Goal: Task Accomplishment & Management: Use online tool/utility

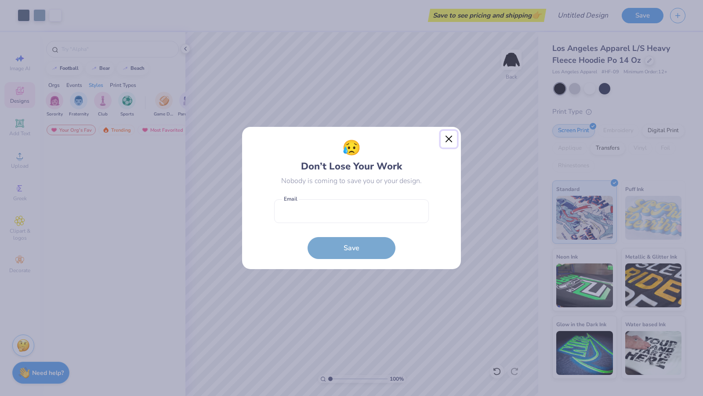
click at [454, 131] on button "Close" at bounding box center [449, 139] width 17 height 17
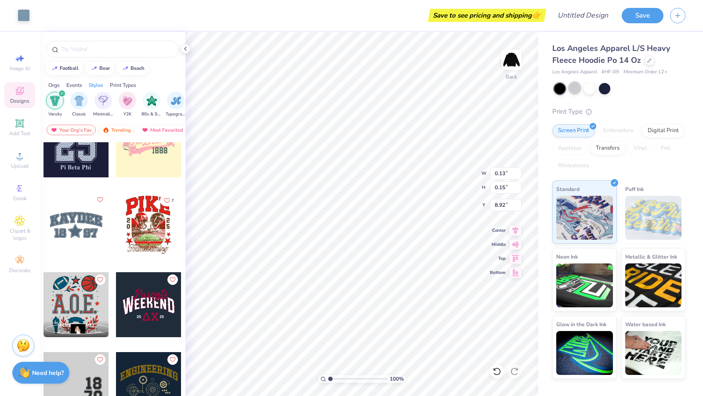
click at [569, 87] on div at bounding box center [574, 87] width 11 height 11
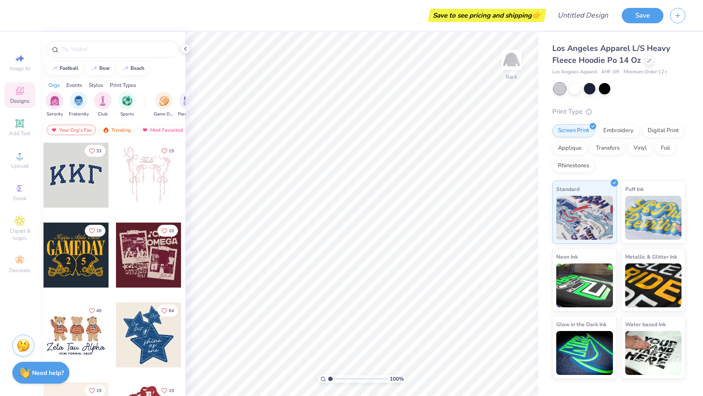
click at [91, 84] on div "Styles" at bounding box center [96, 85] width 14 height 8
click at [124, 91] on div "Y2K" at bounding box center [128, 104] width 18 height 26
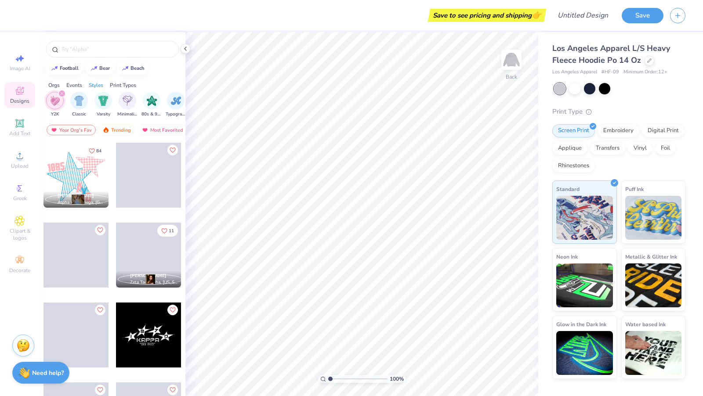
click at [98, 89] on div "Sorority Fraternity Club Sports Game Day Parent's Weekend Rush & Bid PR & Gener…" at bounding box center [113, 105] width 146 height 33
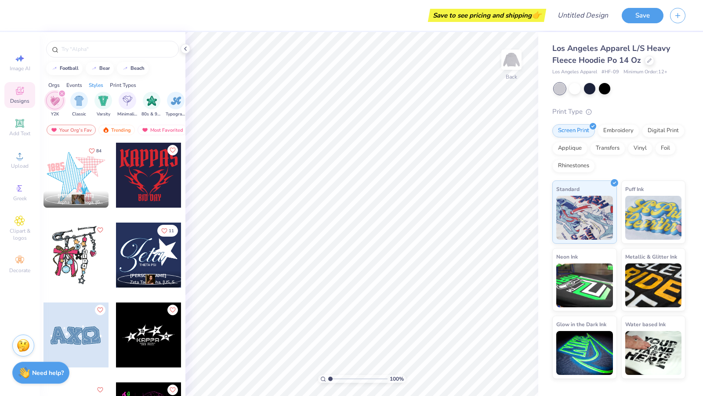
click at [95, 86] on div "Styles" at bounding box center [96, 85] width 14 height 8
click at [60, 93] on icon "filter for Y2K" at bounding box center [62, 94] width 4 height 4
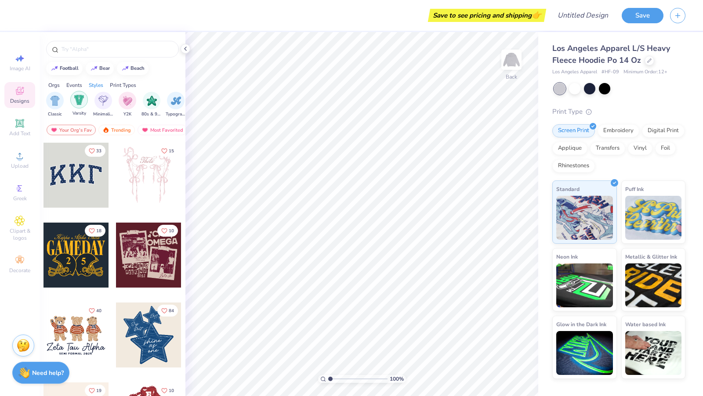
click at [79, 97] on img "filter for Varsity" at bounding box center [79, 100] width 10 height 10
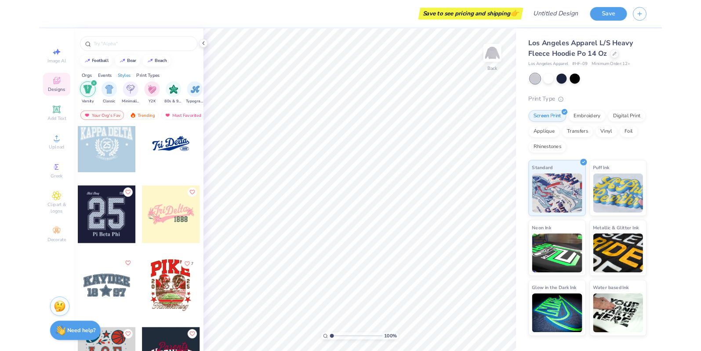
scroll to position [491, 0]
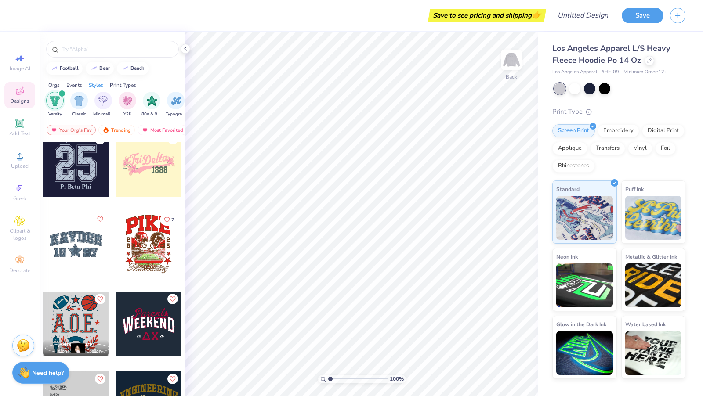
click at [86, 242] on div at bounding box center [75, 244] width 65 height 65
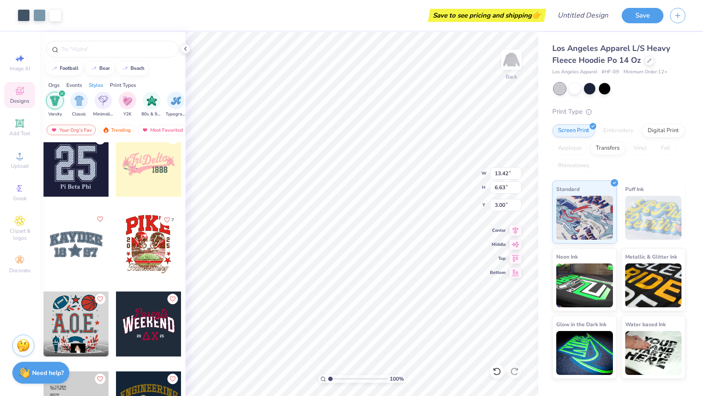
click at [186, 53] on div at bounding box center [186, 49] width 10 height 10
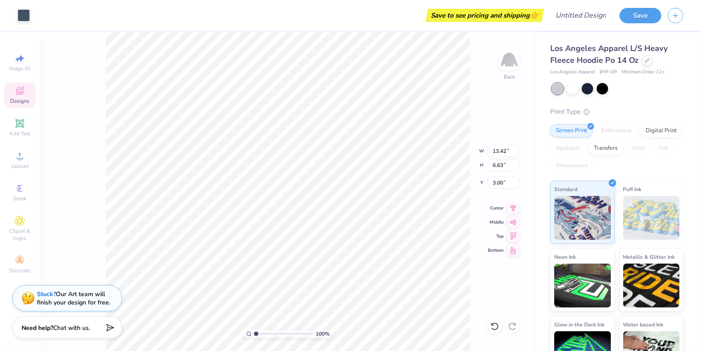
scroll to position [0, 201]
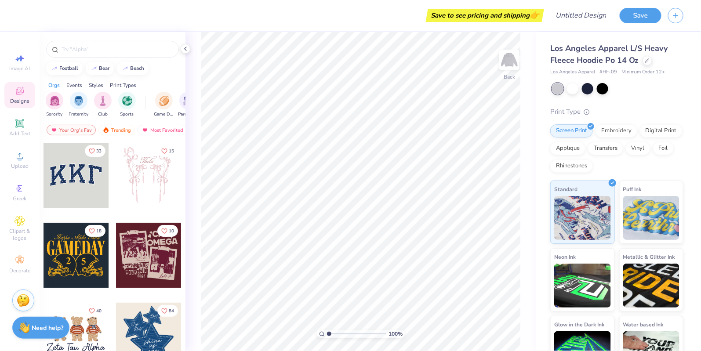
click at [86, 170] on div at bounding box center [75, 175] width 65 height 65
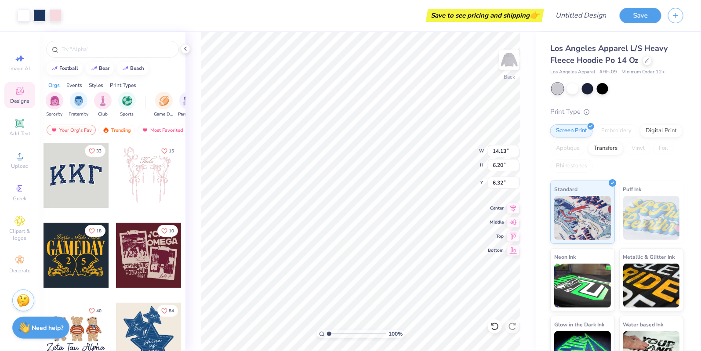
type input "6.32"
type input "6.34"
click at [101, 85] on div "Styles" at bounding box center [96, 85] width 14 height 8
click at [79, 106] on div "filter for Varsity" at bounding box center [79, 100] width 18 height 18
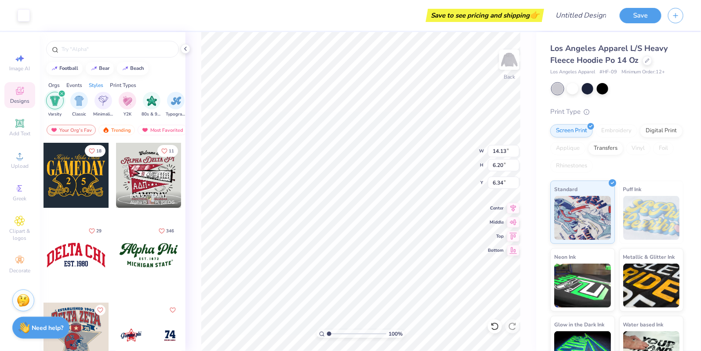
scroll to position [79, 0]
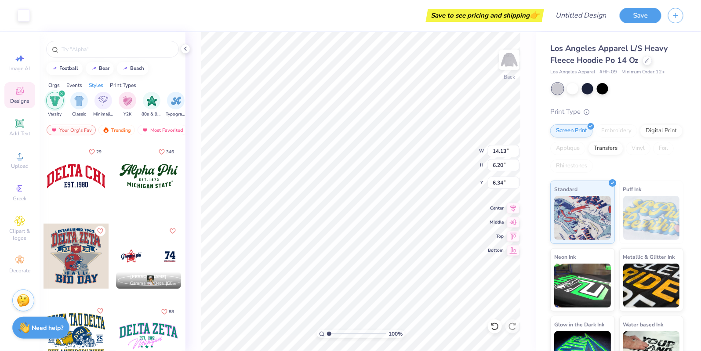
click at [64, 185] on div at bounding box center [75, 176] width 65 height 65
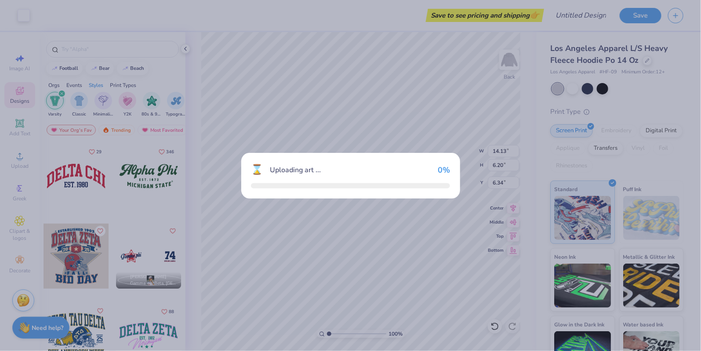
type input "12.21"
type input "5.19"
type input "3.00"
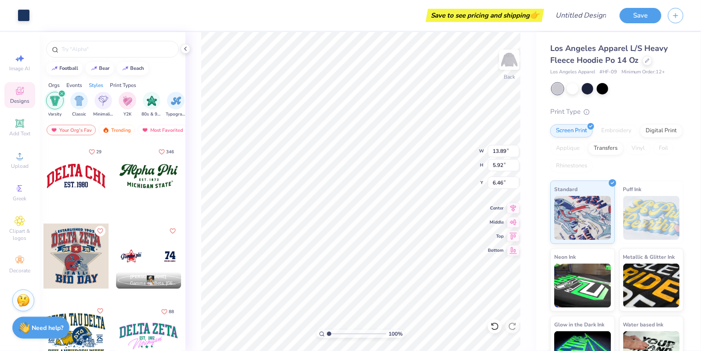
type input "8.75"
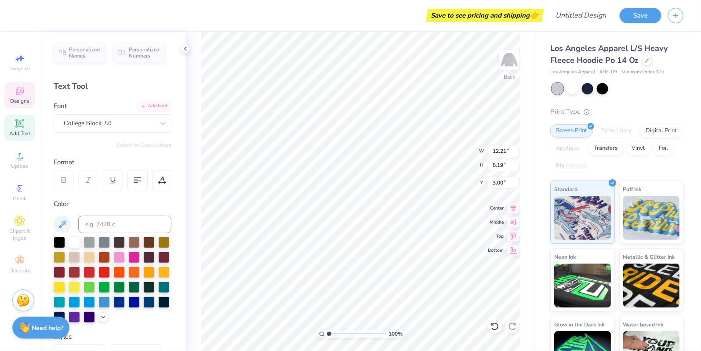
type input "7.35"
click at [15, 91] on icon at bounding box center [19, 91] width 11 height 11
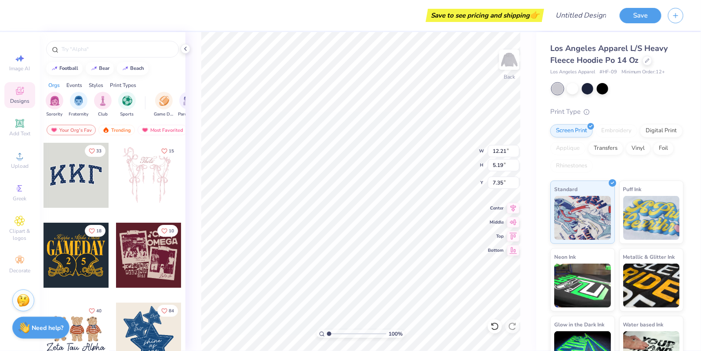
click at [97, 84] on div "Styles" at bounding box center [96, 85] width 14 height 8
click at [80, 98] on img "filter for Varsity" at bounding box center [79, 100] width 10 height 10
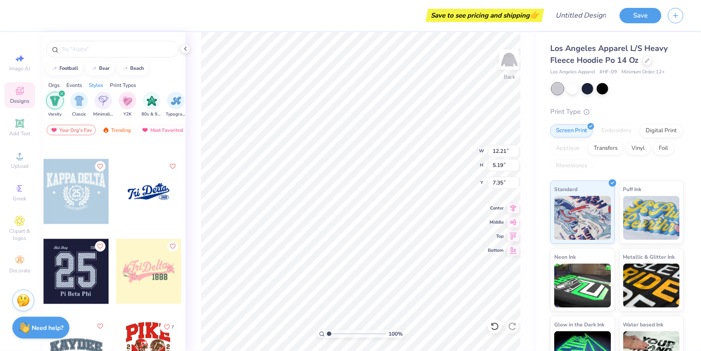
scroll to position [504, 0]
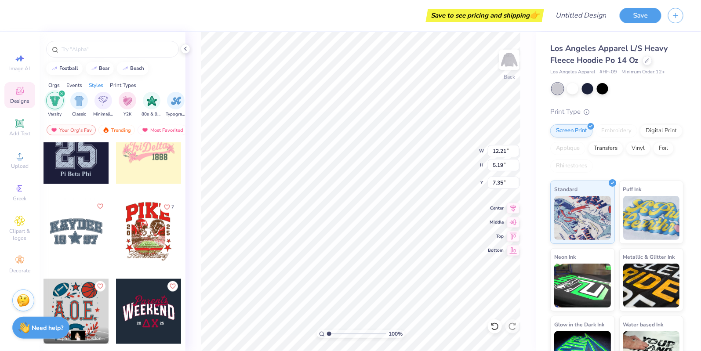
click at [67, 225] on div at bounding box center [75, 231] width 65 height 65
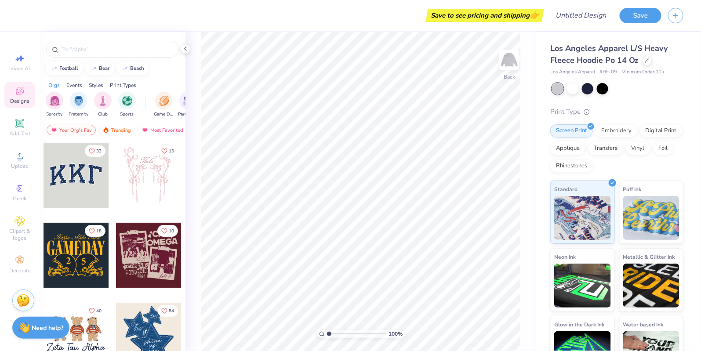
click at [100, 84] on div "Styles" at bounding box center [96, 85] width 14 height 8
click at [80, 99] on img "filter for Varsity" at bounding box center [79, 100] width 10 height 10
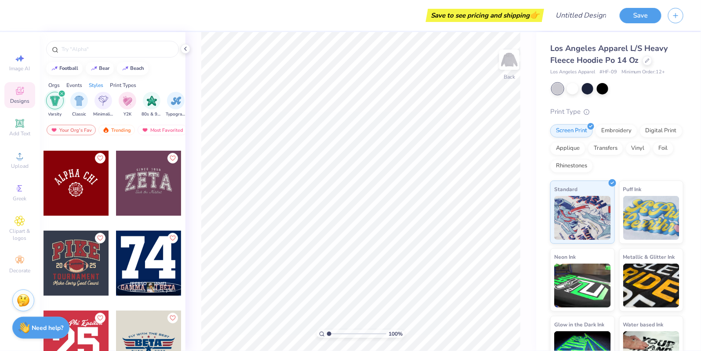
scroll to position [1275, 0]
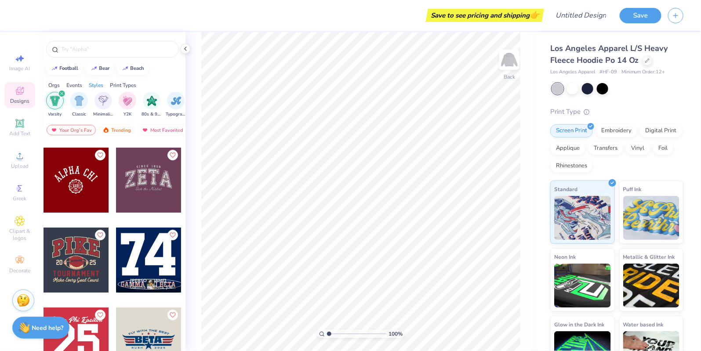
click at [143, 184] on div at bounding box center [148, 180] width 65 height 65
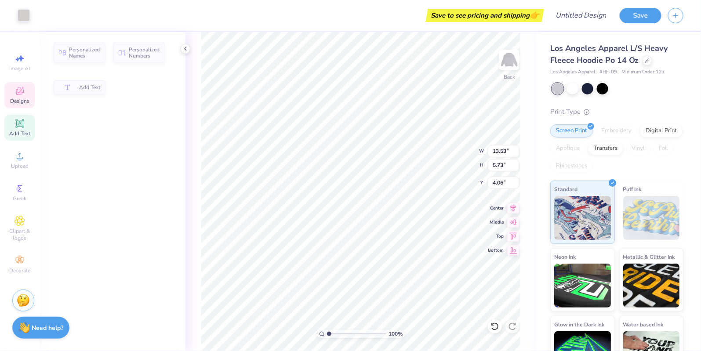
type input "5.73"
type input "4.06"
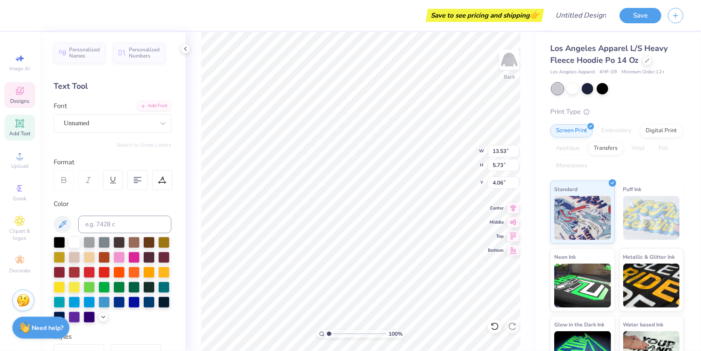
type textarea "T"
type textarea "Mr. BAGEl"
click at [122, 300] on div at bounding box center [118, 301] width 11 height 11
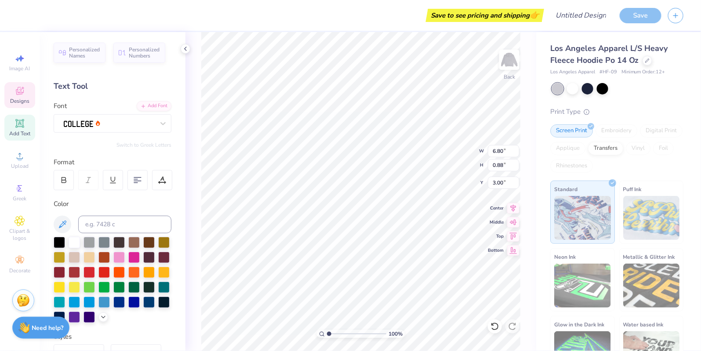
scroll to position [0, 1]
click at [117, 302] on div at bounding box center [118, 301] width 11 height 11
type textarea "SINCE 1977"
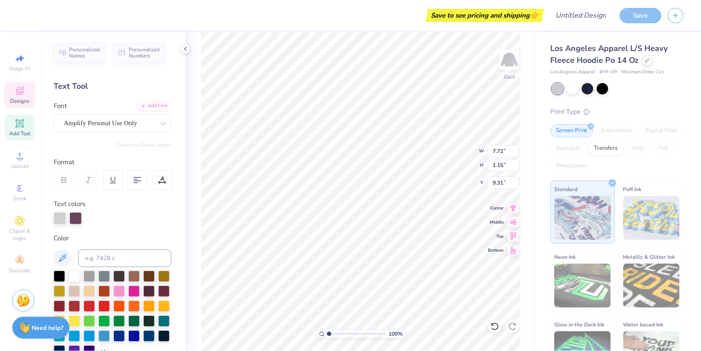
type input "7.72"
type input "1.15"
type input "9.31"
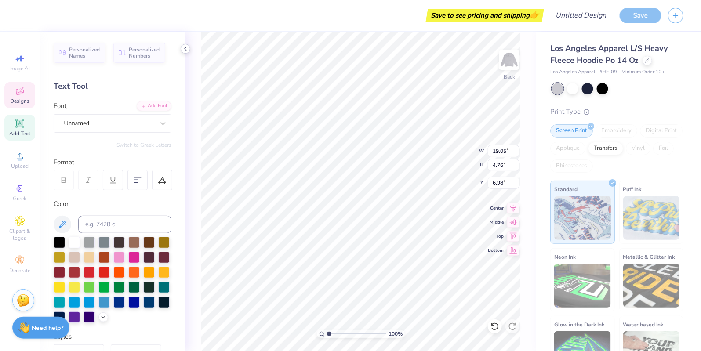
click at [187, 49] on icon at bounding box center [185, 48] width 7 height 7
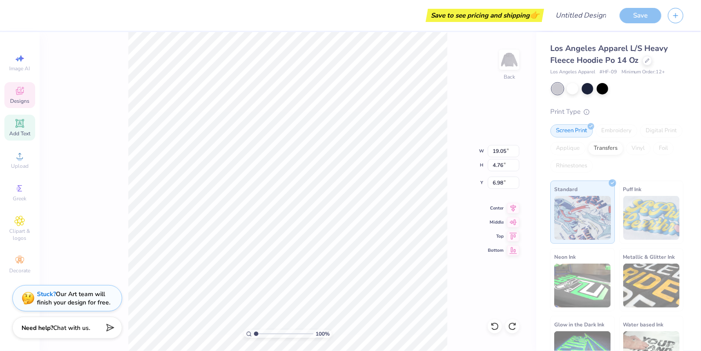
type input "4.54"
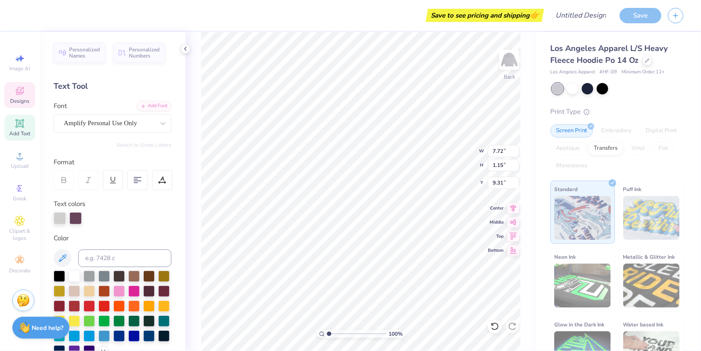
scroll to position [0, 3]
type textarea "We Bale 'em Best"
click at [119, 339] on div at bounding box center [118, 335] width 11 height 11
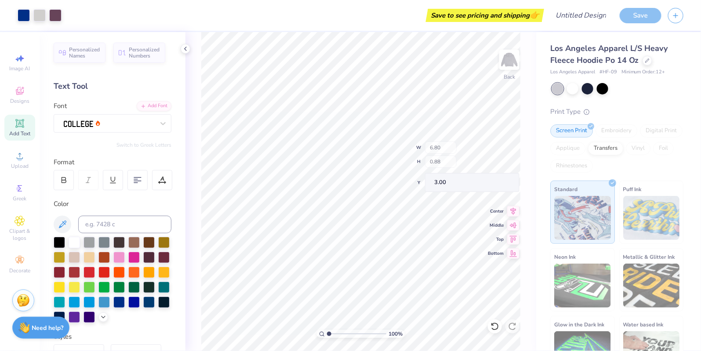
type input "6.80"
type input "0.88"
type input "3.00"
click at [115, 303] on div at bounding box center [118, 301] width 11 height 11
click at [512, 220] on icon at bounding box center [513, 221] width 7 height 6
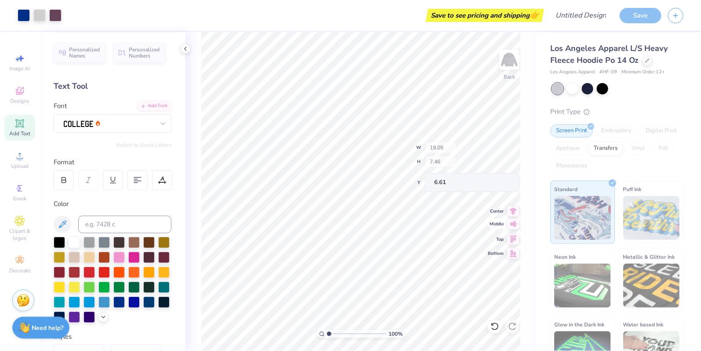
type input "5.02"
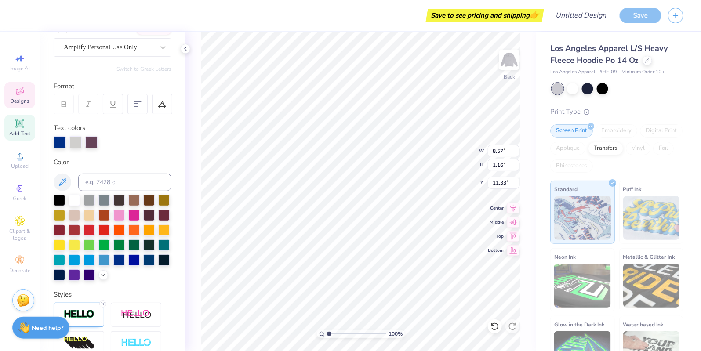
scroll to position [154, 0]
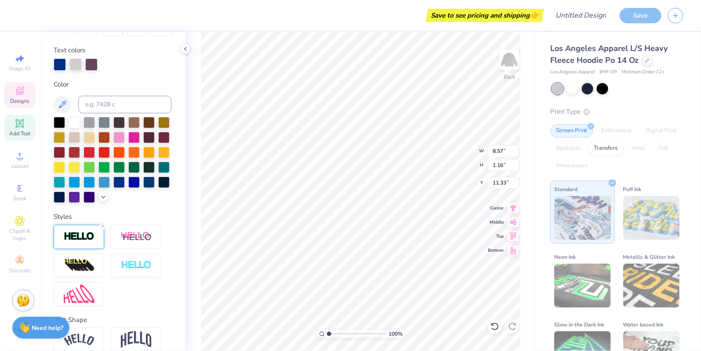
click at [89, 238] on img at bounding box center [79, 237] width 31 height 10
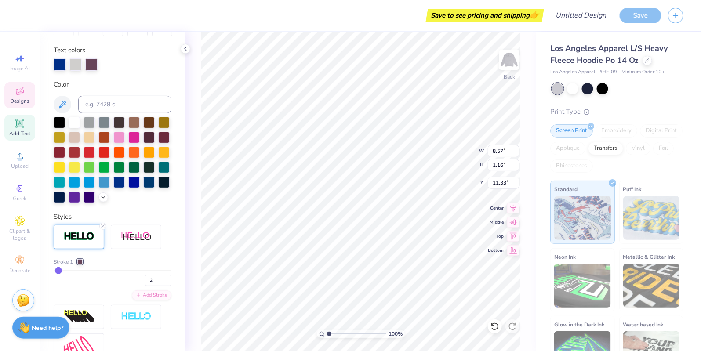
click at [82, 261] on div at bounding box center [79, 261] width 5 height 5
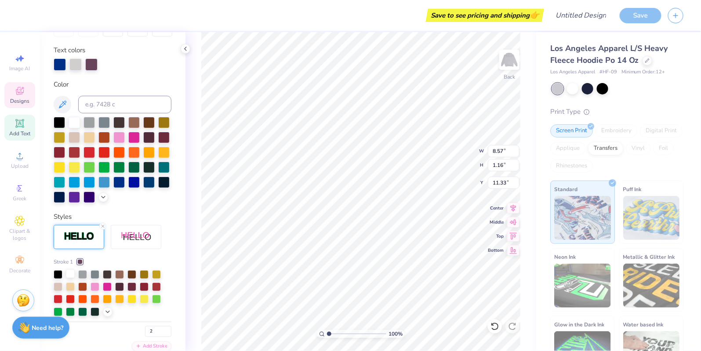
click at [70, 276] on div at bounding box center [70, 273] width 9 height 9
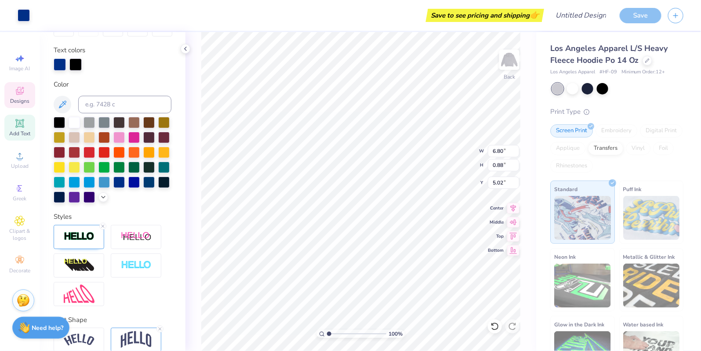
type input "6.81"
type input "0.90"
type input "5.01"
click at [81, 240] on img at bounding box center [79, 237] width 31 height 10
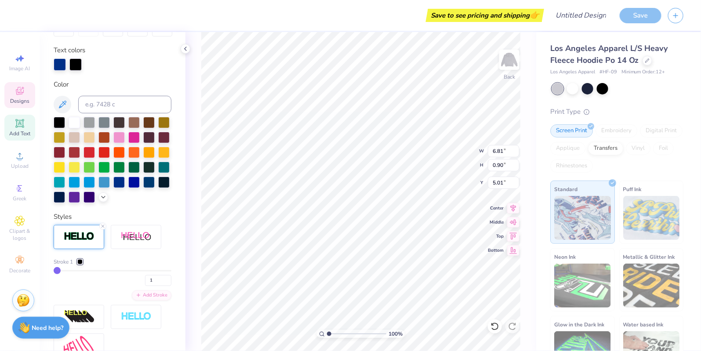
click at [79, 259] on div at bounding box center [79, 261] width 5 height 5
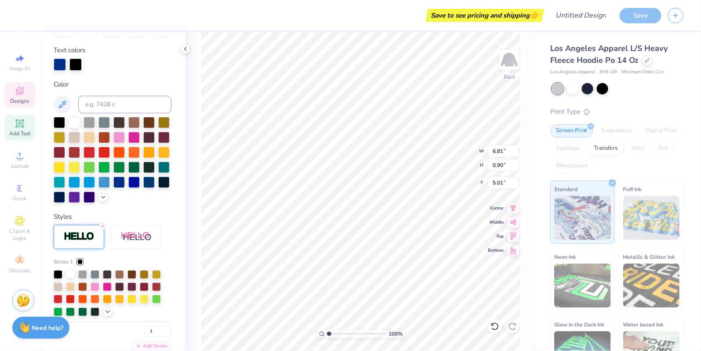
click at [67, 273] on div at bounding box center [70, 273] width 9 height 9
click at [166, 332] on input "1" at bounding box center [158, 331] width 26 height 11
click at [170, 328] on input "2" at bounding box center [158, 331] width 26 height 11
type input "3"
click at [170, 328] on input "3" at bounding box center [158, 331] width 26 height 11
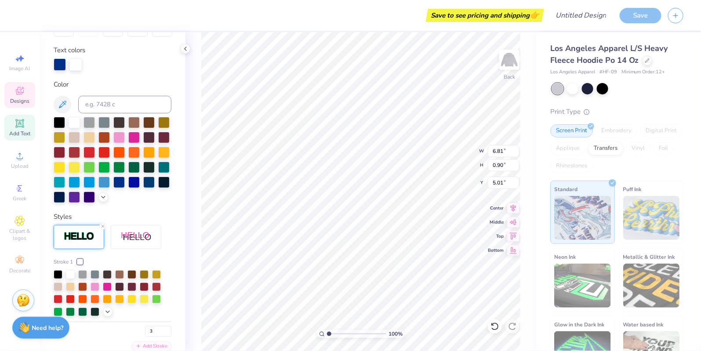
type input "3"
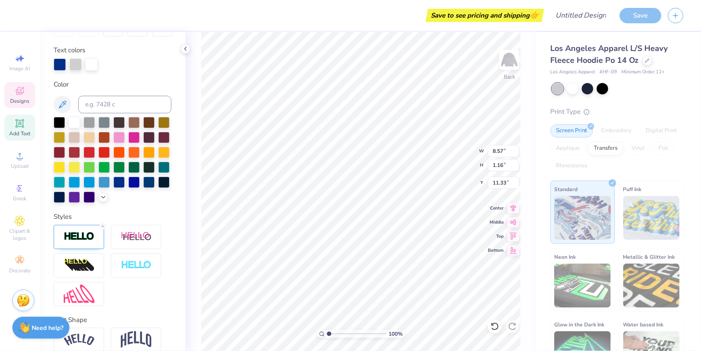
click at [69, 223] on div "Styles" at bounding box center [113, 259] width 118 height 94
click at [74, 231] on div at bounding box center [79, 237] width 51 height 24
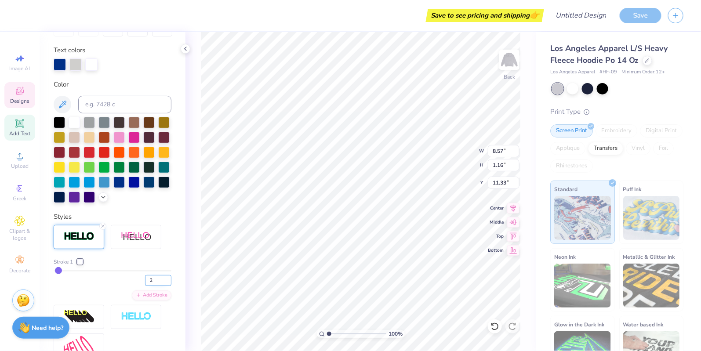
click at [169, 283] on input "2" at bounding box center [158, 280] width 26 height 11
type input "1"
click at [169, 281] on input "1" at bounding box center [158, 280] width 26 height 11
type input "1"
type input "9.27"
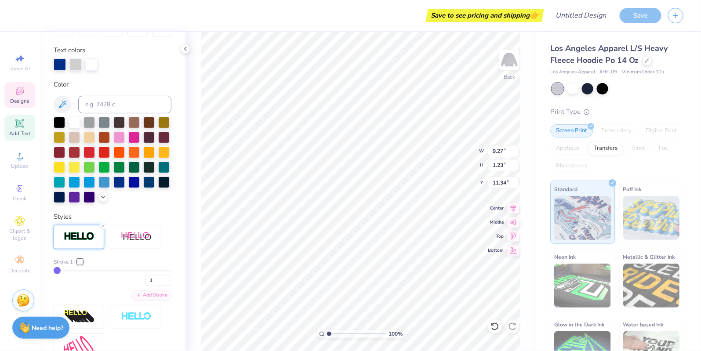
type input "1.23"
type input "11.33"
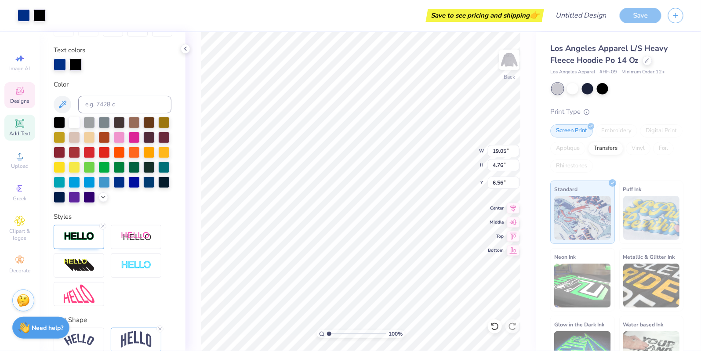
type input "4.81"
type input "7.13"
click at [80, 235] on img at bounding box center [79, 237] width 31 height 10
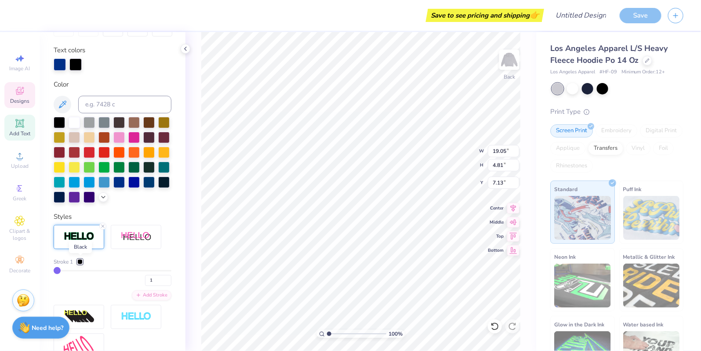
click at [79, 259] on div at bounding box center [79, 261] width 5 height 5
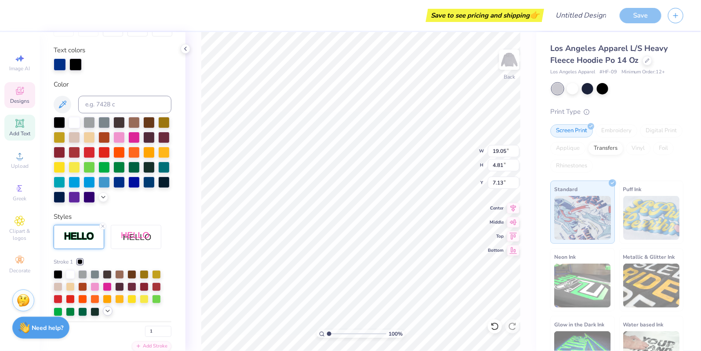
click at [107, 310] on icon at bounding box center [107, 311] width 7 height 7
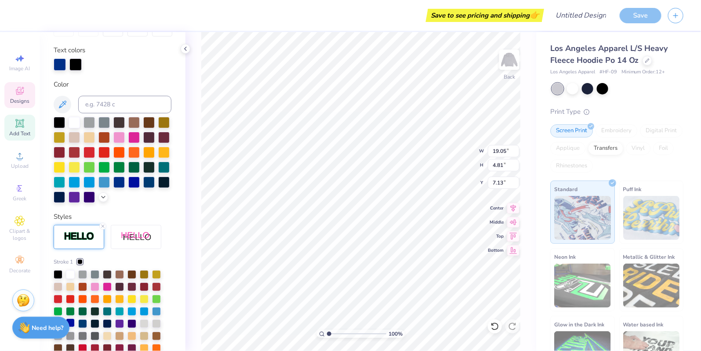
click at [71, 323] on div at bounding box center [70, 323] width 9 height 9
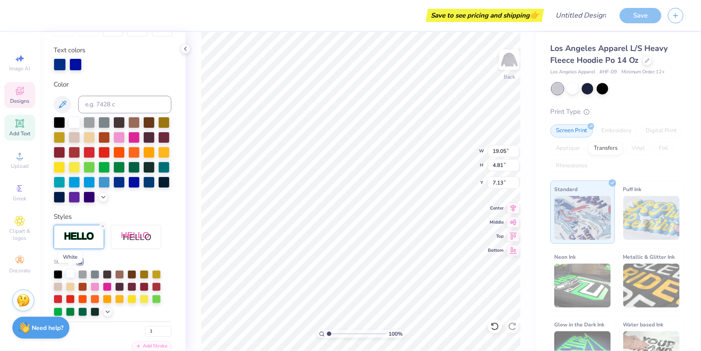
click at [69, 274] on div at bounding box center [70, 273] width 9 height 9
click at [109, 312] on icon at bounding box center [107, 311] width 7 height 7
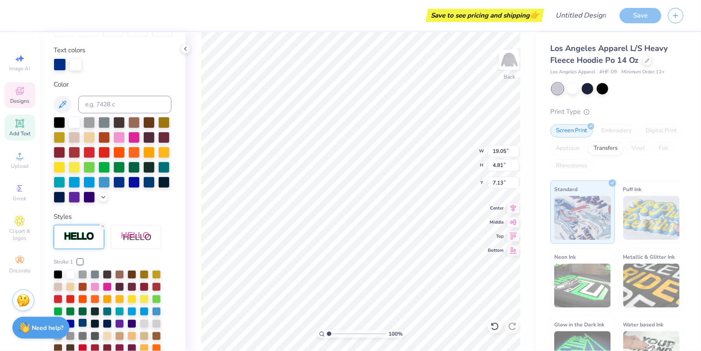
click at [82, 324] on div at bounding box center [82, 323] width 9 height 9
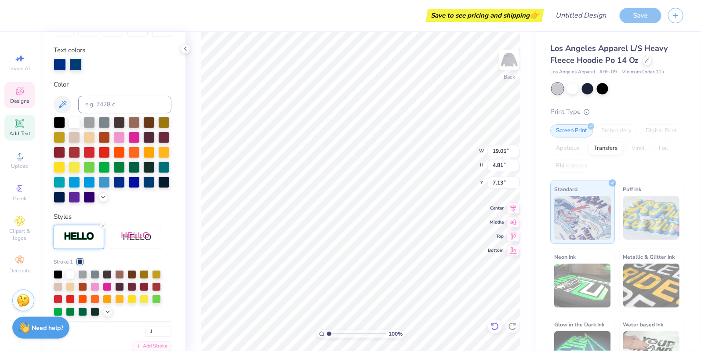
click at [492, 324] on icon at bounding box center [494, 327] width 7 height 8
click at [493, 324] on icon at bounding box center [494, 327] width 7 height 8
click at [493, 325] on icon at bounding box center [494, 326] width 9 height 9
click at [494, 323] on icon at bounding box center [494, 326] width 9 height 9
type input "6.54"
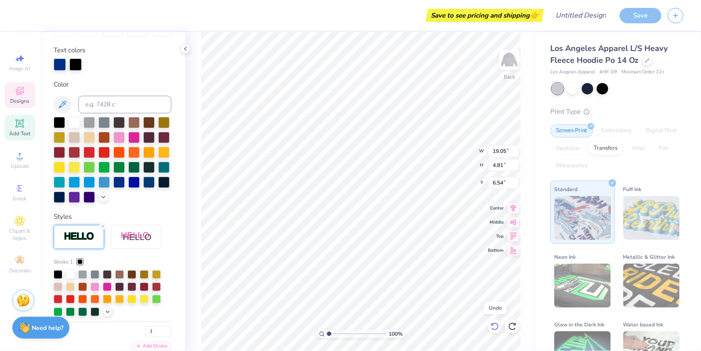
click at [494, 323] on icon at bounding box center [494, 326] width 9 height 9
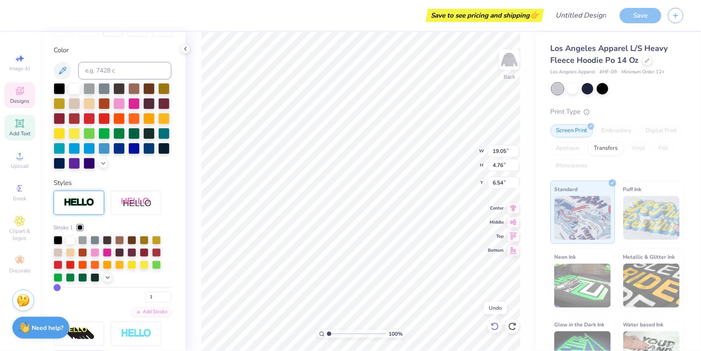
type input "4.76"
type input "6.56"
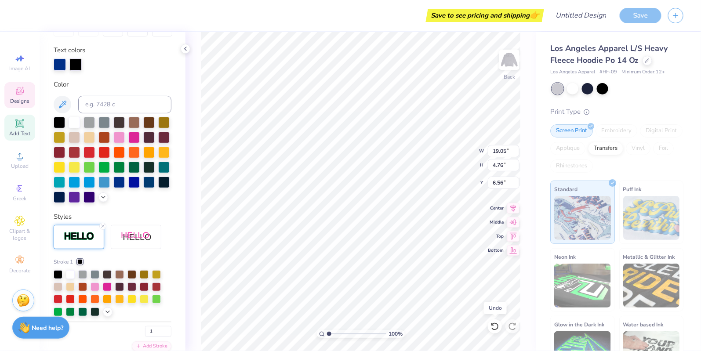
type input "4.81"
type input "6.54"
click at [493, 326] on icon at bounding box center [494, 326] width 9 height 9
type input "4.81"
type input "7.77"
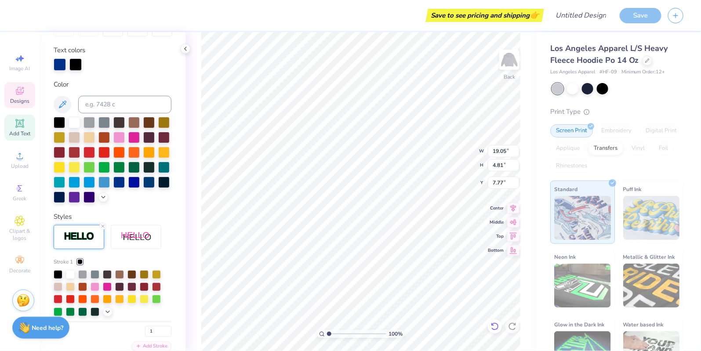
click at [497, 325] on icon at bounding box center [494, 326] width 9 height 9
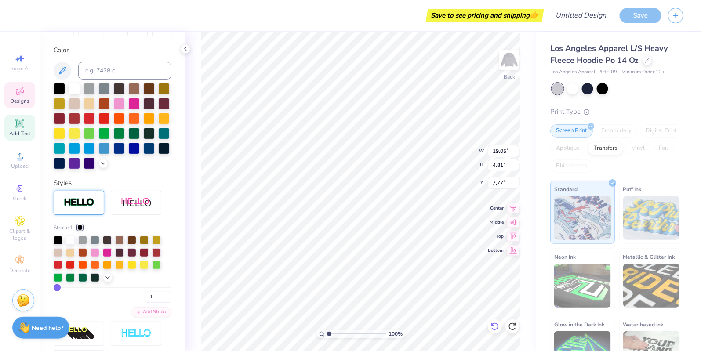
type input "4.76"
type input "6.56"
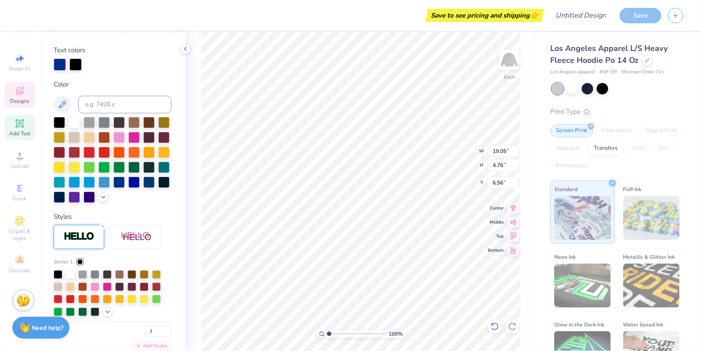
type input "4.81"
type input "6.54"
click at [103, 224] on icon at bounding box center [102, 226] width 5 height 5
type input "18.99"
type input "4.75"
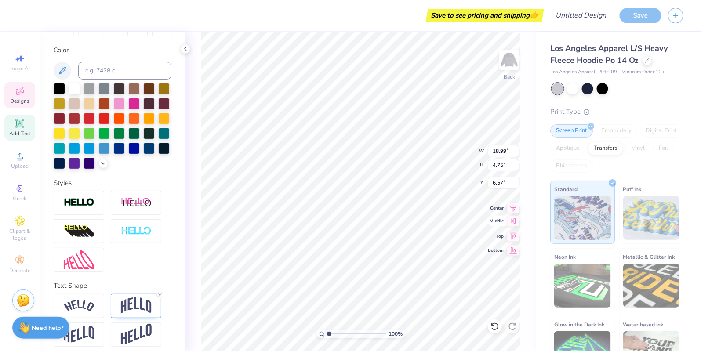
click at [514, 221] on icon at bounding box center [513, 221] width 7 height 6
click at [513, 234] on icon at bounding box center [513, 235] width 12 height 11
drag, startPoint x: 511, startPoint y: 221, endPoint x: 511, endPoint y: 206, distance: 14.9
click at [511, 221] on icon at bounding box center [513, 222] width 12 height 11
type input "6.38"
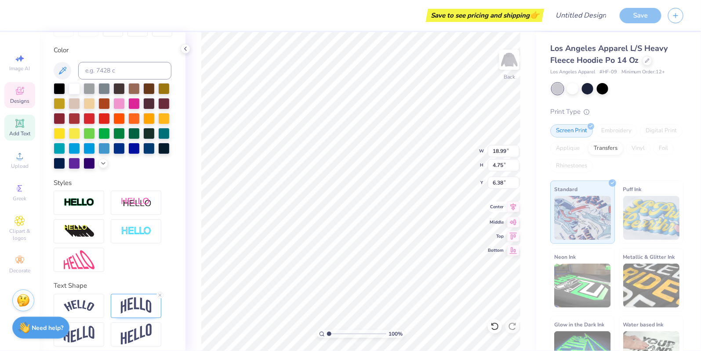
click at [511, 203] on icon at bounding box center [513, 207] width 12 height 11
click at [517, 206] on icon at bounding box center [513, 207] width 12 height 11
click at [515, 205] on icon at bounding box center [513, 207] width 12 height 11
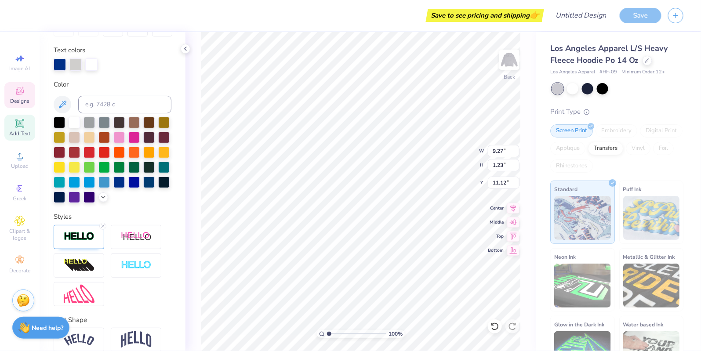
click at [513, 208] on icon at bounding box center [514, 207] width 6 height 7
type input "9.90"
type input "6.84"
type input "0.92"
type input "5.00"
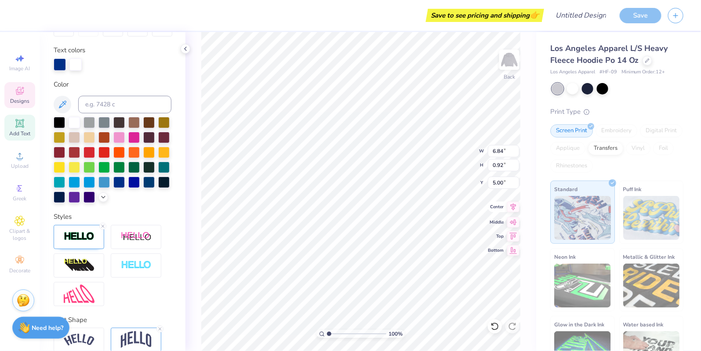
click at [508, 205] on icon at bounding box center [513, 207] width 12 height 11
type textarea "SINCE 1977"
click at [537, 184] on div "Los Angeles Apparel L/S Heavy Fleece Hoodie Po 14 Oz Los Angeles Apparel # HF-0…" at bounding box center [618, 205] width 165 height 347
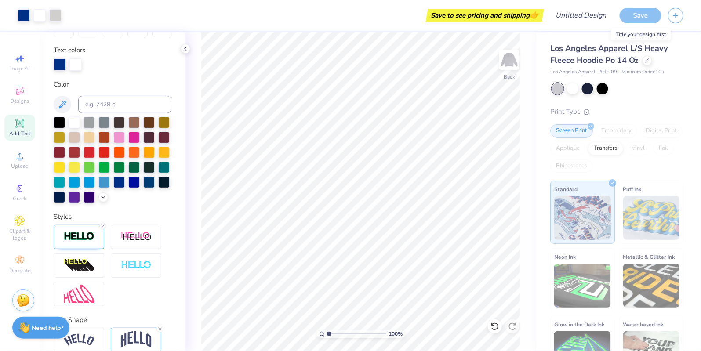
click at [627, 13] on div "Save" at bounding box center [641, 15] width 42 height 15
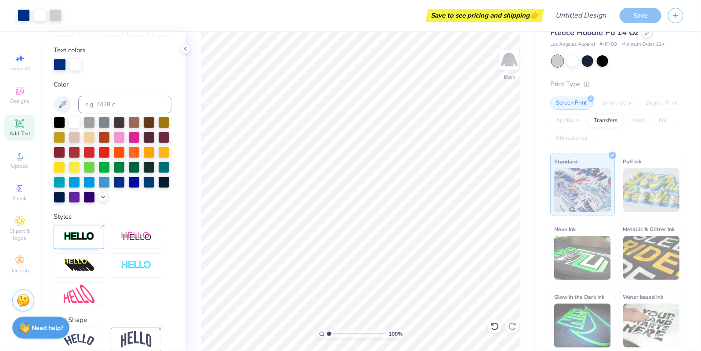
scroll to position [0, 0]
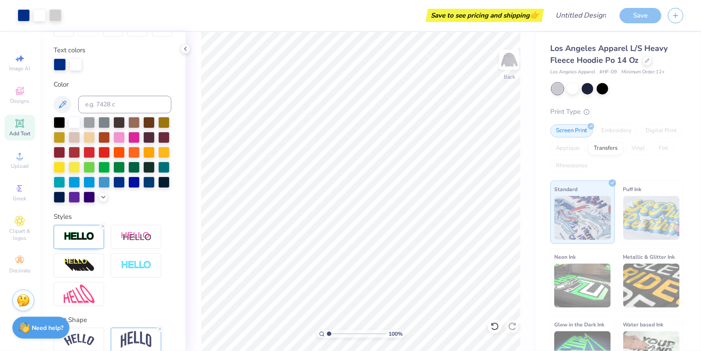
click at [530, 155] on div "100 % Back" at bounding box center [360, 191] width 351 height 319
click at [187, 48] on icon at bounding box center [185, 48] width 7 height 7
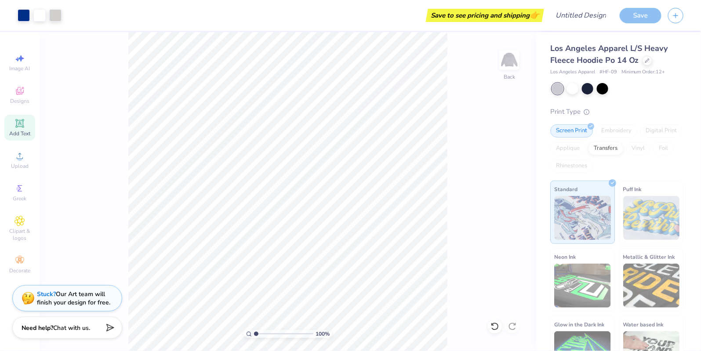
click at [663, 117] on div "Print Type Screen Print Embroidery Digital Print Applique Transfers Vinyl Foil …" at bounding box center [616, 243] width 133 height 273
click at [607, 146] on div "Transfers" at bounding box center [605, 147] width 35 height 13
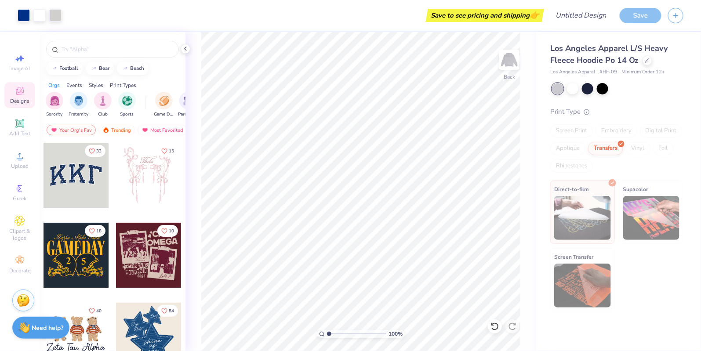
click at [572, 130] on div "Screen Print" at bounding box center [571, 130] width 43 height 13
click at [607, 131] on div "Embroidery" at bounding box center [616, 130] width 42 height 13
click at [562, 131] on div "Screen Print" at bounding box center [571, 130] width 43 height 13
click at [573, 128] on div "Screen Print" at bounding box center [571, 130] width 43 height 13
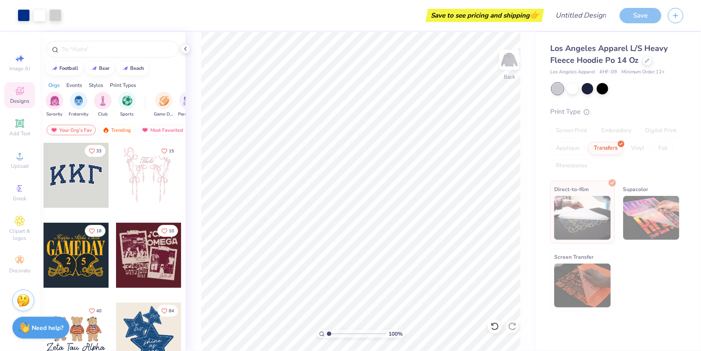
click at [542, 60] on div "Los Angeles Apparel L/S Heavy Fleece Hoodie Po 14 Oz Los Angeles Apparel # HF-0…" at bounding box center [618, 171] width 165 height 279
click at [184, 48] on icon at bounding box center [185, 48] width 7 height 7
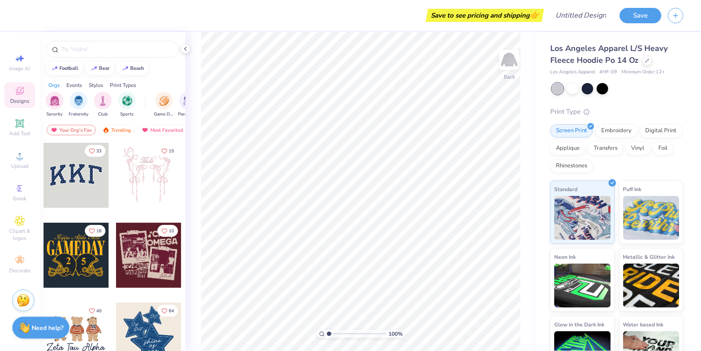
click at [89, 81] on div "Styles" at bounding box center [96, 85] width 14 height 8
click at [72, 95] on div "filter for Varsity" at bounding box center [79, 100] width 18 height 18
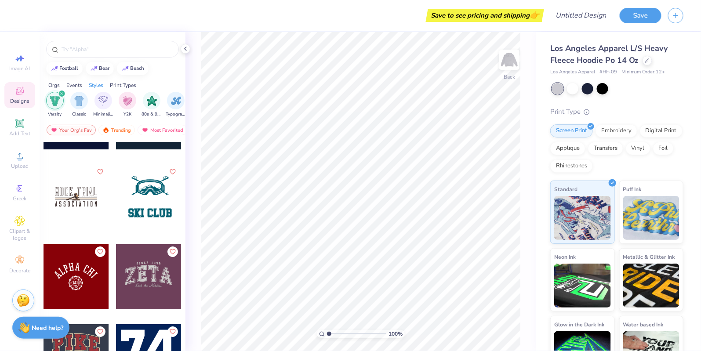
scroll to position [1250, 0]
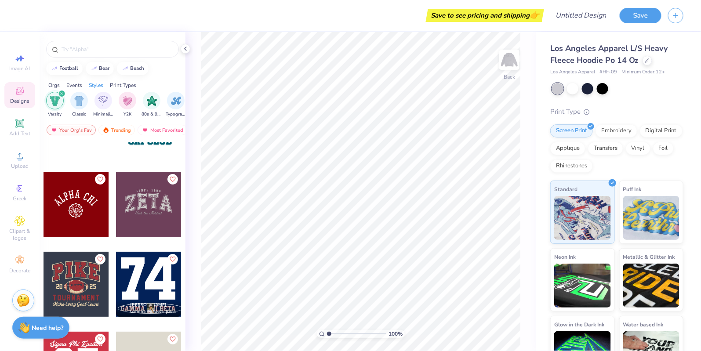
click at [156, 201] on div at bounding box center [148, 204] width 65 height 65
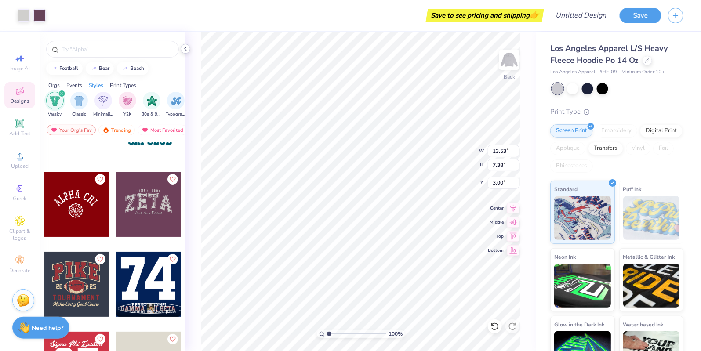
click at [184, 50] on icon at bounding box center [185, 48] width 7 height 7
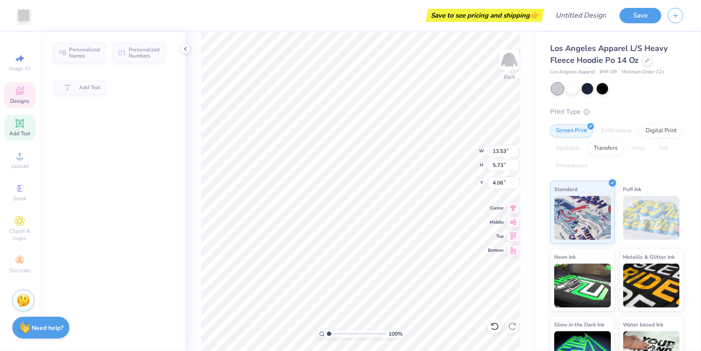
type input "5.73"
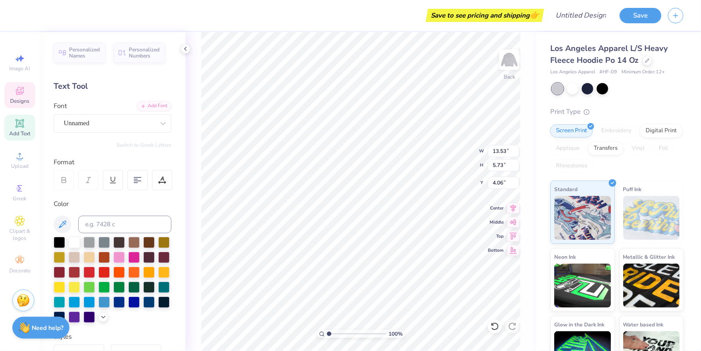
type input "4.07"
type textarea "Mr. BAGEl"
click at [118, 303] on div at bounding box center [118, 301] width 11 height 11
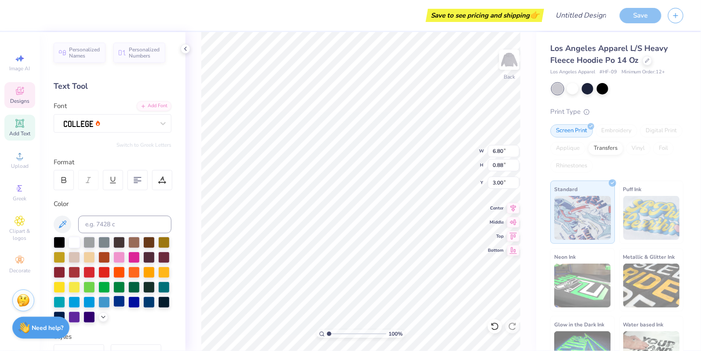
click at [117, 300] on div at bounding box center [118, 301] width 11 height 11
type textarea "SINCE 1977"
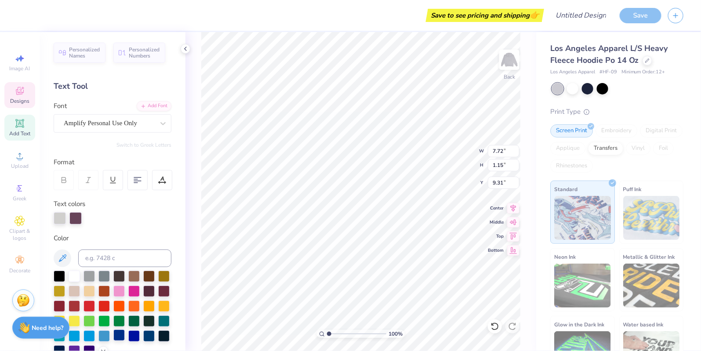
click at [120, 330] on div at bounding box center [118, 335] width 11 height 11
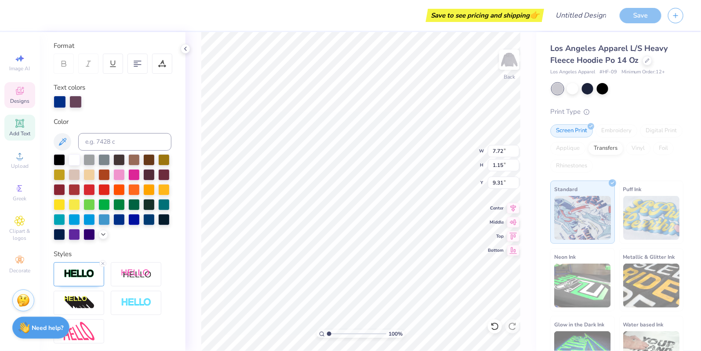
scroll to position [155, 0]
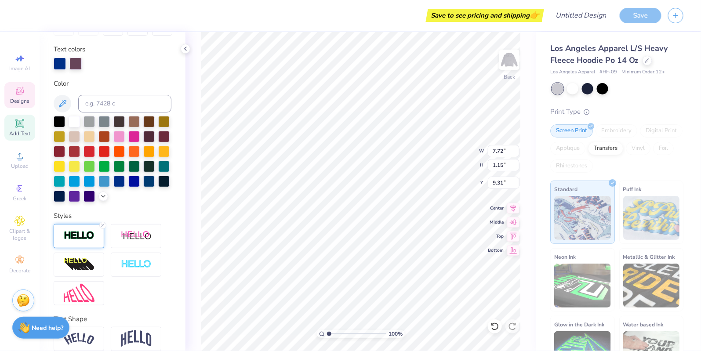
type textarea "We bake 'em best"
click at [83, 231] on img at bounding box center [79, 236] width 31 height 10
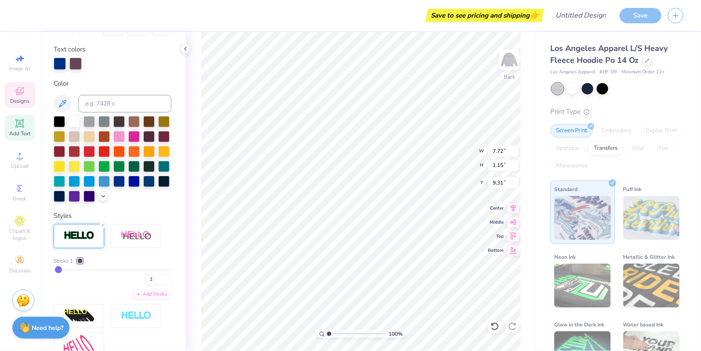
click at [79, 263] on div at bounding box center [79, 260] width 5 height 5
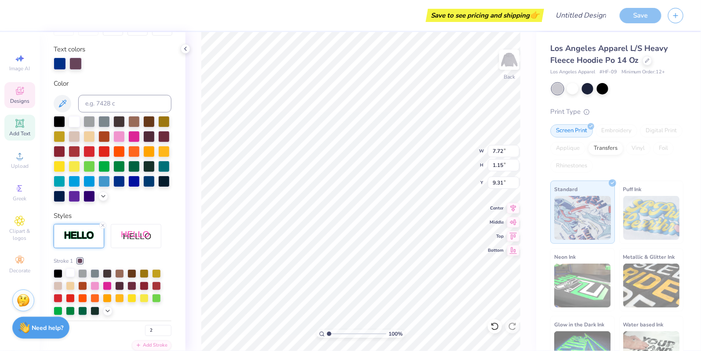
click at [71, 268] on div at bounding box center [70, 272] width 9 height 9
click at [147, 258] on div "Stroke 1" at bounding box center [113, 261] width 118 height 8
click at [515, 221] on icon at bounding box center [513, 221] width 12 height 11
type input "5.02"
click at [515, 210] on icon at bounding box center [513, 207] width 12 height 11
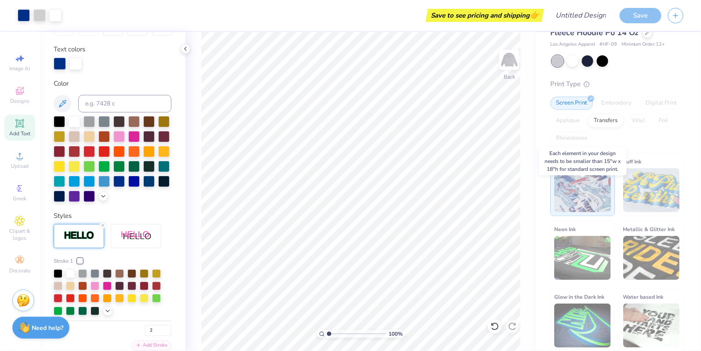
scroll to position [0, 0]
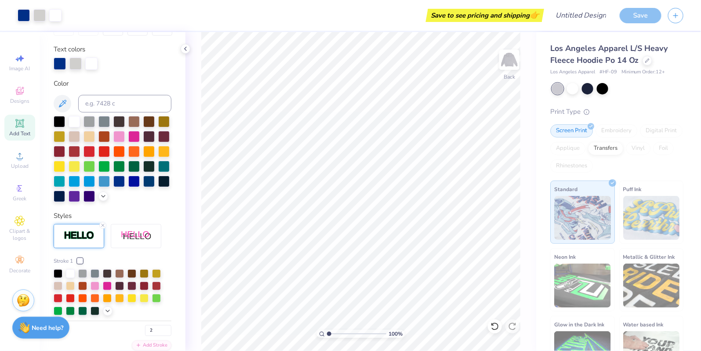
click at [105, 221] on div "Styles Stroke 1 2 Add Stroke" at bounding box center [113, 309] width 118 height 197
click at [103, 223] on icon at bounding box center [102, 225] width 5 height 5
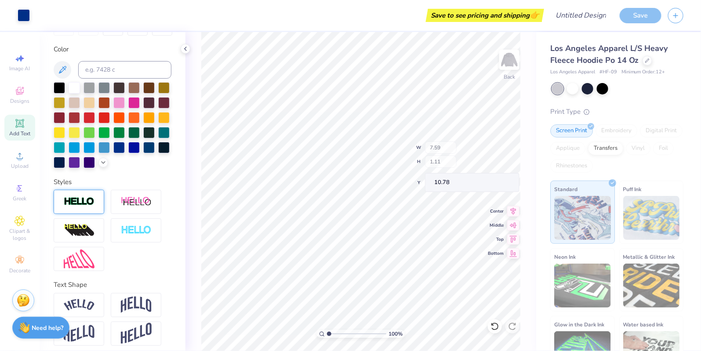
type input "10.78"
click at [637, 12] on div "Save" at bounding box center [641, 15] width 42 height 15
click at [638, 14] on div "Save" at bounding box center [641, 15] width 42 height 15
click at [188, 49] on icon at bounding box center [185, 48] width 7 height 7
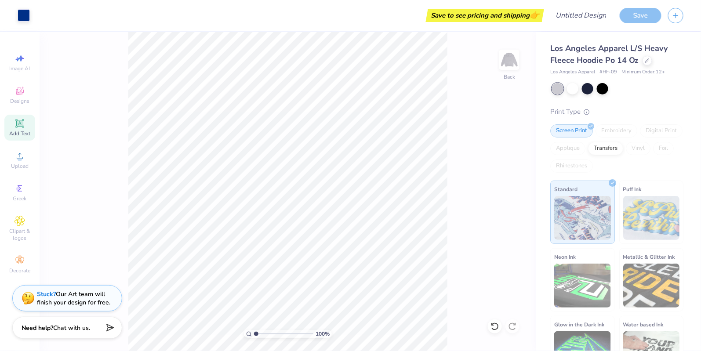
click at [578, 144] on div "Applique" at bounding box center [567, 148] width 35 height 13
click at [625, 122] on div "Print Type Screen Print Embroidery Digital Print Applique Transfers Vinyl Foil …" at bounding box center [616, 243] width 133 height 273
click at [573, 15] on input "Design Title" at bounding box center [591, 16] width 43 height 18
click at [507, 147] on div "100 % Back" at bounding box center [288, 191] width 496 height 319
click at [678, 15] on icon "button" at bounding box center [675, 14] width 7 height 7
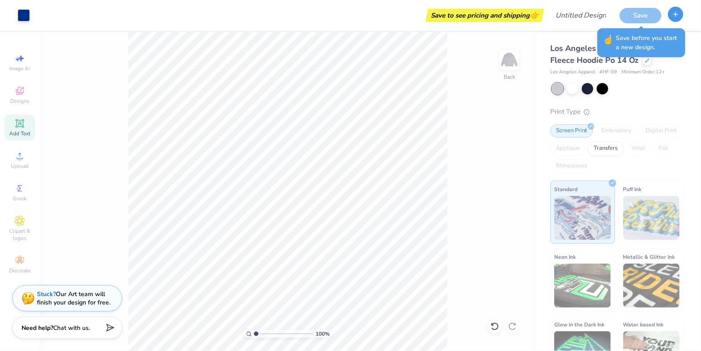
click at [671, 18] on button "button" at bounding box center [675, 14] width 15 height 15
click at [671, 15] on button "button" at bounding box center [675, 14] width 15 height 15
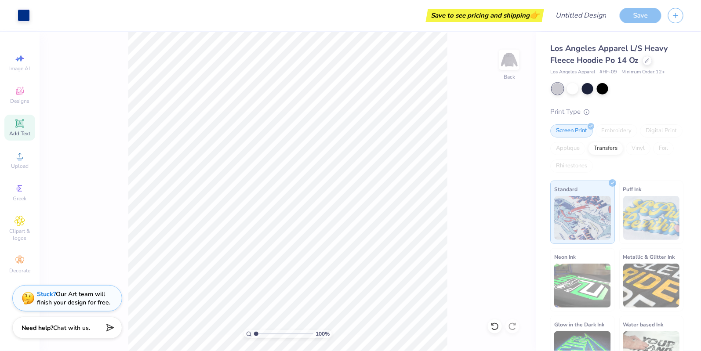
click at [638, 14] on div "Save" at bounding box center [641, 15] width 42 height 15
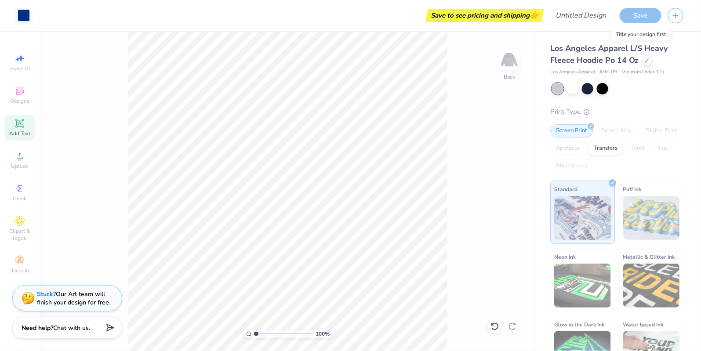
click at [638, 14] on div "Save" at bounding box center [641, 15] width 42 height 15
click at [647, 134] on div "Digital Print" at bounding box center [661, 130] width 43 height 13
drag, startPoint x: 583, startPoint y: 87, endPoint x: 574, endPoint y: 87, distance: 9.2
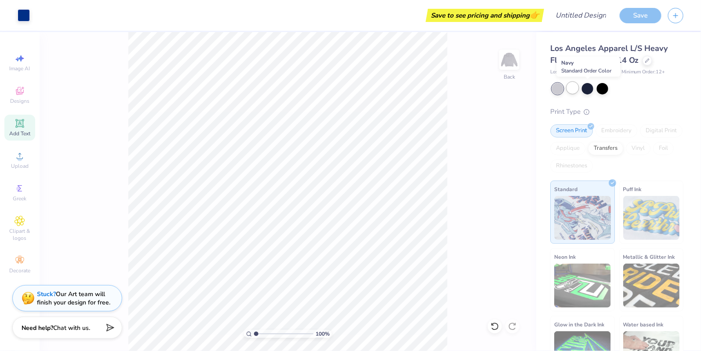
click at [574, 87] on div at bounding box center [617, 88] width 131 height 11
click at [636, 18] on div "Save" at bounding box center [641, 15] width 42 height 15
click at [497, 27] on div "Save to see pricing and shipping 👉" at bounding box center [288, 15] width 505 height 31
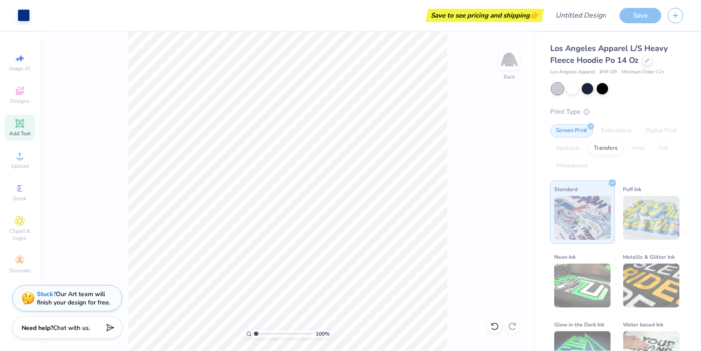
click at [496, 22] on div "Save to see pricing and shipping 👉" at bounding box center [288, 15] width 505 height 31
type input "1"
drag, startPoint x: 255, startPoint y: 332, endPoint x: 245, endPoint y: 334, distance: 10.4
click at [254, 334] on input "range" at bounding box center [283, 334] width 59 height 8
click at [645, 16] on div "Save" at bounding box center [641, 15] width 42 height 15
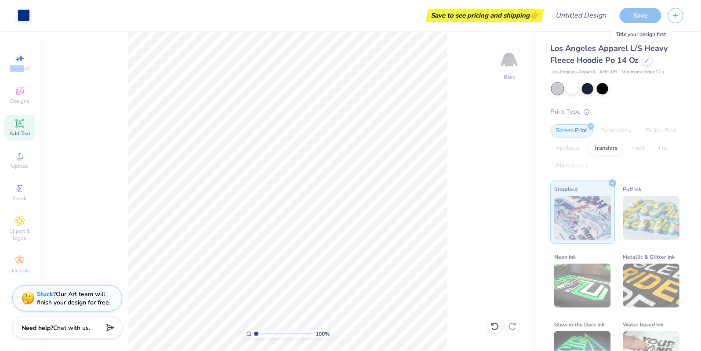
click at [645, 16] on div "Save" at bounding box center [641, 15] width 42 height 15
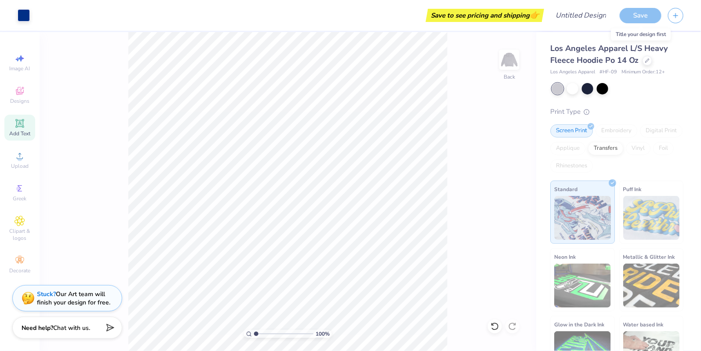
click at [645, 16] on div "Save" at bounding box center [641, 15] width 42 height 15
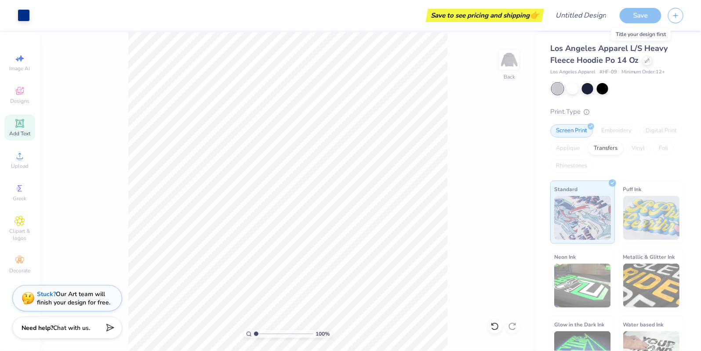
click at [645, 16] on div "Save" at bounding box center [641, 15] width 42 height 15
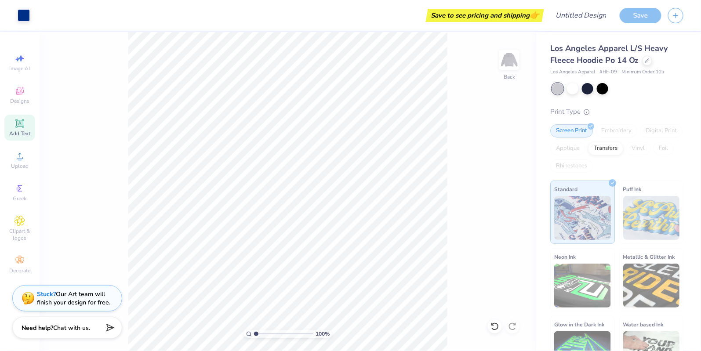
click at [658, 44] on span "Los Angeles Apparel L/S Heavy Fleece Hoodie Po 14 Oz" at bounding box center [609, 54] width 118 height 22
click at [647, 16] on div "Save" at bounding box center [641, 15] width 42 height 15
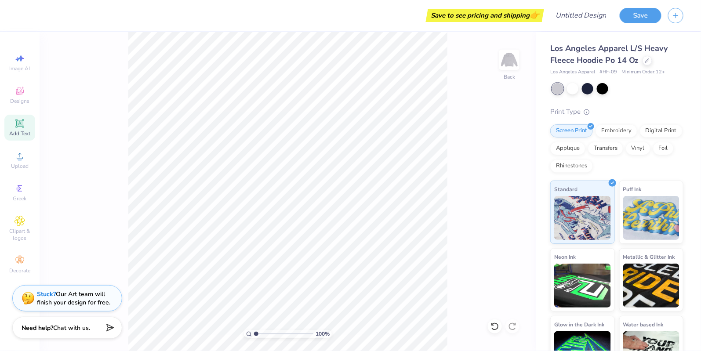
click at [480, 90] on div "100 % Back" at bounding box center [288, 191] width 496 height 319
click at [18, 99] on span "Designs" at bounding box center [19, 101] width 19 height 7
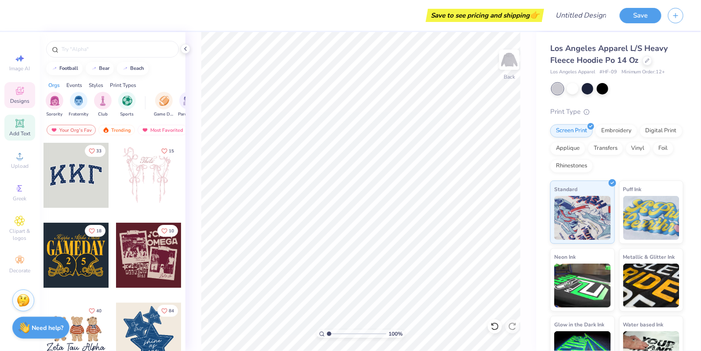
click at [22, 119] on icon at bounding box center [19, 123] width 11 height 11
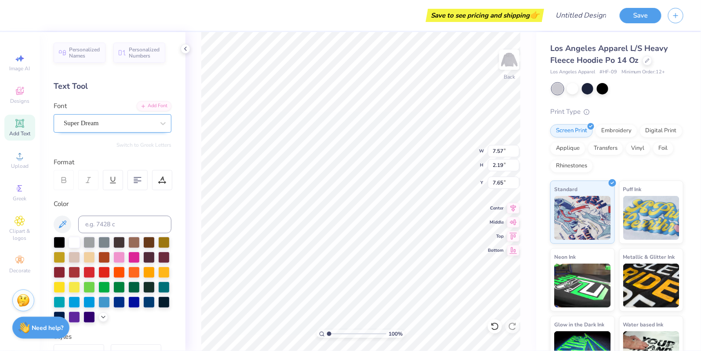
click at [112, 122] on div "Super Dream" at bounding box center [109, 123] width 92 height 14
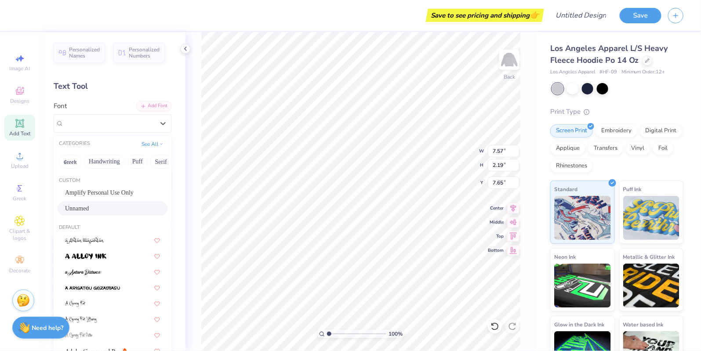
click at [108, 208] on div "Unnamed" at bounding box center [112, 208] width 95 height 9
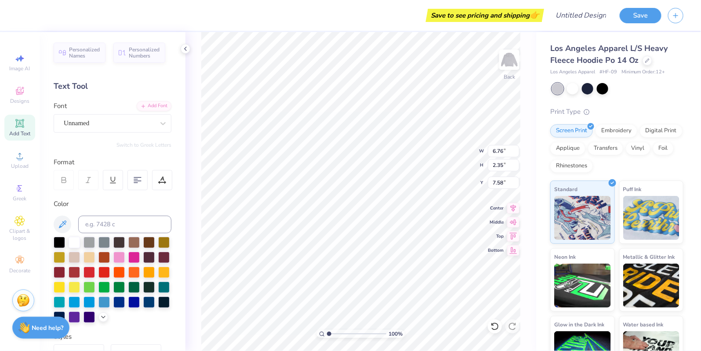
type input "6.76"
type input "2.35"
type input "7.58"
type textarea "Mr. Bagel"
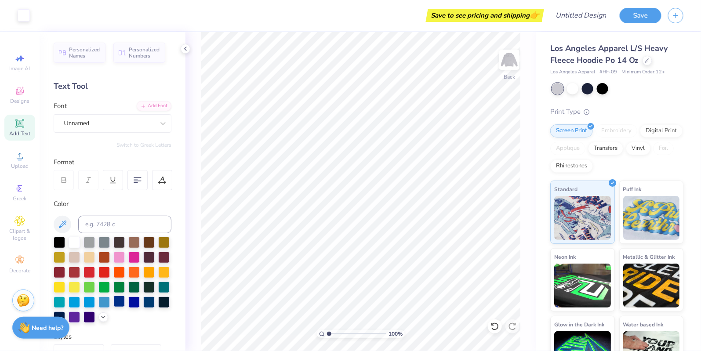
click at [120, 300] on div at bounding box center [118, 301] width 11 height 11
click at [17, 93] on icon at bounding box center [19, 92] width 7 height 6
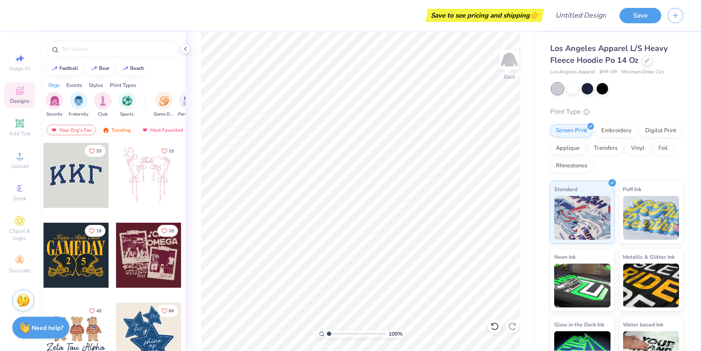
click at [90, 82] on div "Styles" at bounding box center [96, 85] width 14 height 8
click at [78, 103] on img "filter for Varsity" at bounding box center [79, 100] width 10 height 10
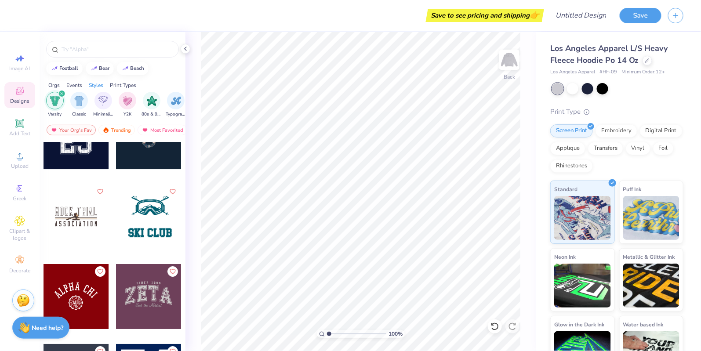
scroll to position [1203, 0]
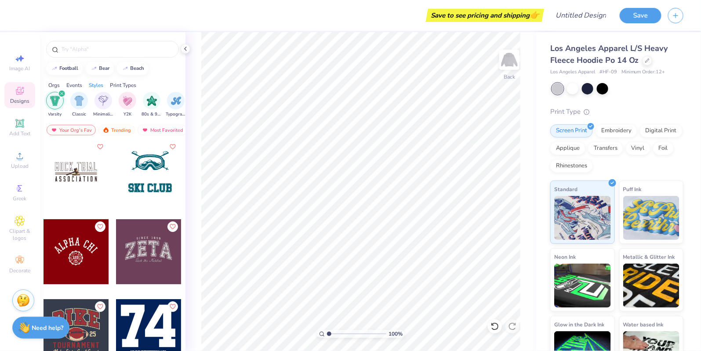
click at [144, 240] on div at bounding box center [148, 251] width 65 height 65
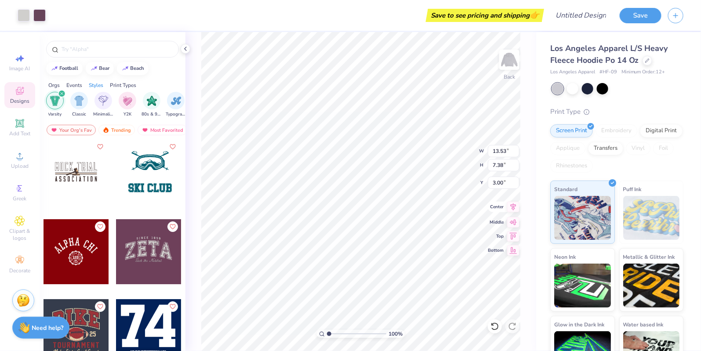
click at [513, 211] on icon at bounding box center [513, 207] width 12 height 11
click at [514, 222] on icon at bounding box center [513, 221] width 7 height 6
type input "5.06"
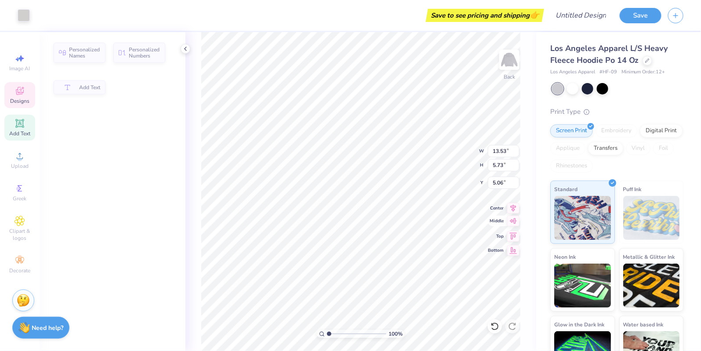
type input "5.73"
type input "6.12"
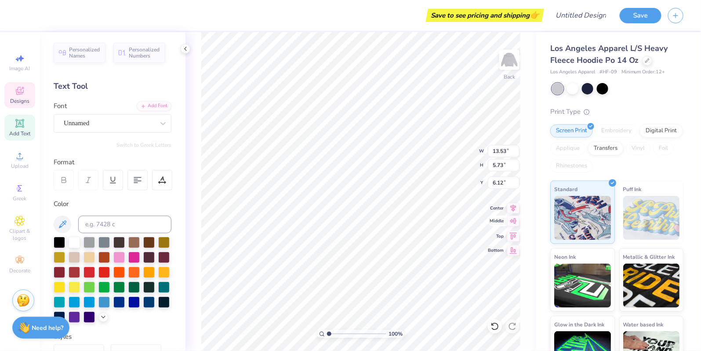
scroll to position [0, 0]
click at [121, 300] on div at bounding box center [118, 301] width 11 height 11
click at [116, 302] on div at bounding box center [118, 301] width 11 height 11
type textarea "SINCE 1977"
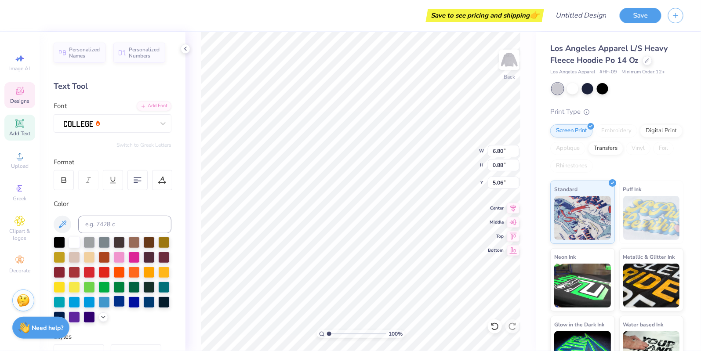
scroll to position [0, 1]
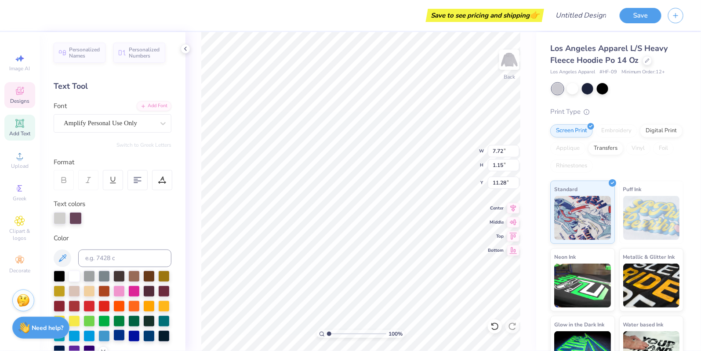
type input "11.85"
type textarea "We bake 'em best"
click at [120, 331] on div at bounding box center [118, 335] width 11 height 11
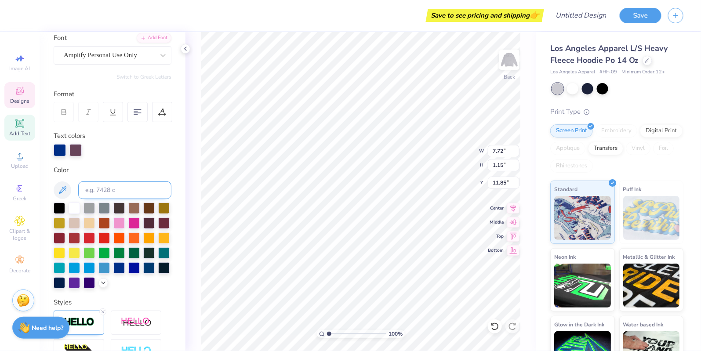
scroll to position [94, 0]
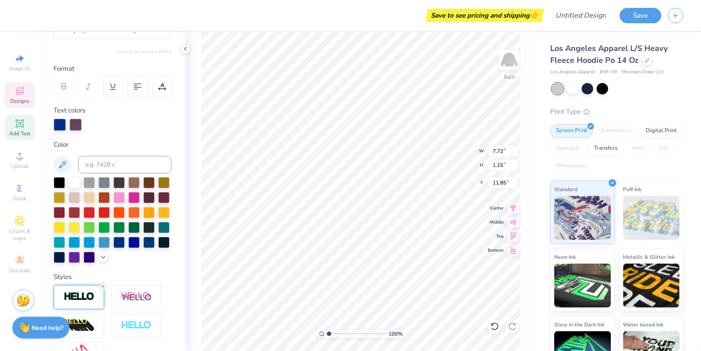
click at [101, 287] on icon at bounding box center [102, 286] width 5 height 5
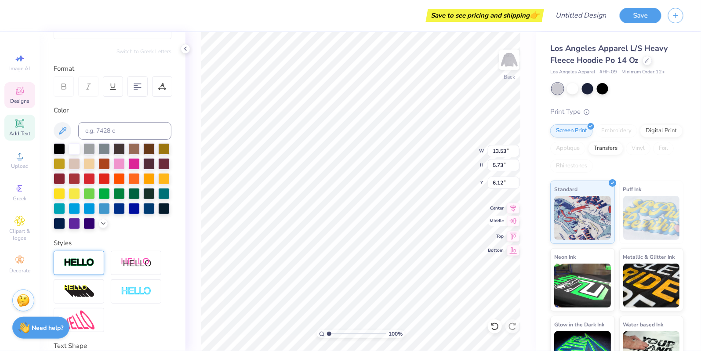
click at [519, 221] on icon at bounding box center [513, 221] width 12 height 11
type input "5.88"
click at [511, 222] on icon at bounding box center [513, 221] width 12 height 11
click at [512, 212] on div "100 % Back W 13.53 13.53 " H 5.73 5.73 " Y 5.88 5.88 " Center Middle Top Bottom" at bounding box center [360, 191] width 351 height 319
type input "4.56"
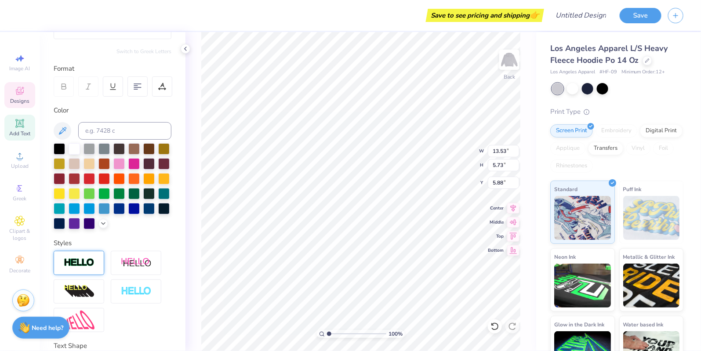
scroll to position [0, 0]
type textarea "MR.B"
type textarea "MR.Bagel"
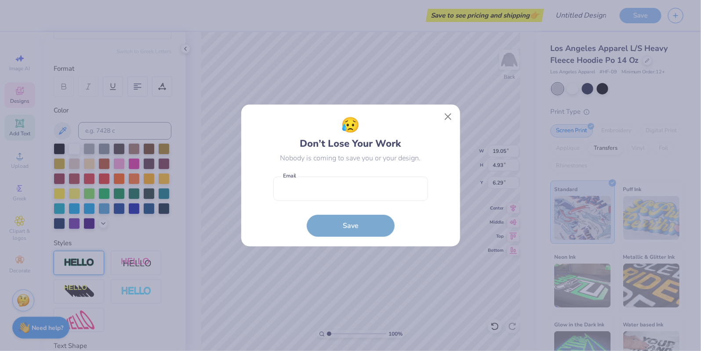
drag, startPoint x: 439, startPoint y: 118, endPoint x: 354, endPoint y: 185, distance: 107.9
click at [439, 118] on div "😥 Don’t Lose Your Work Nobody is coming to save you or your design. Email is a …" at bounding box center [350, 175] width 199 height 123
click at [442, 116] on button "Close" at bounding box center [447, 117] width 17 height 17
click at [449, 116] on div "😥 Don’t Lose Your Work Nobody is coming to save you or your design. Email is a …" at bounding box center [350, 175] width 701 height 351
click at [352, 176] on div "😥 Don’t Lose Your Work Nobody is coming to save you or your design. Email is a …" at bounding box center [350, 176] width 219 height 142
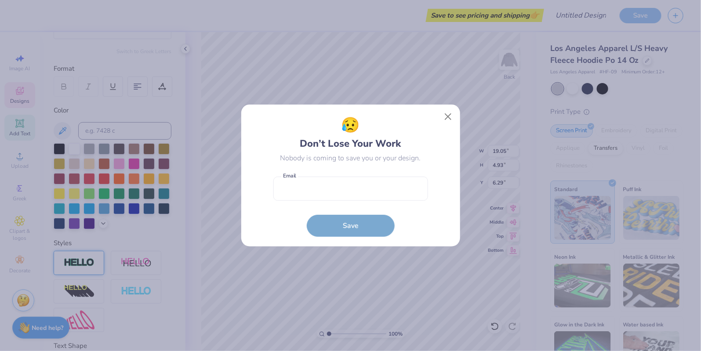
click at [354, 185] on div "😥 Don’t Lose Your Work Nobody is coming to save you or your design. Email is a …" at bounding box center [350, 176] width 219 height 142
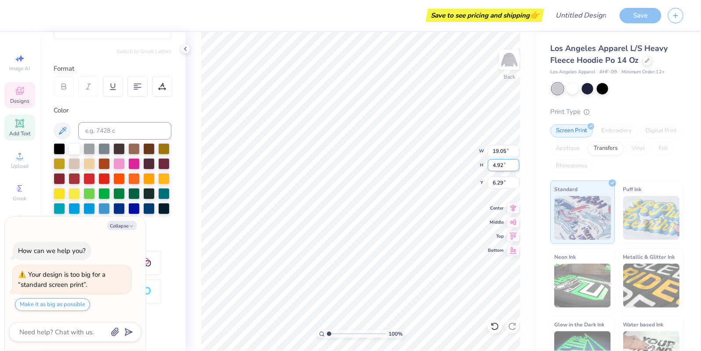
click at [516, 168] on input "4.92" at bounding box center [504, 165] width 32 height 12
click at [516, 168] on input "4.91" at bounding box center [504, 165] width 32 height 12
click at [516, 168] on input "4.9" at bounding box center [504, 165] width 32 height 12
type input "4.89"
click at [516, 168] on input "4.89" at bounding box center [504, 165] width 32 height 12
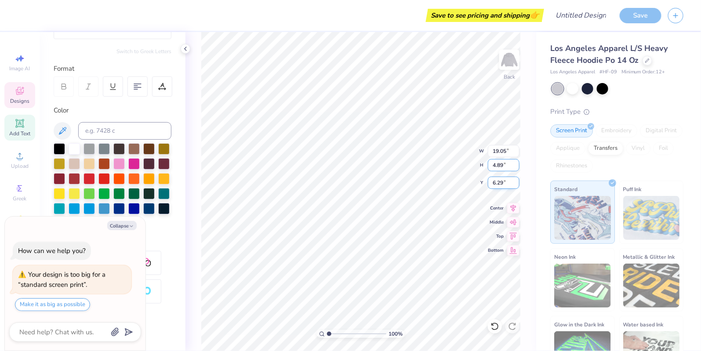
type input "15.00"
type input "3.88"
type input "6.81"
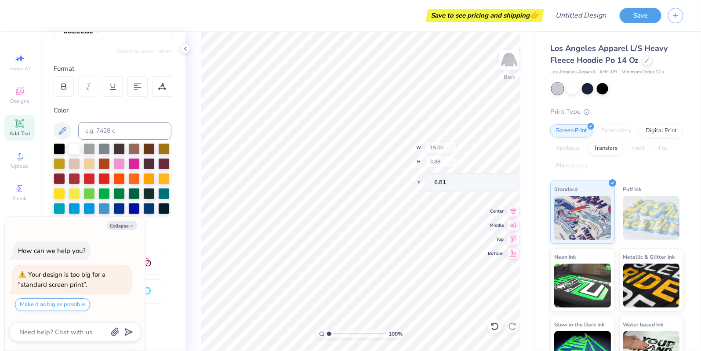
type textarea "x"
type input "6.80"
type input "0.88"
type input "4.57"
type textarea "x"
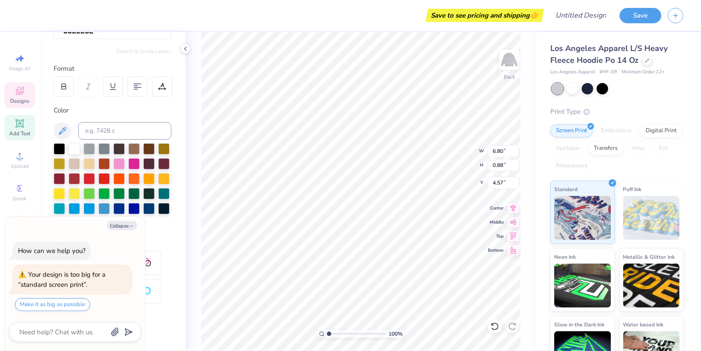
type input "15.00"
type input "3.88"
type input "7.54"
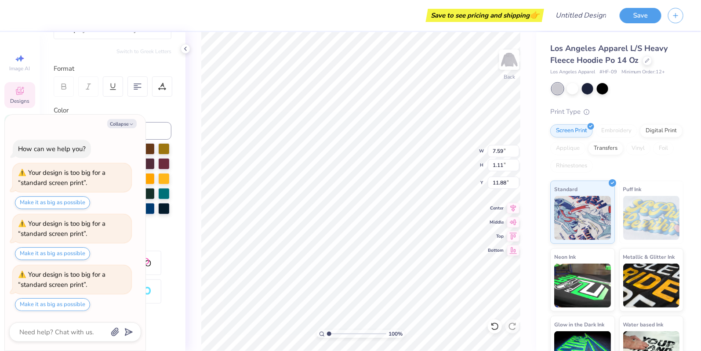
type textarea "x"
type input "11.42"
type textarea "x"
type input "10.87"
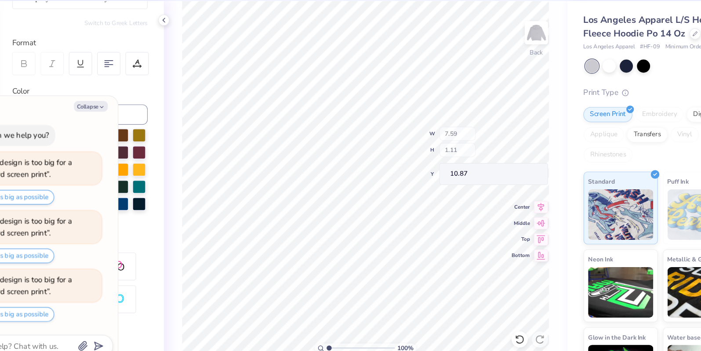
type textarea "x"
type input "11.42"
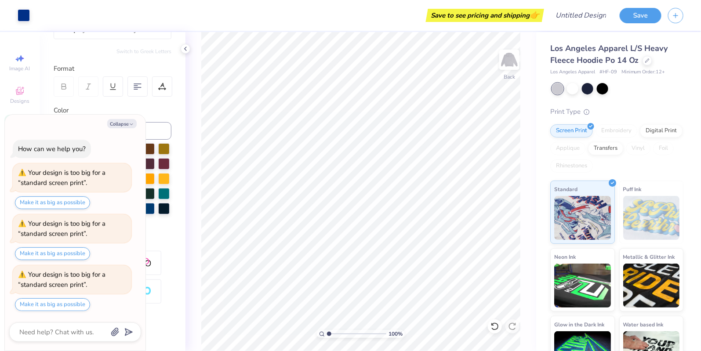
click at [634, 29] on div "Save" at bounding box center [660, 15] width 81 height 31
click at [634, 18] on button "Save" at bounding box center [641, 14] width 42 height 15
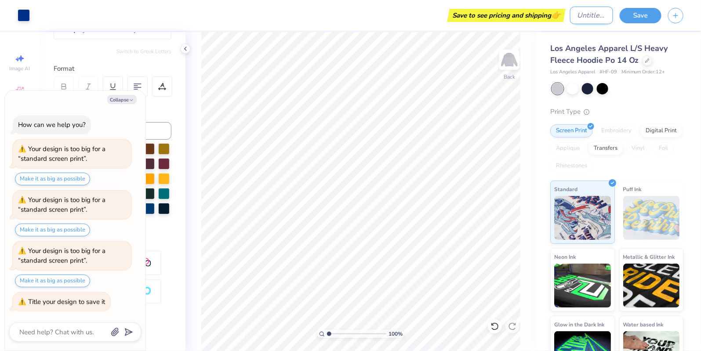
type textarea "x"
click at [570, 23] on input "Design Title" at bounding box center [591, 16] width 43 height 18
type input "m"
type textarea "x"
type input "mb"
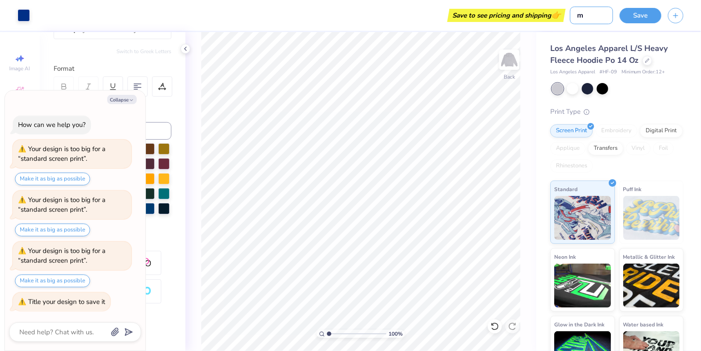
type textarea "x"
type input "mb"
click at [644, 14] on button "Save" at bounding box center [641, 14] width 42 height 15
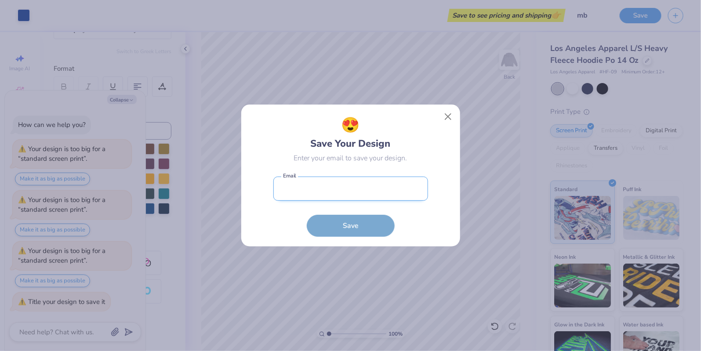
click at [343, 185] on input "email" at bounding box center [350, 189] width 155 height 24
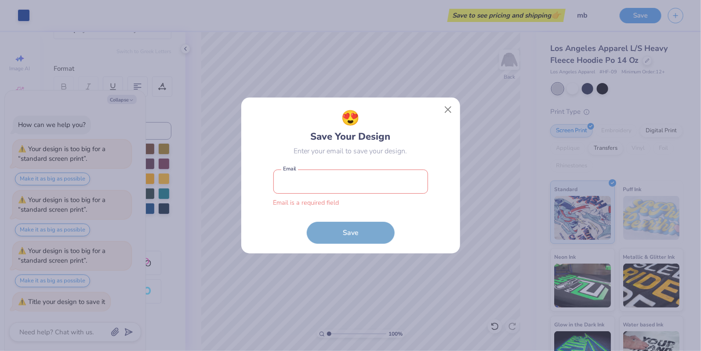
type input "izzysage23@icloud.com"
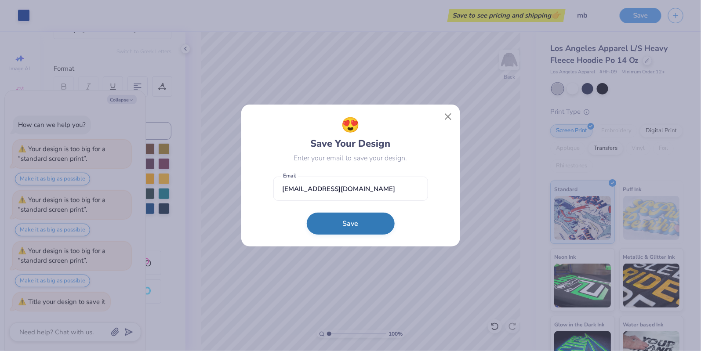
click at [360, 221] on button "Save" at bounding box center [351, 224] width 88 height 22
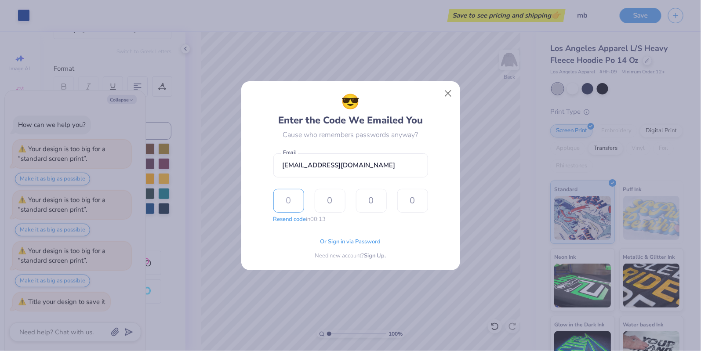
type input "8"
type input "3"
type input "1"
type input "4"
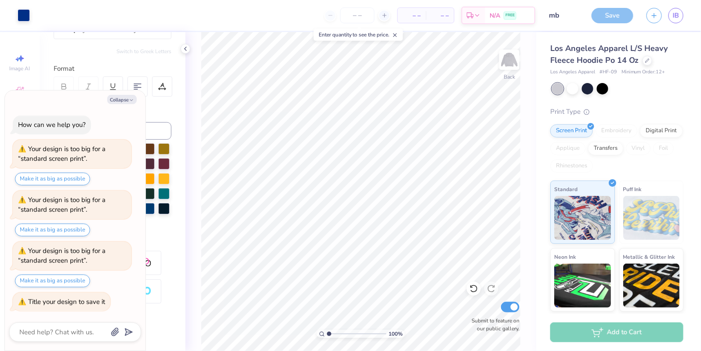
click at [583, 28] on div "Design Title mb" at bounding box center [563, 15] width 43 height 31
click at [614, 20] on div "Save" at bounding box center [612, 15] width 42 height 15
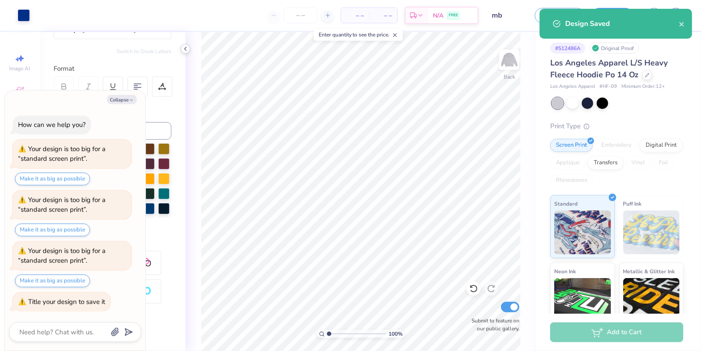
click at [187, 47] on icon at bounding box center [185, 48] width 7 height 7
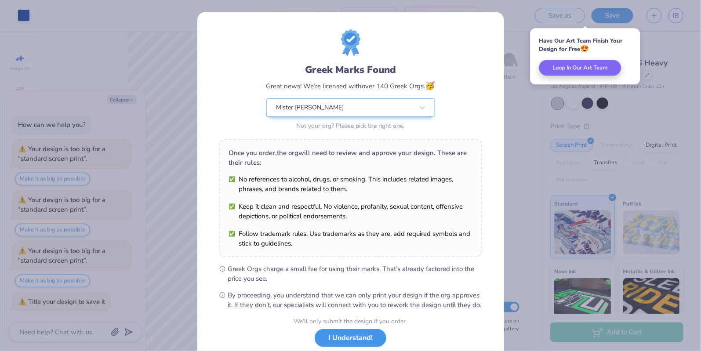
click at [366, 342] on button "I Understand!" at bounding box center [351, 338] width 72 height 18
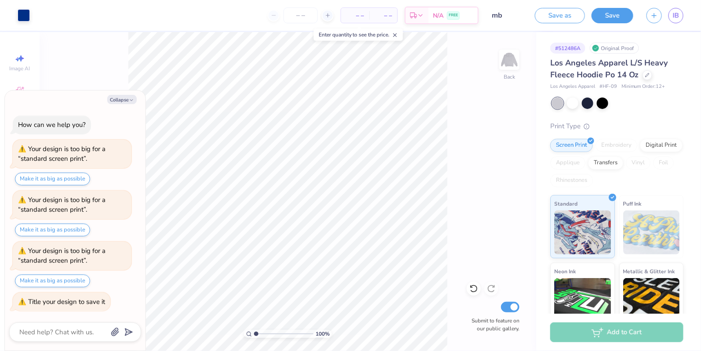
click at [351, 16] on span "– –" at bounding box center [355, 15] width 18 height 9
type textarea "x"
click at [305, 15] on input "number" at bounding box center [300, 15] width 34 height 16
click at [276, 17] on div at bounding box center [301, 15] width 66 height 16
click at [609, 11] on button "Save" at bounding box center [612, 14] width 42 height 15
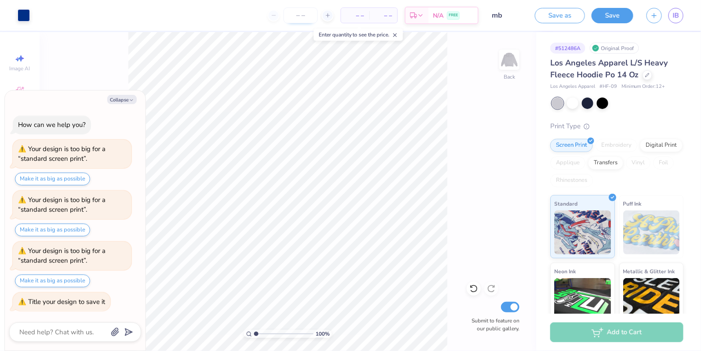
click at [611, 15] on div "Save" at bounding box center [612, 15] width 42 height 15
click at [396, 35] on line at bounding box center [394, 34] width 3 height 3
click at [291, 12] on input "number" at bounding box center [282, 15] width 34 height 16
click at [263, 16] on div at bounding box center [283, 15] width 66 height 16
click at [257, 16] on div at bounding box center [283, 15] width 66 height 16
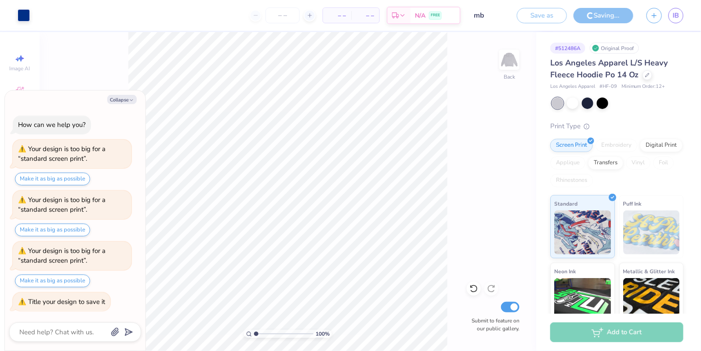
click at [294, 16] on input "number" at bounding box center [282, 15] width 34 height 16
type input "10"
type textarea "x"
type input "100"
type textarea "x"
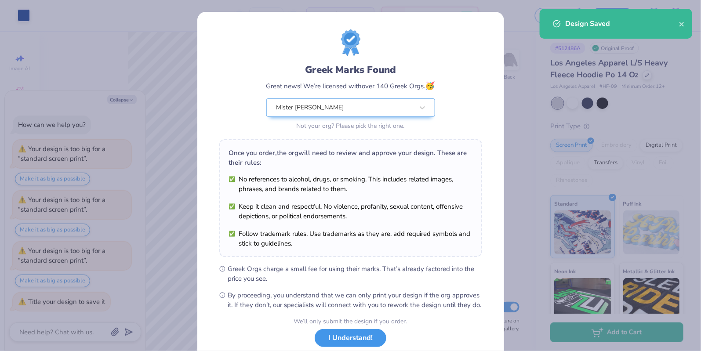
click at [363, 347] on button "I Understand!" at bounding box center [351, 338] width 72 height 18
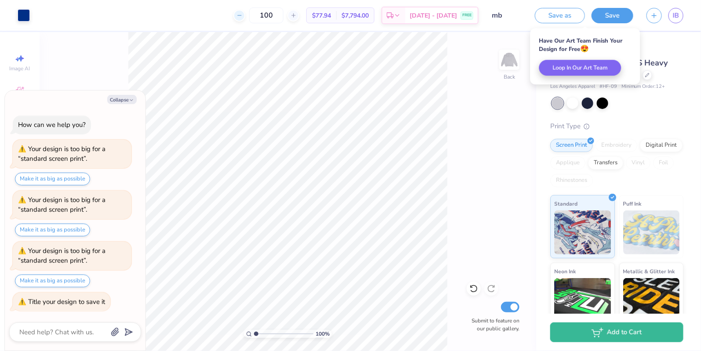
click at [243, 16] on icon at bounding box center [239, 15] width 6 height 6
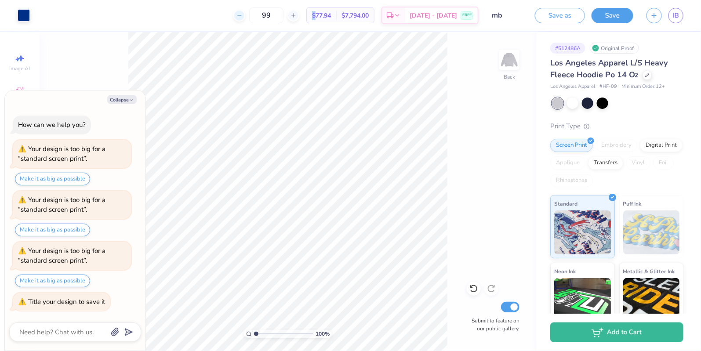
click at [243, 16] on icon at bounding box center [239, 15] width 6 height 6
click at [271, 16] on icon at bounding box center [274, 15] width 6 height 6
click at [281, 10] on input "95" at bounding box center [266, 15] width 34 height 16
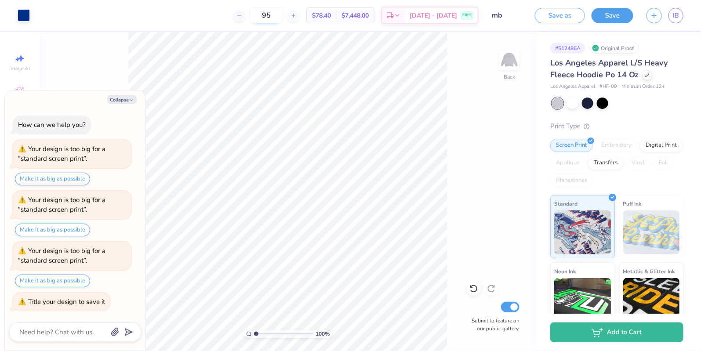
click at [281, 10] on input "95" at bounding box center [266, 15] width 34 height 16
type input "8"
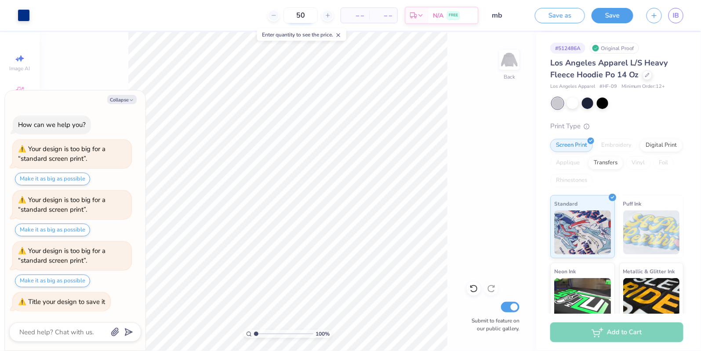
type input "50"
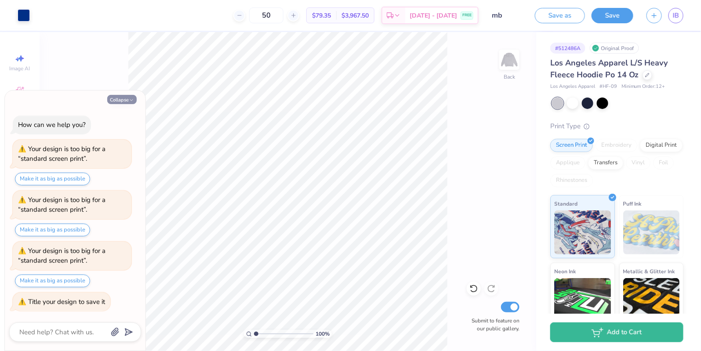
click at [129, 98] on button "Collapse" at bounding box center [121, 99] width 29 height 9
type textarea "x"
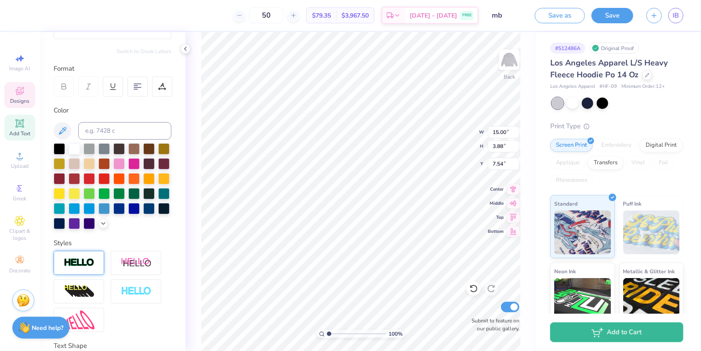
click at [18, 131] on span "Add Text" at bounding box center [19, 133] width 21 height 7
click at [19, 89] on icon at bounding box center [19, 91] width 11 height 11
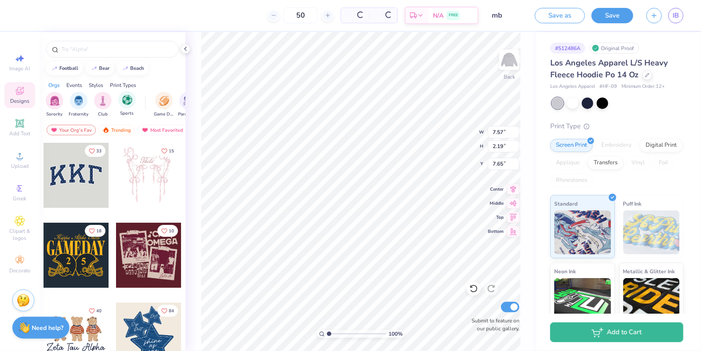
type input "7.57"
type input "2.19"
type input "7.65"
click at [17, 125] on icon at bounding box center [19, 123] width 7 height 7
click at [188, 48] on icon at bounding box center [185, 48] width 7 height 7
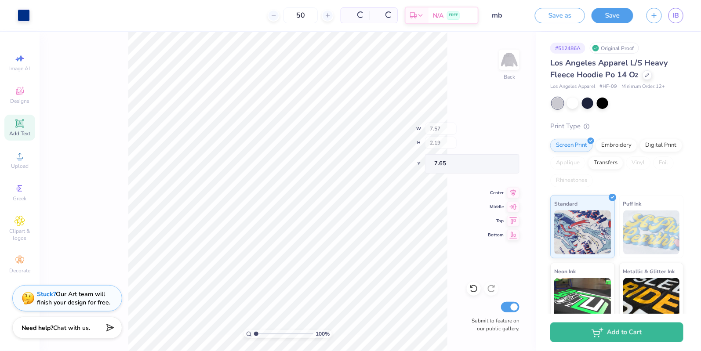
type input "15.00"
type input "3.88"
type input "7.54"
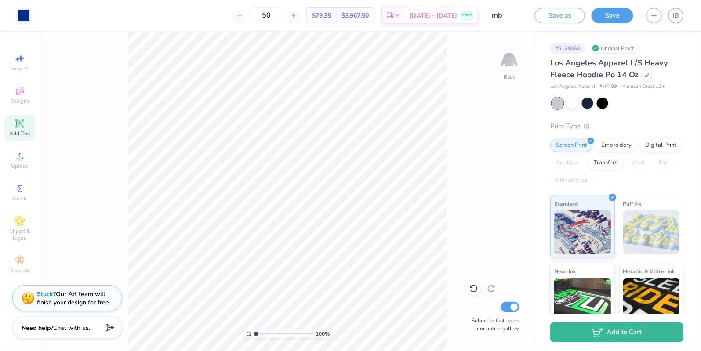
drag, startPoint x: 472, startPoint y: 283, endPoint x: 270, endPoint y: 2, distance: 346.9
click at [472, 283] on div at bounding box center [474, 289] width 14 height 14
click at [475, 290] on icon at bounding box center [473, 288] width 9 height 9
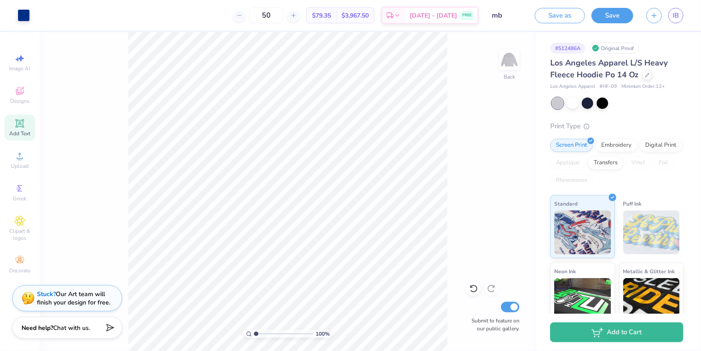
click at [475, 290] on icon at bounding box center [473, 288] width 9 height 9
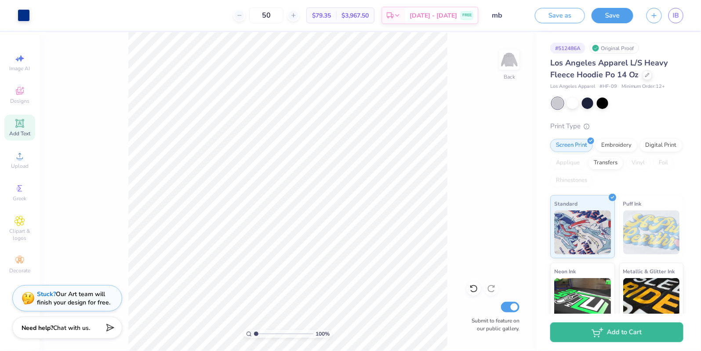
click at [475, 290] on icon at bounding box center [473, 288] width 9 height 9
click at [475, 288] on icon at bounding box center [473, 288] width 9 height 9
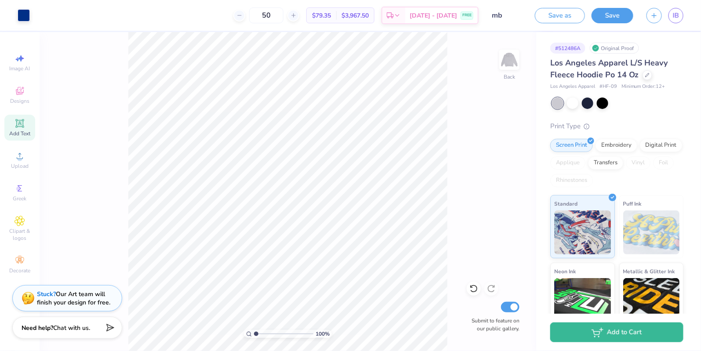
click at [475, 288] on icon at bounding box center [473, 288] width 9 height 9
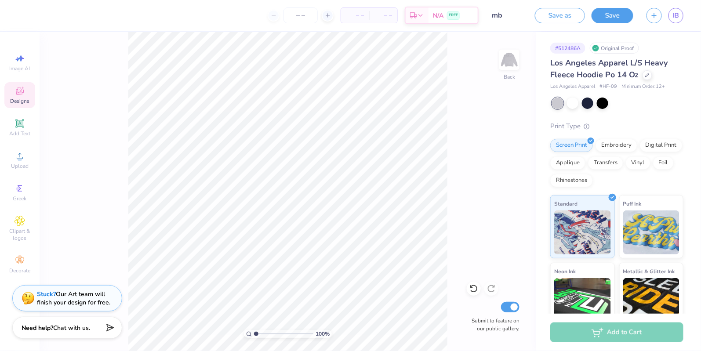
click at [20, 88] on icon at bounding box center [19, 91] width 11 height 11
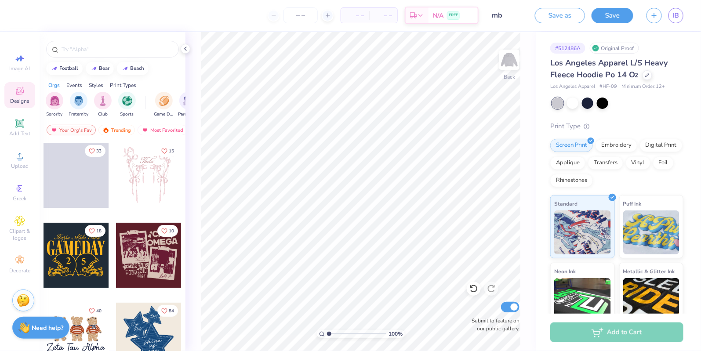
click at [95, 81] on div "Styles" at bounding box center [96, 85] width 14 height 8
click at [76, 93] on div "filter for Varsity" at bounding box center [79, 100] width 18 height 18
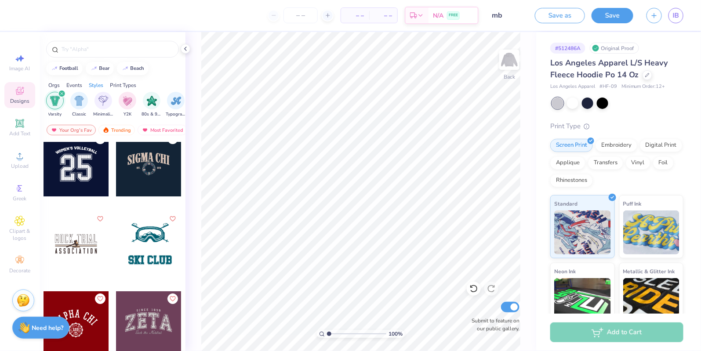
scroll to position [1246, 0]
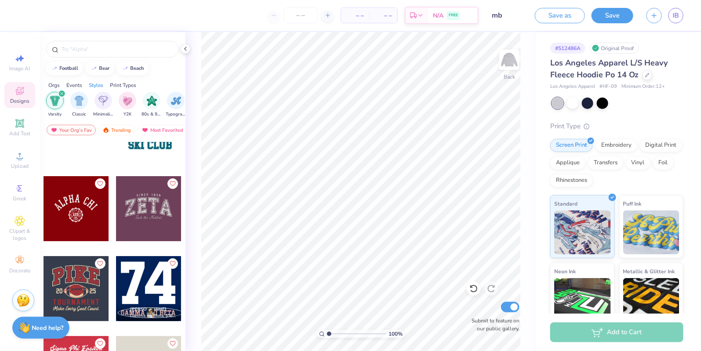
click at [135, 220] on div at bounding box center [148, 208] width 65 height 65
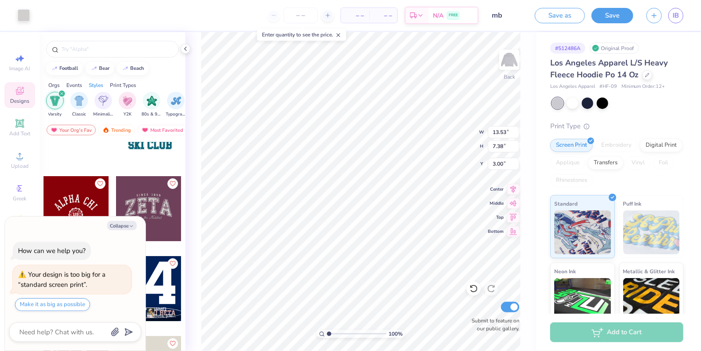
type textarea "x"
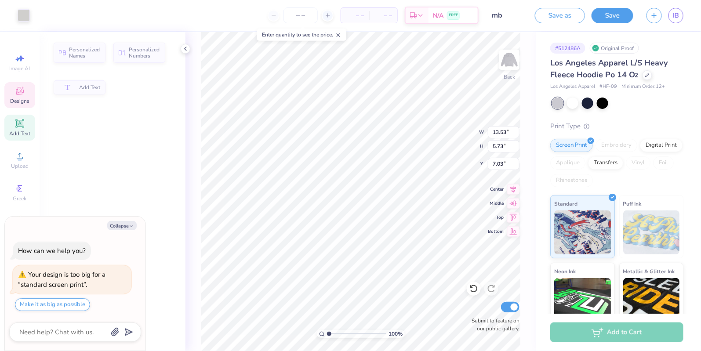
type input "5.73"
type input "7.03"
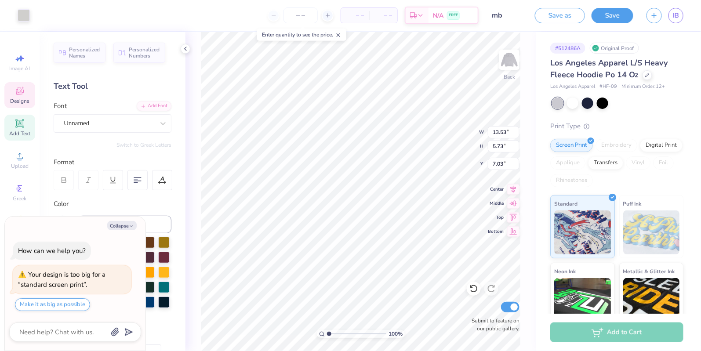
scroll to position [0, 0]
click at [130, 223] on button "Collapse" at bounding box center [121, 225] width 29 height 9
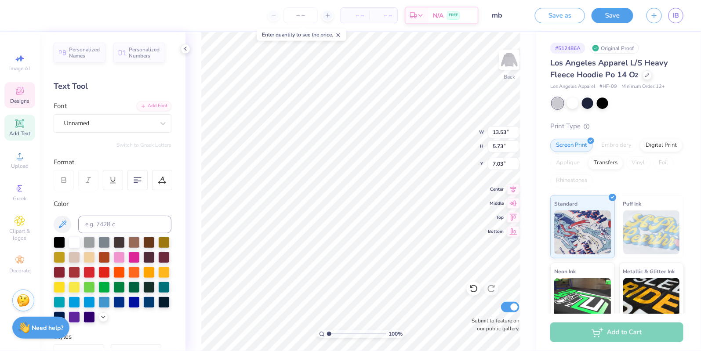
type textarea "x"
click at [118, 225] on input at bounding box center [124, 225] width 93 height 18
click at [121, 301] on div at bounding box center [118, 301] width 11 height 11
type textarea "Mr. Bagel"
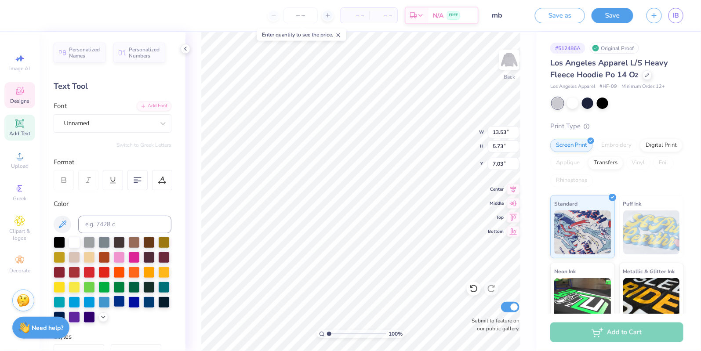
scroll to position [0, 1]
click at [456, 141] on div "100 % Back W 13.53 13.53 " H 5.73 5.73 " Y 7.03 7.03 " Center Middle Top Bottom…" at bounding box center [360, 191] width 351 height 319
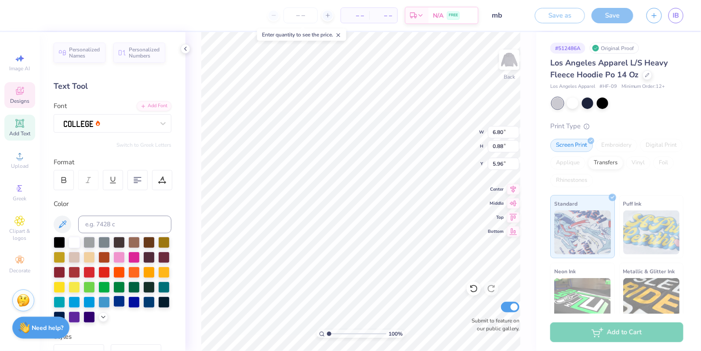
click at [121, 300] on div at bounding box center [118, 301] width 11 height 11
type input "5.97"
type textarea "SINCE 1977"
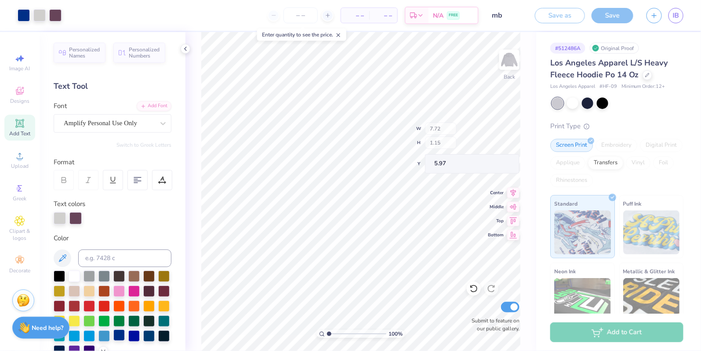
type input "7.72"
type input "1.15"
type input "12.19"
type textarea "We bake 'em best"
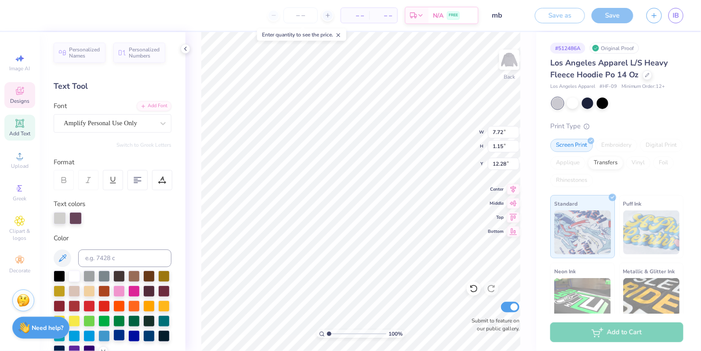
click at [117, 336] on div at bounding box center [118, 335] width 11 height 11
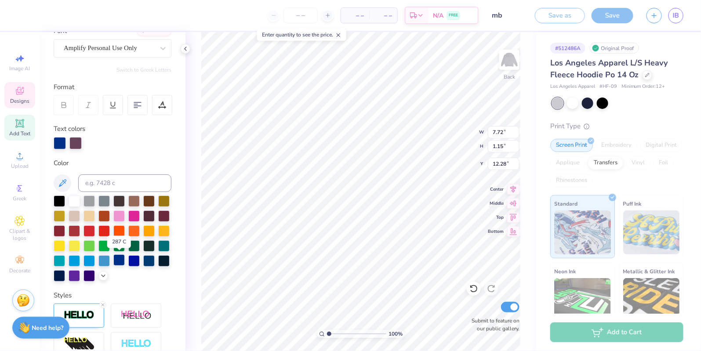
scroll to position [76, 0]
click at [102, 304] on icon at bounding box center [102, 304] width 5 height 5
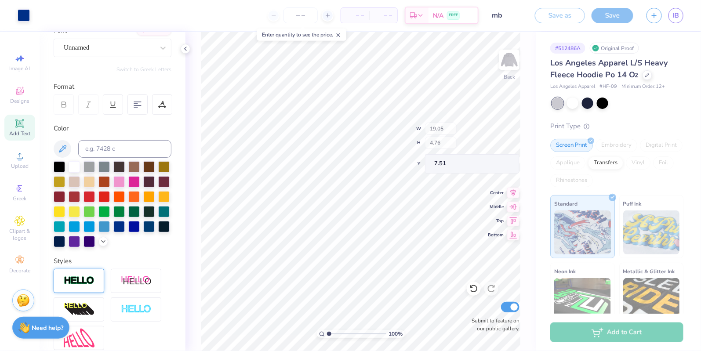
type input "19.05"
type input "4.76"
type input "7.51"
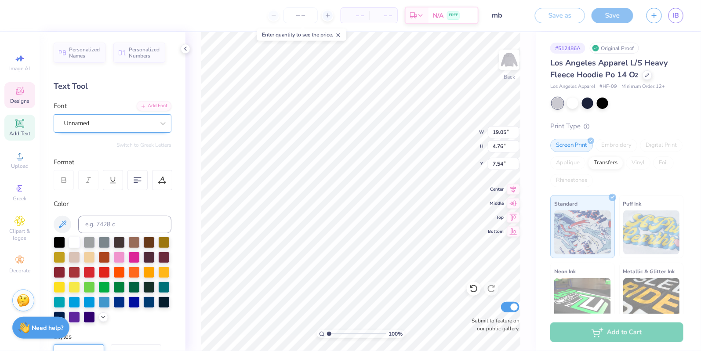
click at [115, 122] on div "Unnamed" at bounding box center [109, 123] width 92 height 14
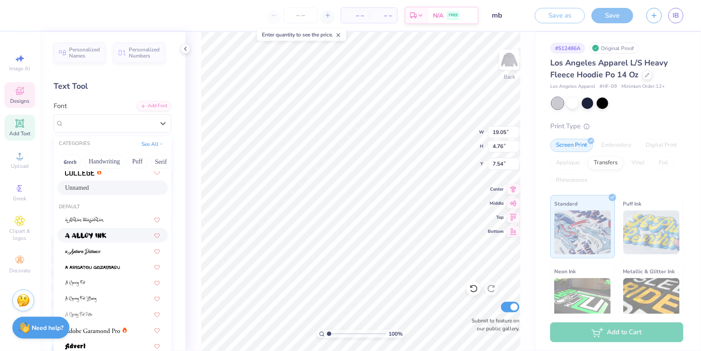
scroll to position [15, 0]
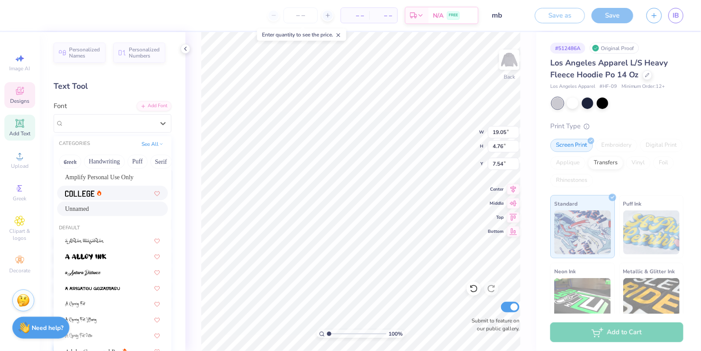
click at [86, 194] on img at bounding box center [79, 194] width 29 height 6
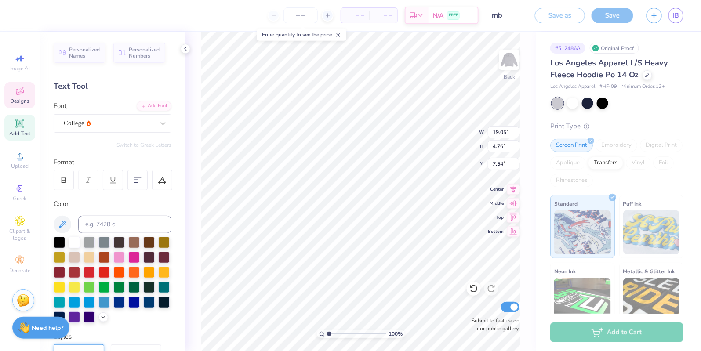
type input "18.74"
type input "4.50"
type input "7.67"
click at [103, 122] on div "College" at bounding box center [109, 123] width 92 height 14
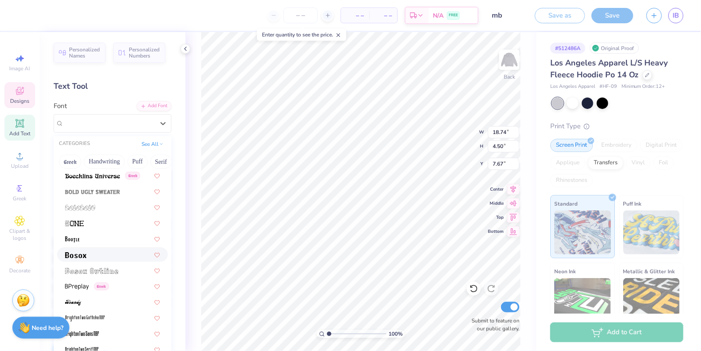
scroll to position [691, 0]
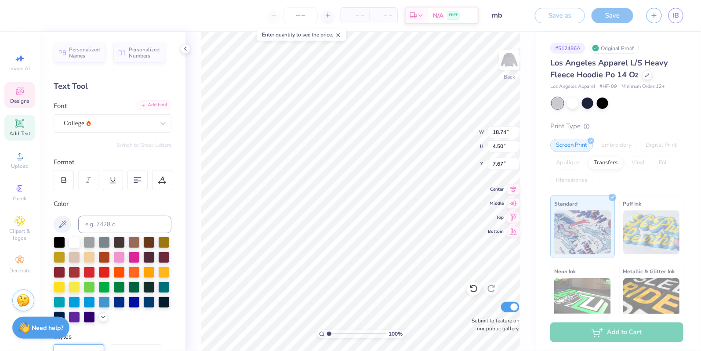
click at [151, 102] on div "Add Font" at bounding box center [154, 105] width 35 height 10
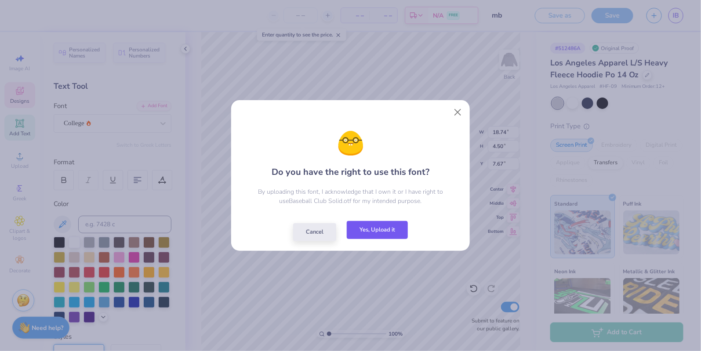
click at [381, 237] on button "Yes, Upload it" at bounding box center [377, 230] width 61 height 18
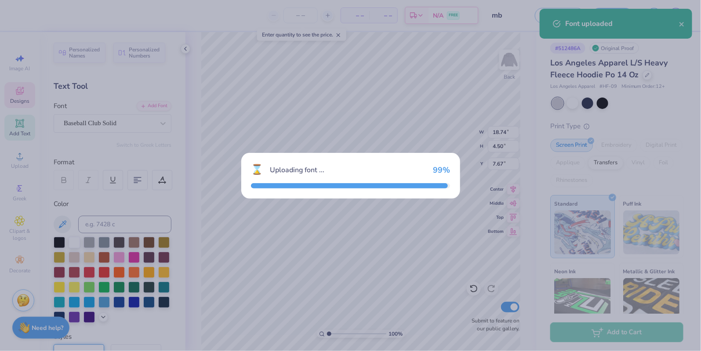
type input "19.05"
type input "4.47"
type input "7.69"
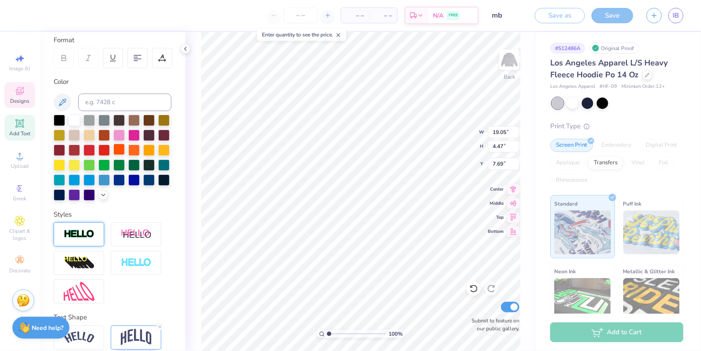
scroll to position [127, 0]
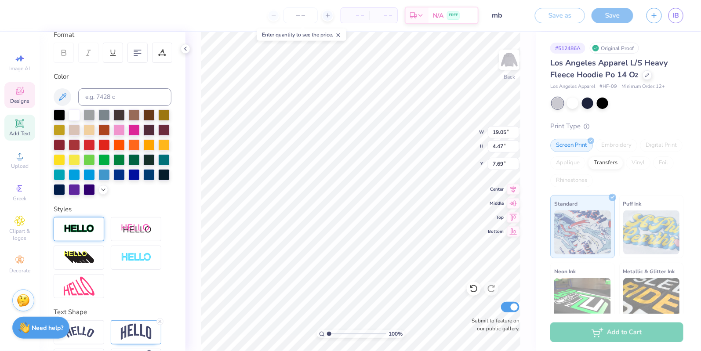
click at [87, 221] on div at bounding box center [79, 229] width 51 height 24
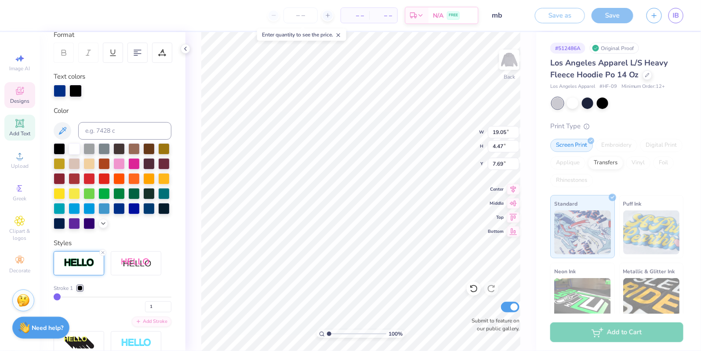
type input "4.51"
type input "7.66"
click at [82, 286] on div at bounding box center [79, 288] width 5 height 5
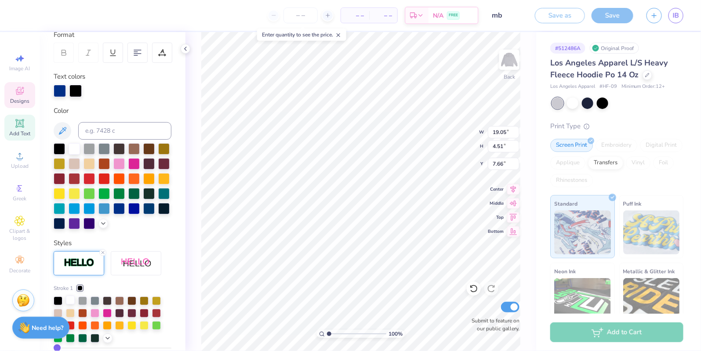
click at [72, 298] on div at bounding box center [70, 300] width 9 height 9
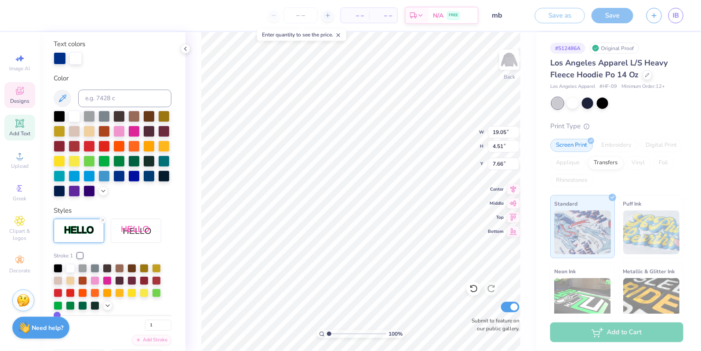
scroll to position [178, 0]
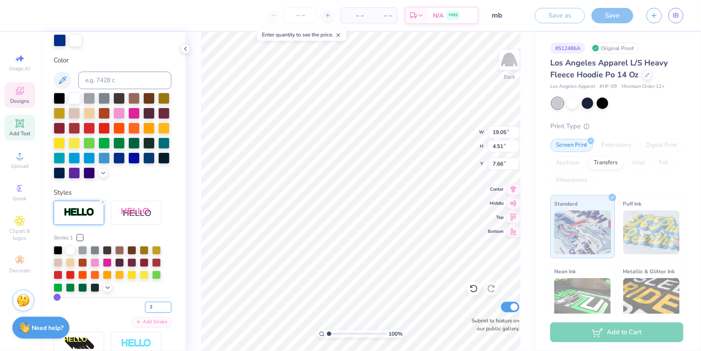
click at [167, 304] on input "2" at bounding box center [158, 307] width 26 height 11
type input "3"
click at [167, 304] on input "3" at bounding box center [158, 307] width 26 height 11
type input "3"
type input "4.60"
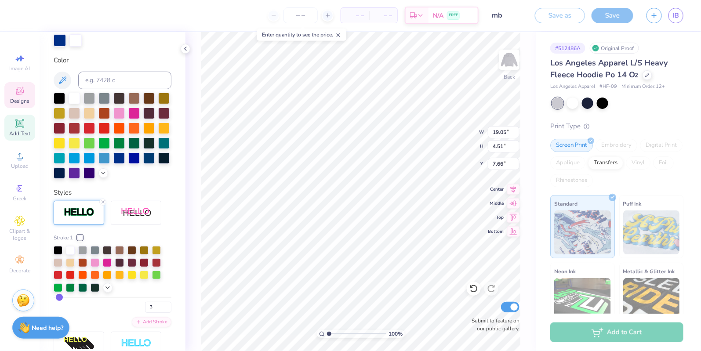
type input "7.62"
click at [192, 304] on div "100 % Back W 19.05 19.05 " H 4.60 4.60 " Y 7.62 7.62 " Center Middle Top Bottom…" at bounding box center [360, 191] width 351 height 319
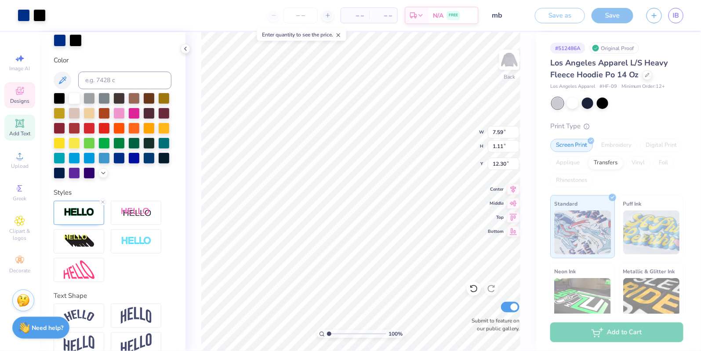
type input "7.61"
type input "1.13"
type input "11.66"
click at [80, 217] on div at bounding box center [79, 213] width 51 height 24
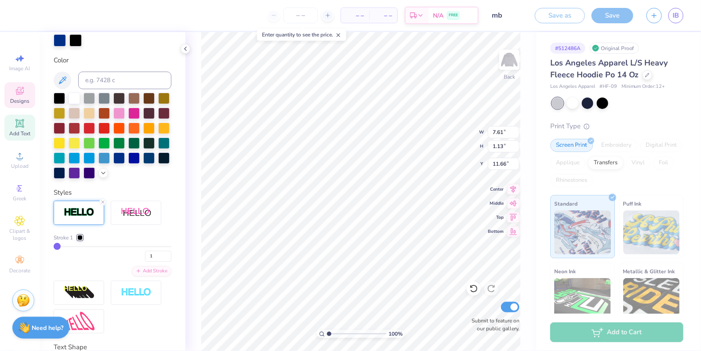
click at [79, 234] on div "Stroke 1" at bounding box center [68, 238] width 29 height 8
click at [81, 237] on div at bounding box center [79, 237] width 5 height 5
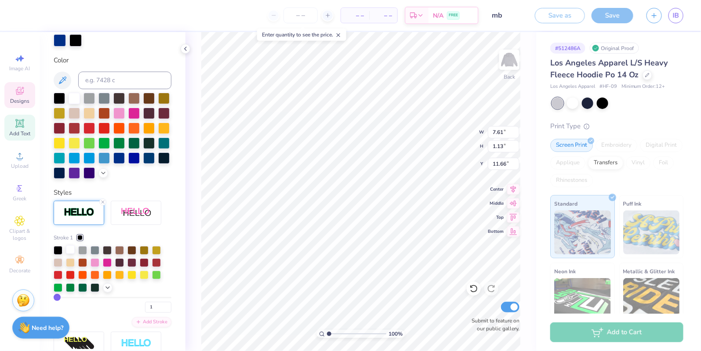
click at [69, 252] on div at bounding box center [70, 249] width 9 height 9
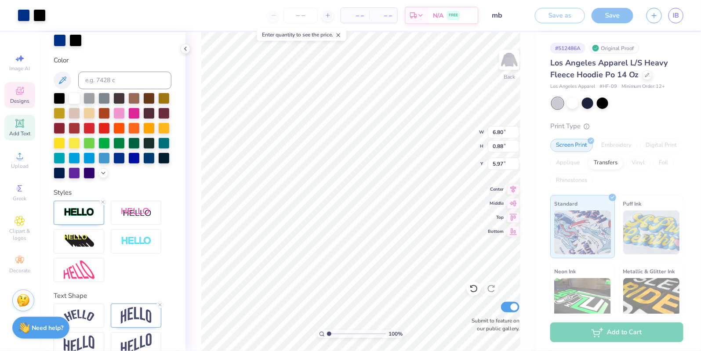
type input "6.81"
type input "0.90"
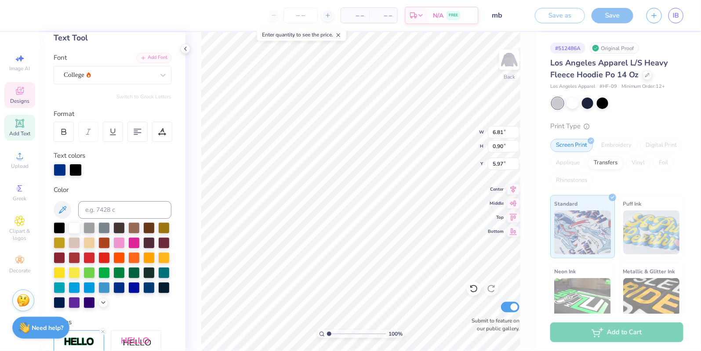
scroll to position [37, 0]
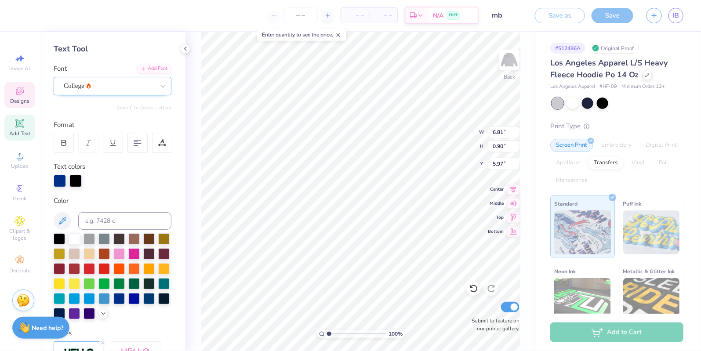
click at [152, 77] on div "College" at bounding box center [113, 86] width 118 height 18
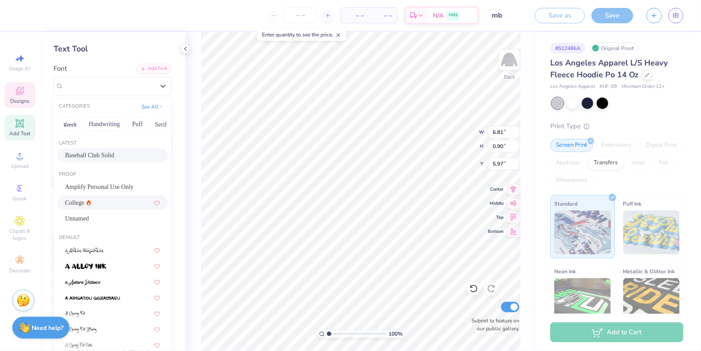
click at [131, 149] on div "Baseball Club Solid" at bounding box center [112, 155] width 111 height 14
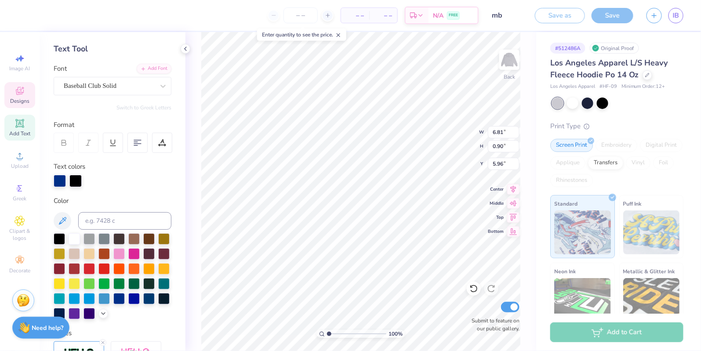
type input "6.76"
type input "0.91"
type input "5.96"
type input "5.97"
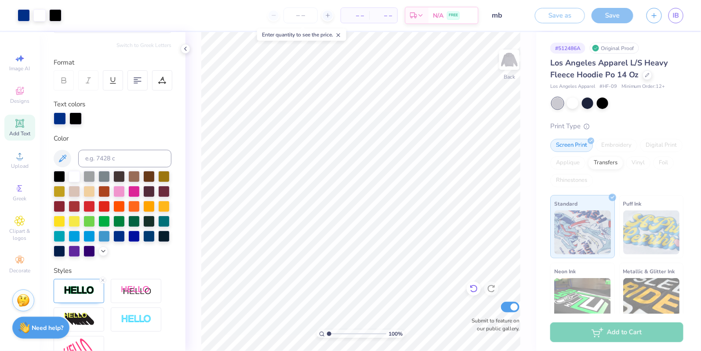
click at [474, 282] on div at bounding box center [474, 289] width 14 height 14
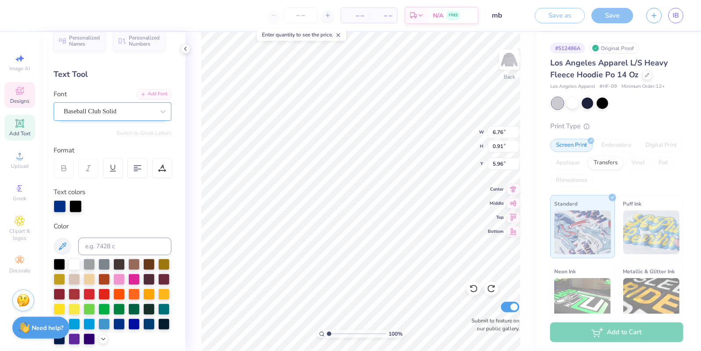
click at [108, 111] on div "Baseball Club Solid" at bounding box center [109, 112] width 92 height 14
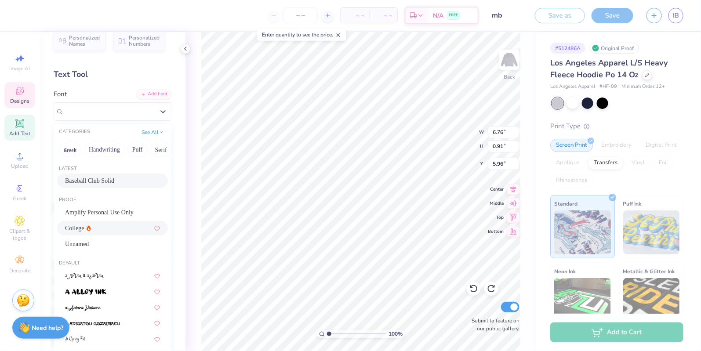
click at [119, 225] on div "College" at bounding box center [112, 228] width 95 height 9
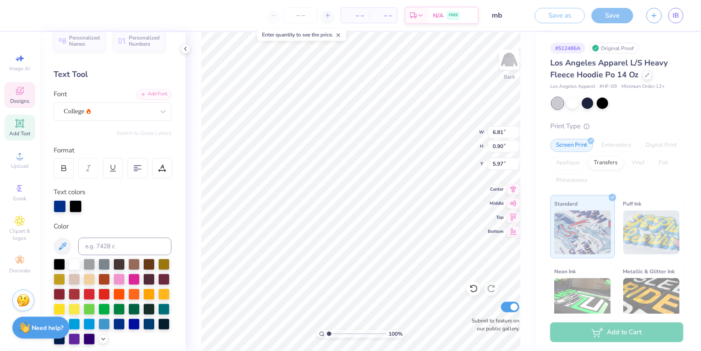
type input "6.81"
type input "0.90"
type input "5.97"
click at [508, 203] on icon at bounding box center [513, 202] width 12 height 11
click at [512, 188] on icon at bounding box center [514, 187] width 6 height 7
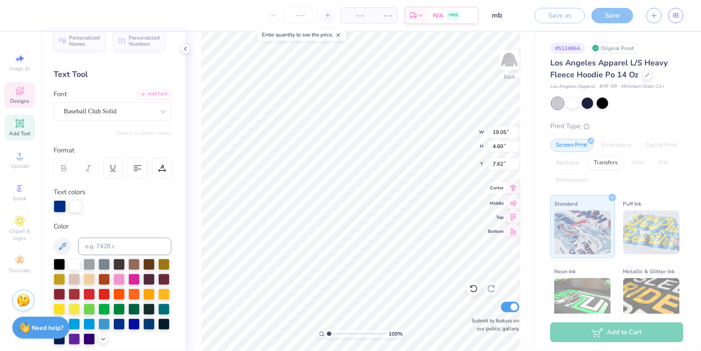
type input "6.45"
type input "6.81"
type input "0.90"
type input "5.97"
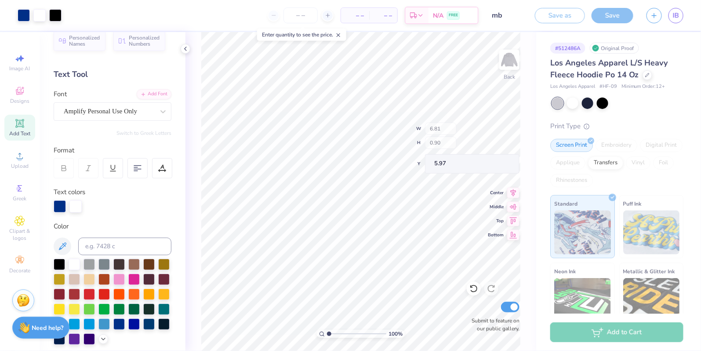
type input "7.56"
type input "1.12"
type input "11.65"
type input "10.49"
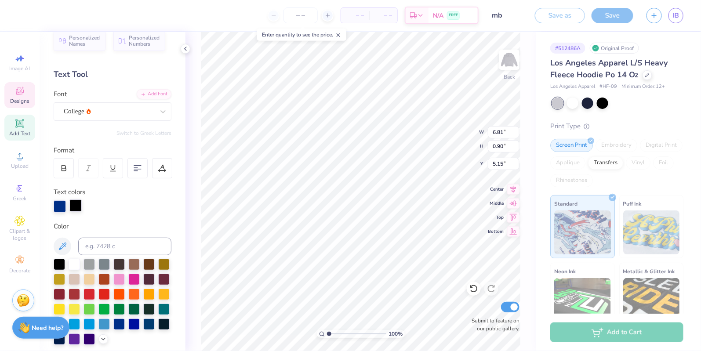
click at [79, 203] on div at bounding box center [75, 205] width 12 height 12
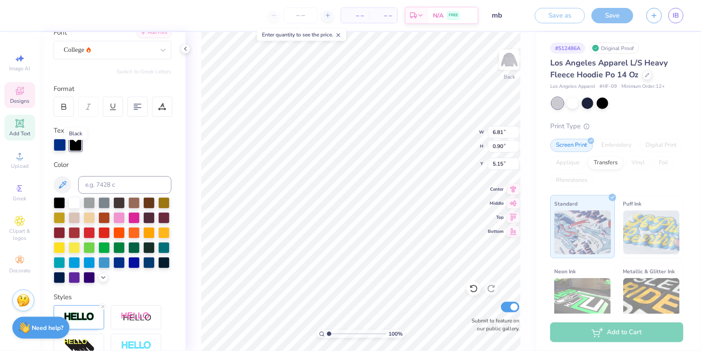
scroll to position [76, 0]
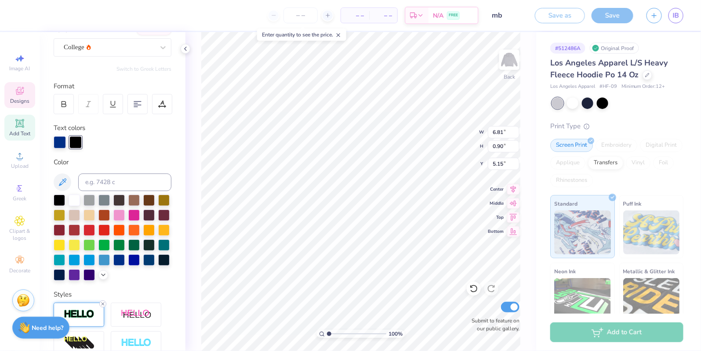
click at [102, 304] on icon at bounding box center [102, 303] width 5 height 5
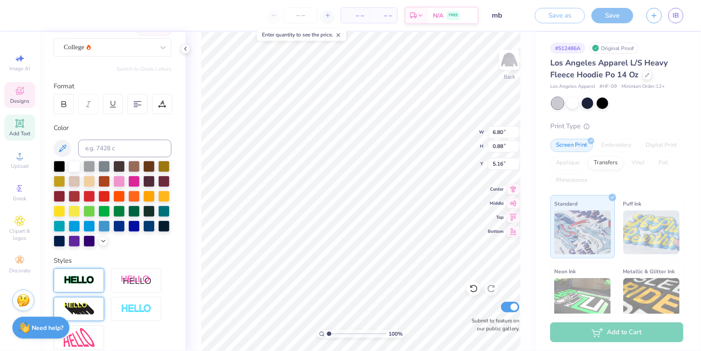
type input "6.80"
type input "0.88"
type input "5.16"
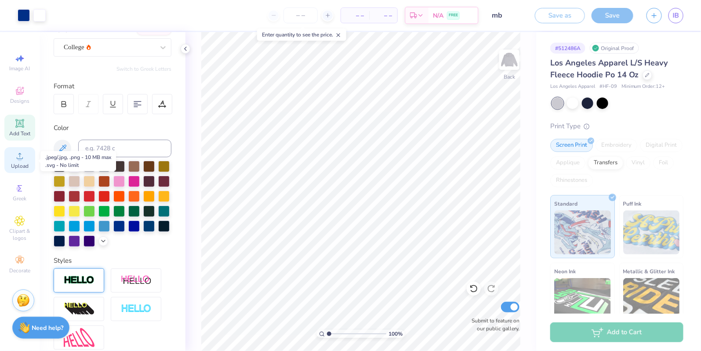
click at [22, 153] on icon at bounding box center [19, 156] width 11 height 11
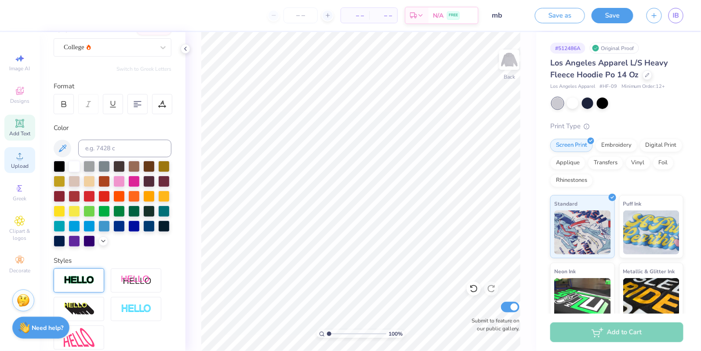
click at [21, 152] on icon at bounding box center [19, 156] width 11 height 11
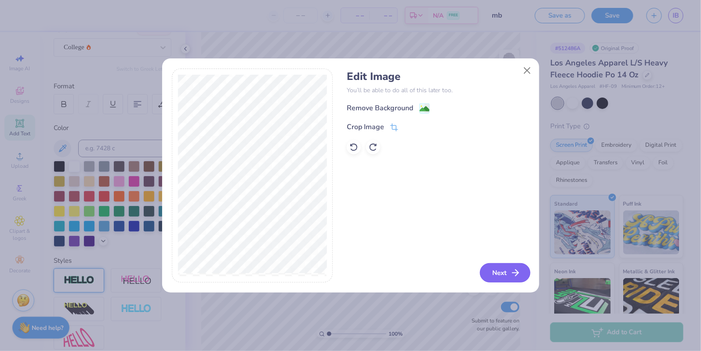
click at [496, 273] on button "Next" at bounding box center [505, 272] width 51 height 19
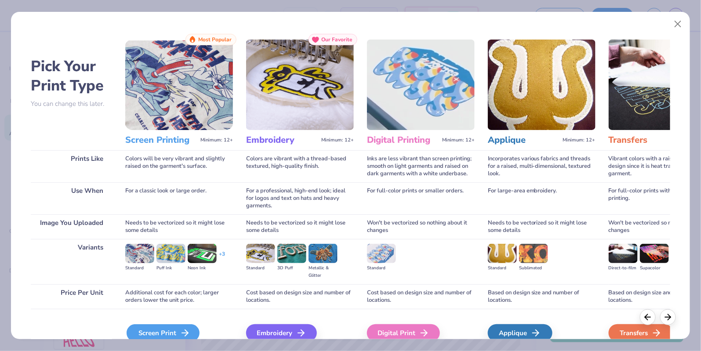
click at [177, 333] on div "Screen Print" at bounding box center [163, 333] width 73 height 18
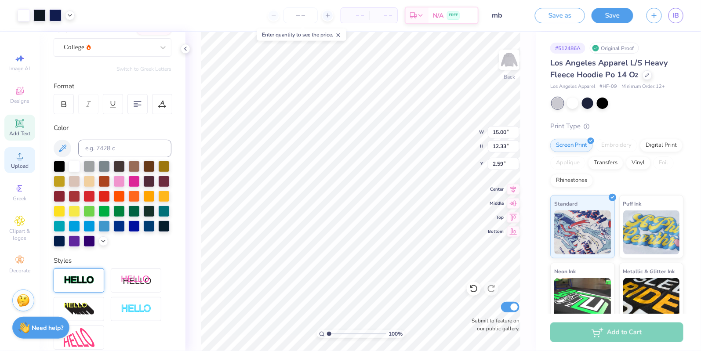
click at [12, 153] on div "Upload" at bounding box center [19, 160] width 31 height 26
type input "3.46"
type input "15.00"
type input "12.33"
type input "3.32"
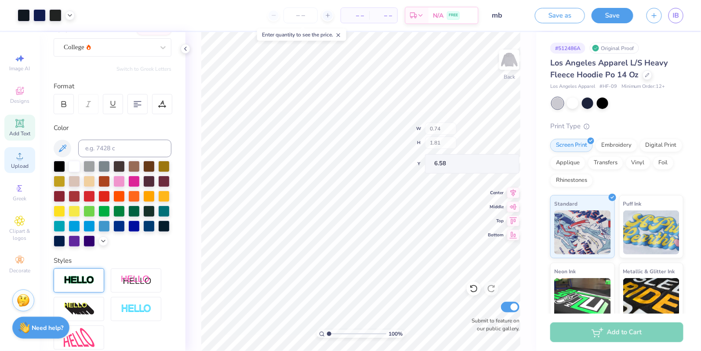
type input "6.58"
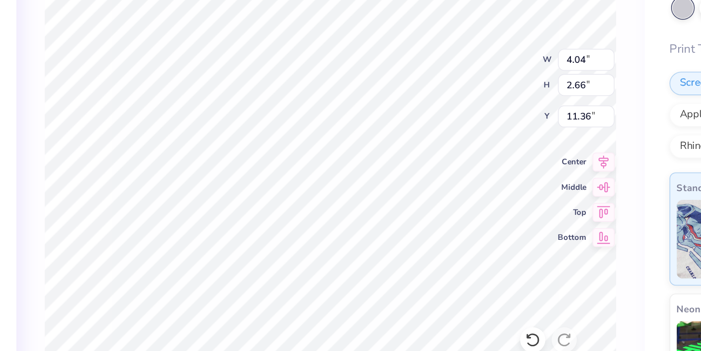
type input "4.04"
type input "2.66"
type input "6.09"
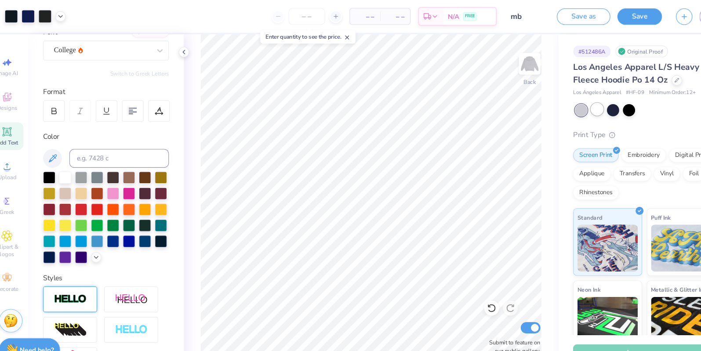
click at [575, 107] on div at bounding box center [572, 102] width 11 height 11
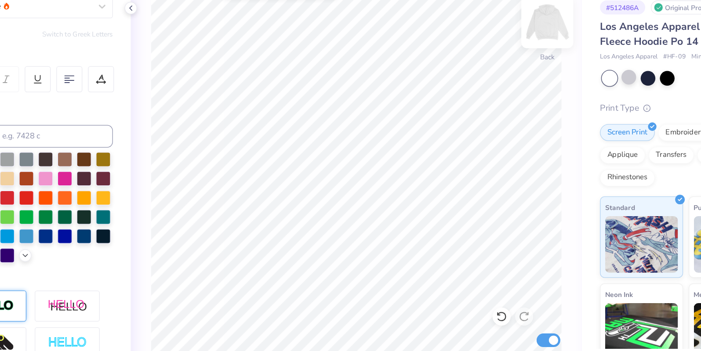
click at [513, 53] on img at bounding box center [509, 59] width 35 height 35
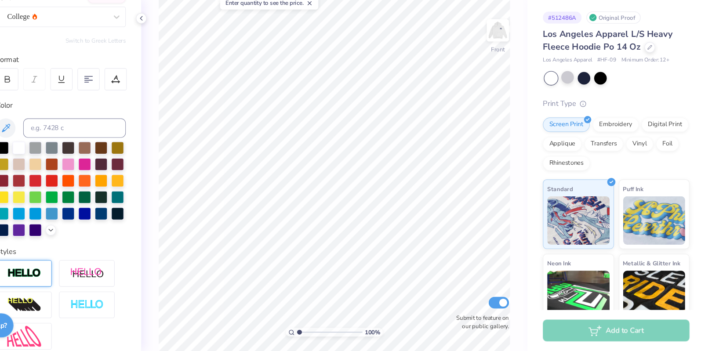
scroll to position [0, 0]
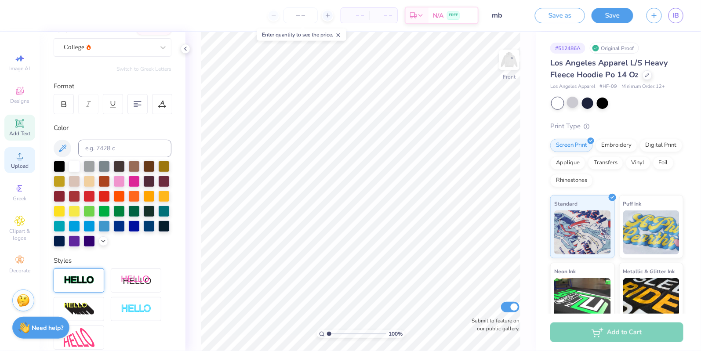
click at [23, 164] on span "Upload" at bounding box center [20, 166] width 18 height 7
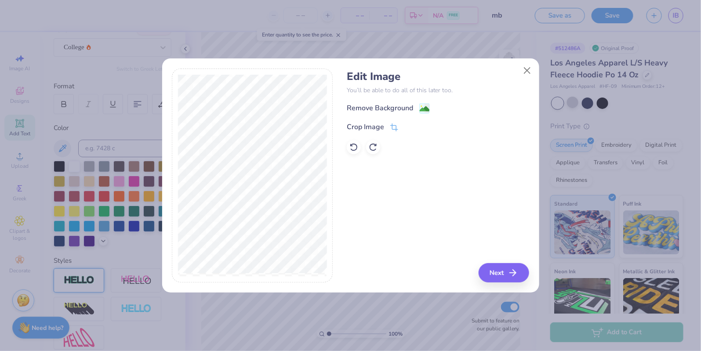
click at [399, 101] on div "Edit Image You’ll be able to do all of this later too. Remove Background Crop I…" at bounding box center [438, 112] width 182 height 84
click at [411, 105] on div "Remove Background" at bounding box center [380, 109] width 66 height 11
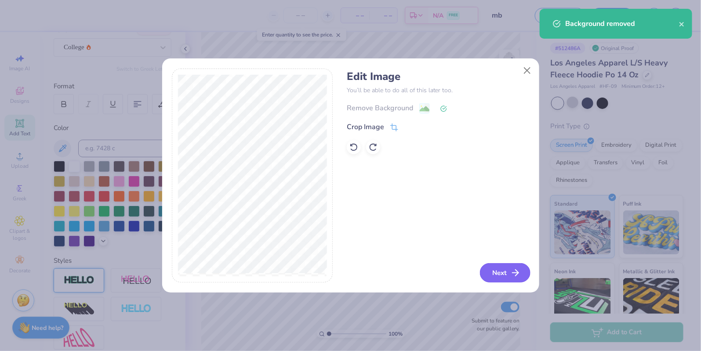
click at [505, 268] on button "Next" at bounding box center [505, 272] width 51 height 19
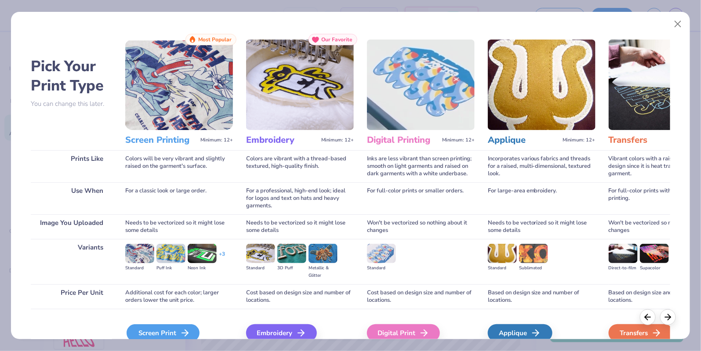
click at [160, 325] on div "Screen Print" at bounding box center [163, 333] width 73 height 18
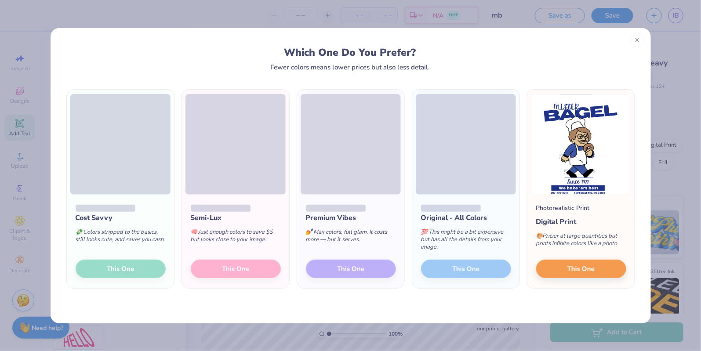
click at [365, 279] on div "Premium Vibes 💅 Max colors, full glam. It costs more — but it serves. This One" at bounding box center [350, 242] width 107 height 94
click at [444, 265] on div "Original - All Colors 💯 This might be a bit expensive but has all the details f…" at bounding box center [465, 242] width 107 height 94
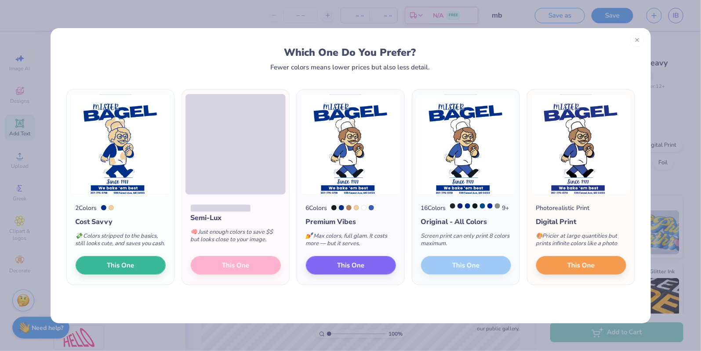
click at [483, 275] on div "16 Colors 9 + Original - All Colors Screen print can only print 8 colors maximu…" at bounding box center [465, 240] width 107 height 91
click at [464, 268] on div "16 Colors 9 + Original - All Colors Screen print can only print 8 colors maximu…" at bounding box center [465, 240] width 107 height 91
click at [467, 274] on div "16 Colors 9 + Original - All Colors Screen print can only print 8 colors maximu…" at bounding box center [465, 240] width 107 height 91
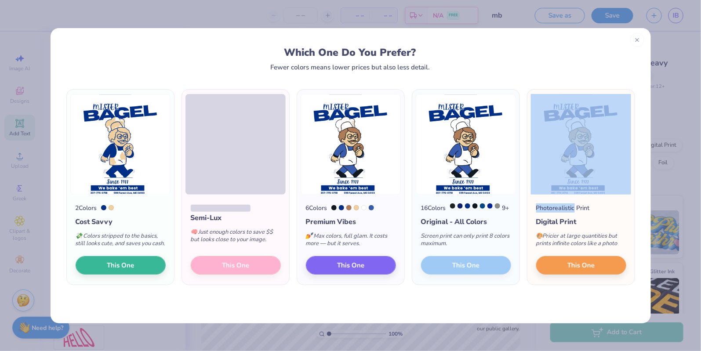
click at [467, 274] on div "16 Colors 9 + Original - All Colors Screen print can only print 8 colors maximu…" at bounding box center [465, 240] width 107 height 91
click at [560, 178] on img at bounding box center [581, 144] width 100 height 101
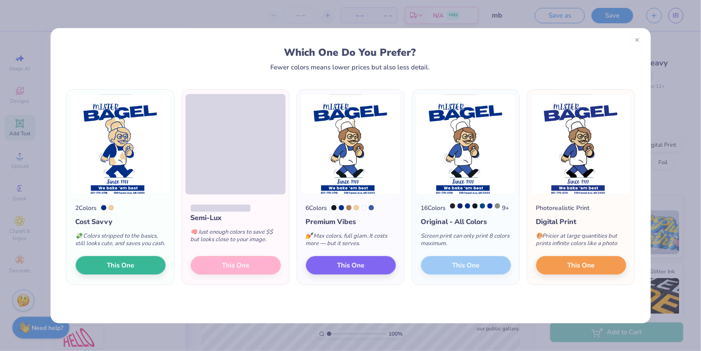
click at [572, 227] on div "🎨 Pricier at large quantities but prints infinite colors like a photo" at bounding box center [581, 241] width 90 height 29
click at [484, 270] on div "16 Colors 9 + Original - All Colors Screen print can only print 8 colors maximu…" at bounding box center [465, 240] width 107 height 91
click at [338, 269] on span "This One" at bounding box center [350, 264] width 27 height 10
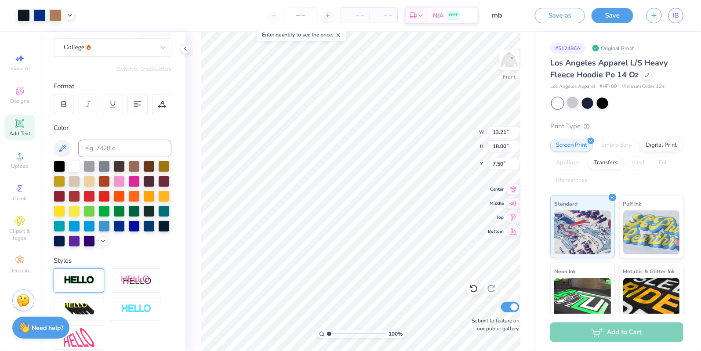
type input "6.00"
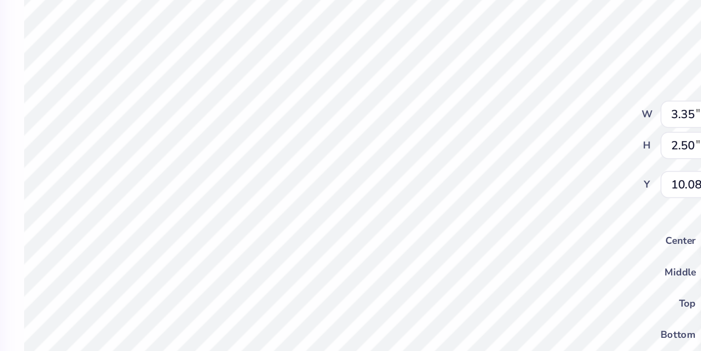
type input "10.17"
type input "5.83"
type input "0.02"
type input "6.00"
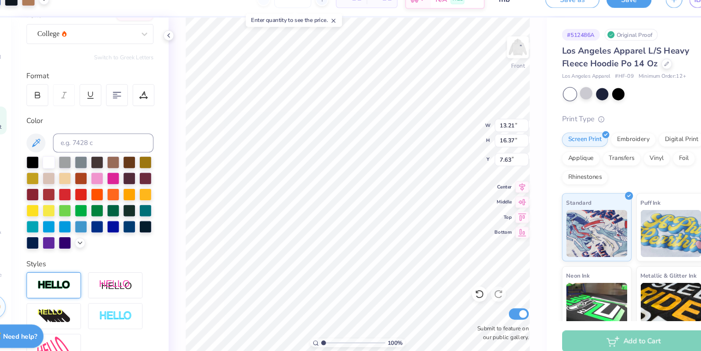
type input "6.68"
type input "14.26"
type input "17.67"
click at [509, 201] on icon at bounding box center [513, 202] width 12 height 11
type input "7.67"
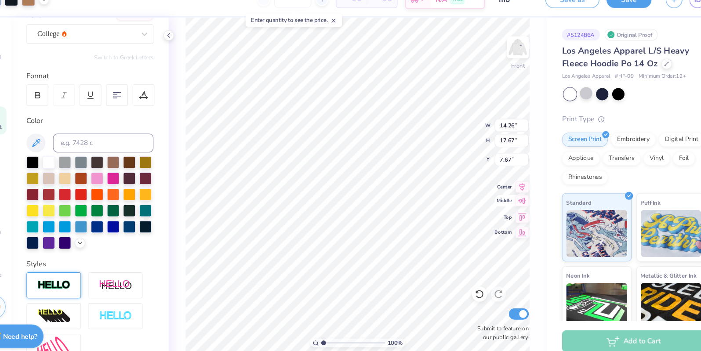
click at [509, 201] on icon at bounding box center [513, 202] width 12 height 11
click at [513, 186] on icon at bounding box center [513, 188] width 12 height 11
click at [506, 60] on img at bounding box center [509, 59] width 35 height 35
click at [120, 220] on div at bounding box center [118, 225] width 11 height 11
click at [121, 222] on div at bounding box center [118, 225] width 11 height 11
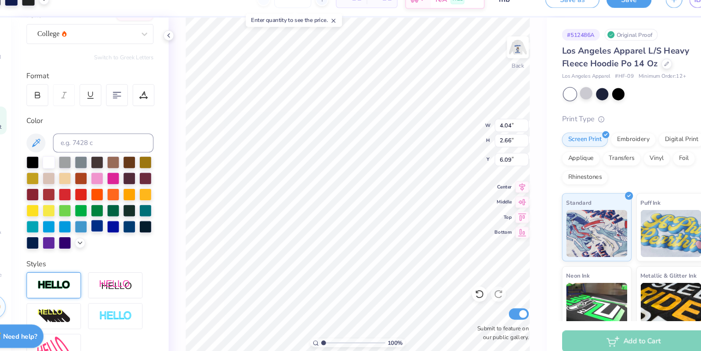
click at [121, 225] on div at bounding box center [118, 225] width 11 height 11
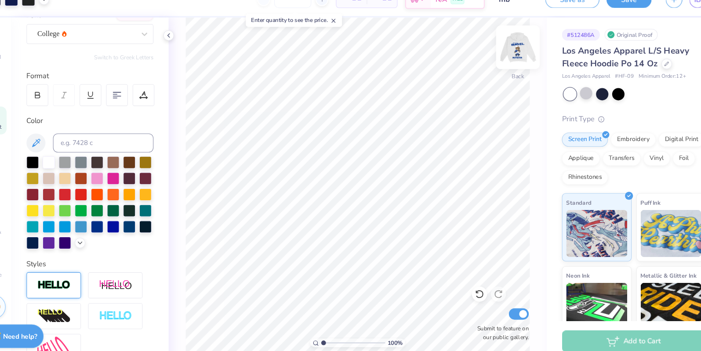
click at [511, 51] on img at bounding box center [509, 59] width 35 height 35
type input "6.86"
click at [505, 57] on img at bounding box center [509, 59] width 35 height 35
click at [506, 62] on img at bounding box center [509, 59] width 35 height 35
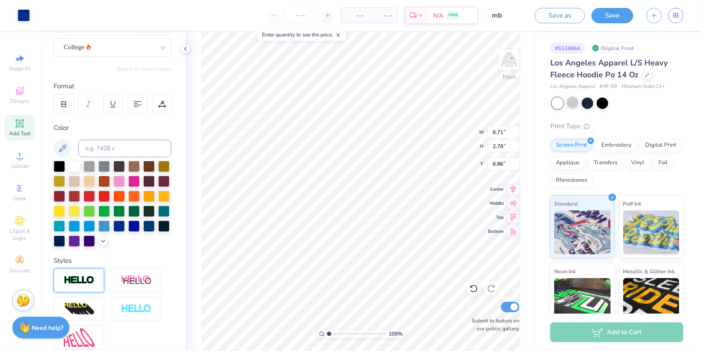
click at [91, 268] on div at bounding box center [79, 280] width 51 height 24
click at [81, 303] on div at bounding box center [79, 305] width 5 height 5
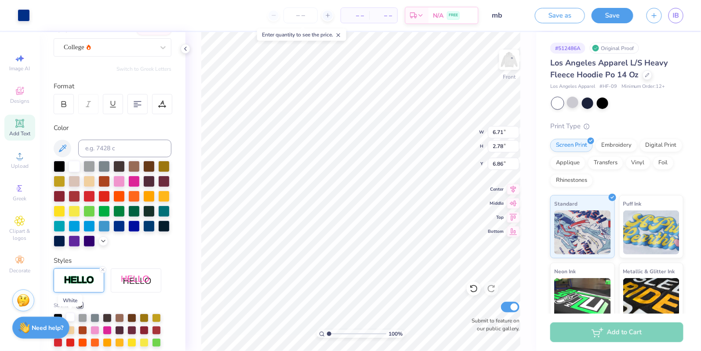
click at [70, 318] on div at bounding box center [70, 317] width 9 height 9
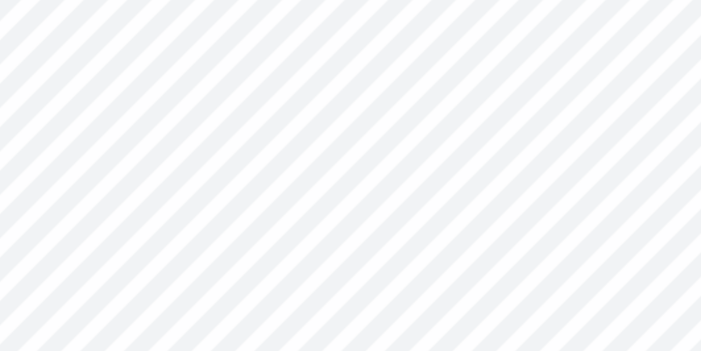
type input "0.84"
type input "1.25"
type input "6.86"
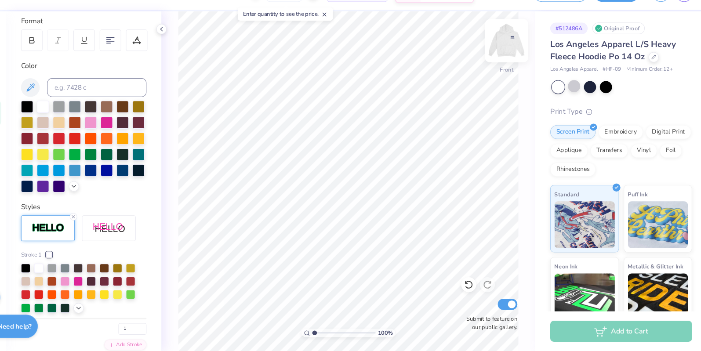
click at [508, 54] on img at bounding box center [509, 59] width 35 height 35
click at [511, 61] on img at bounding box center [509, 59] width 35 height 35
click at [188, 51] on icon at bounding box center [185, 48] width 7 height 7
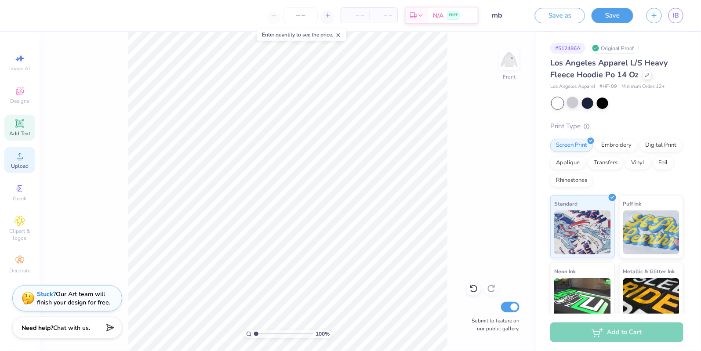
click at [18, 165] on span "Upload" at bounding box center [20, 166] width 18 height 7
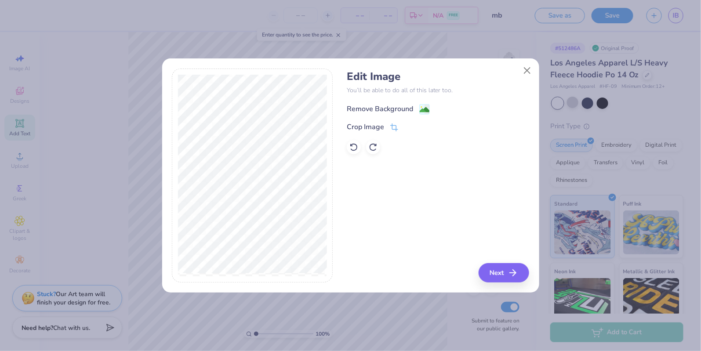
click at [420, 107] on image at bounding box center [425, 110] width 10 height 10
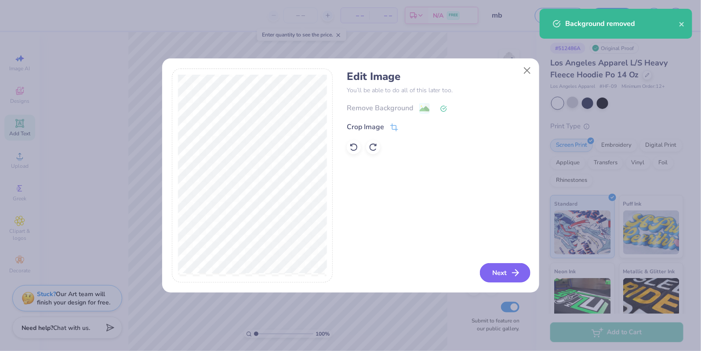
click at [498, 276] on button "Next" at bounding box center [505, 272] width 51 height 19
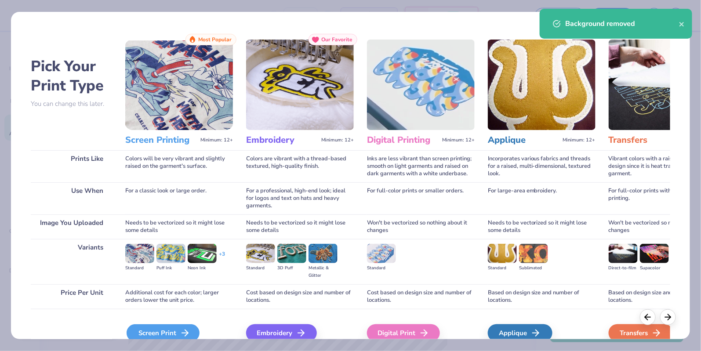
click at [165, 326] on div "Screen Print" at bounding box center [163, 333] width 73 height 18
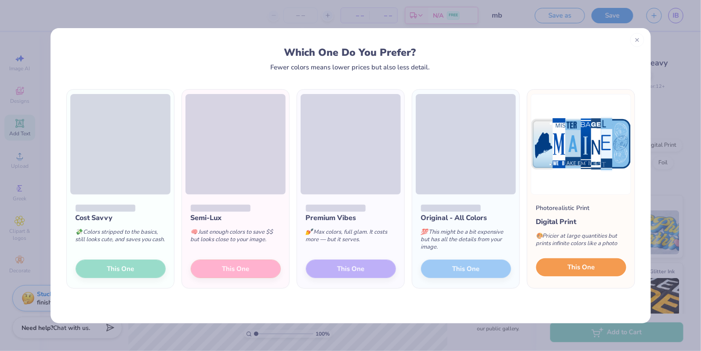
click at [587, 269] on span "This One" at bounding box center [580, 267] width 27 height 10
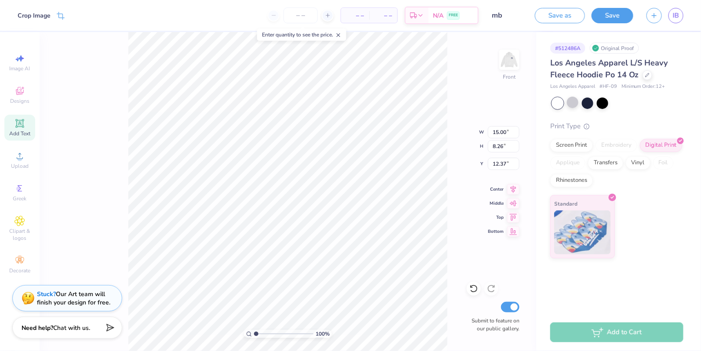
type input "7.53"
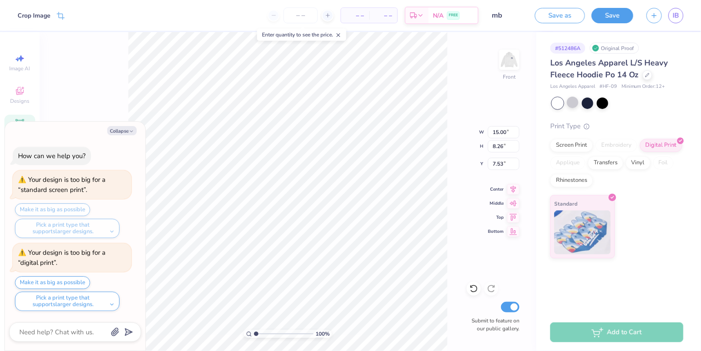
type textarea "x"
type input "8.89"
type textarea "x"
type input "9.25"
click at [573, 104] on div at bounding box center [572, 102] width 11 height 11
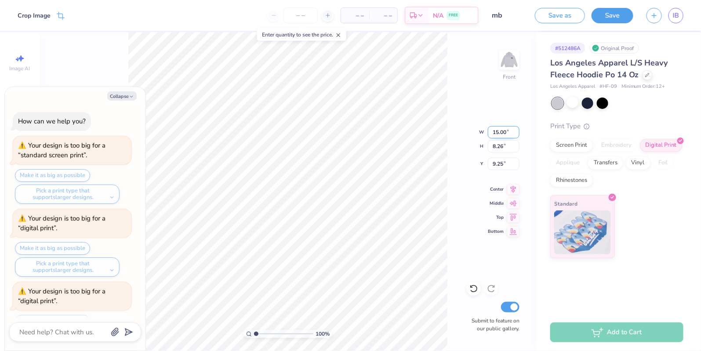
scroll to position [36, 0]
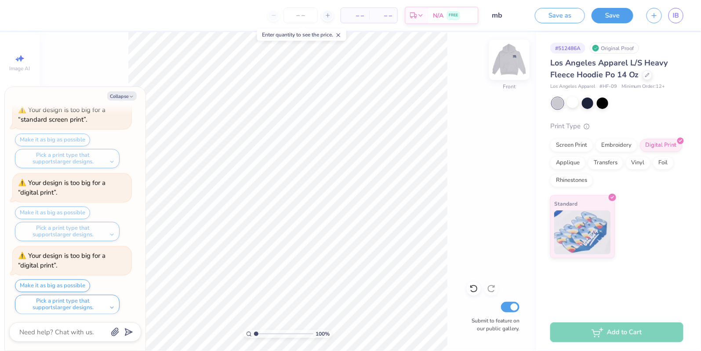
click at [507, 52] on img at bounding box center [509, 59] width 35 height 35
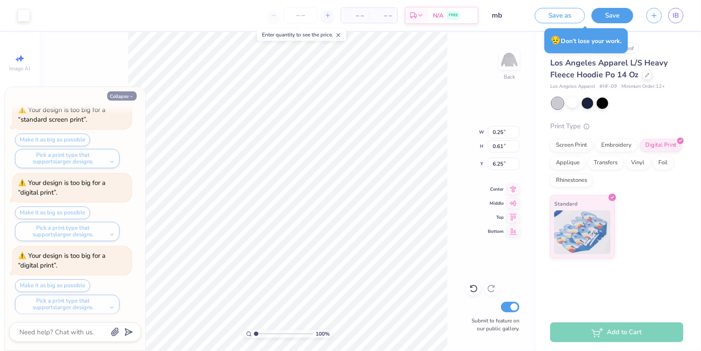
click at [132, 97] on icon "button" at bounding box center [131, 96] width 5 height 5
type textarea "x"
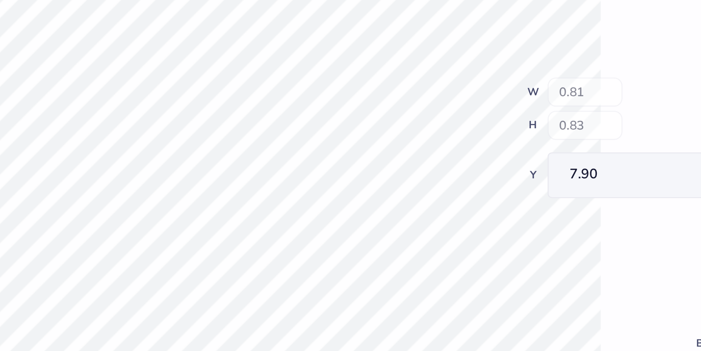
type input "7.92"
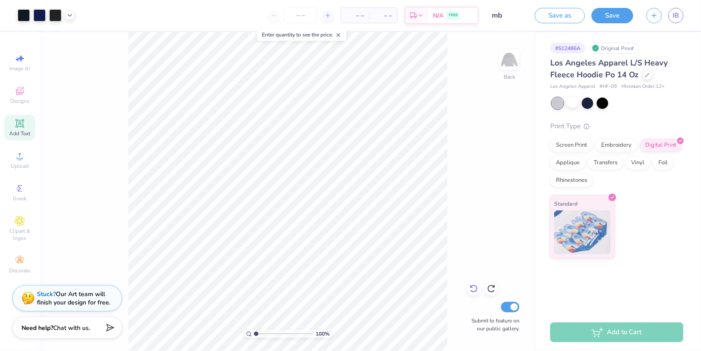
click at [472, 291] on icon at bounding box center [473, 289] width 7 height 8
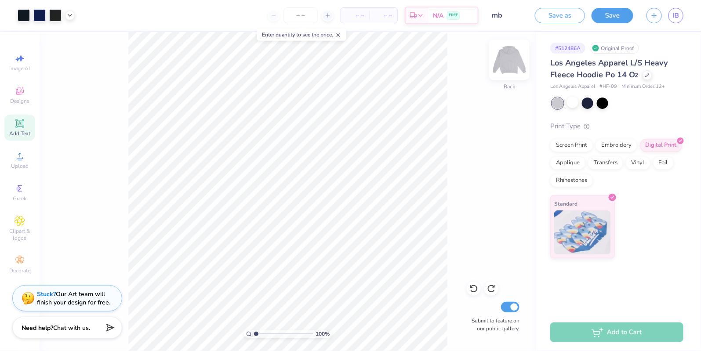
click at [516, 58] on img at bounding box center [509, 59] width 35 height 35
click at [16, 93] on icon at bounding box center [19, 91] width 11 height 11
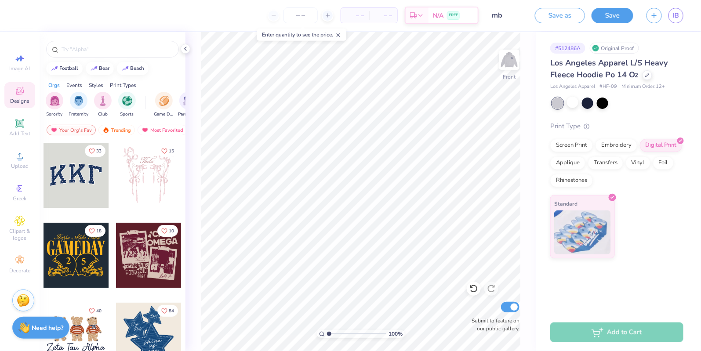
click at [93, 84] on div "Styles" at bounding box center [96, 85] width 14 height 8
click at [82, 98] on img "filter for Varsity" at bounding box center [79, 100] width 10 height 10
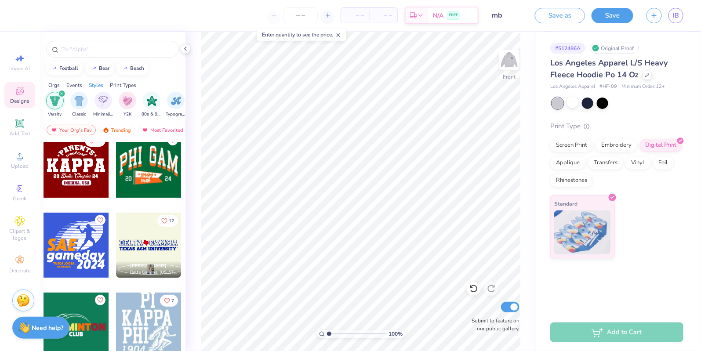
scroll to position [2601, 0]
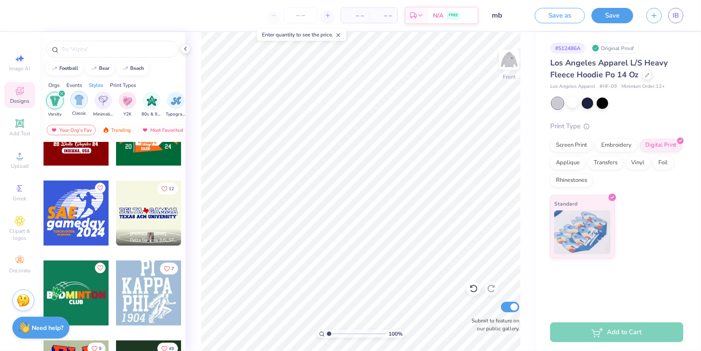
click at [74, 97] on img "filter for Classic" at bounding box center [79, 100] width 10 height 10
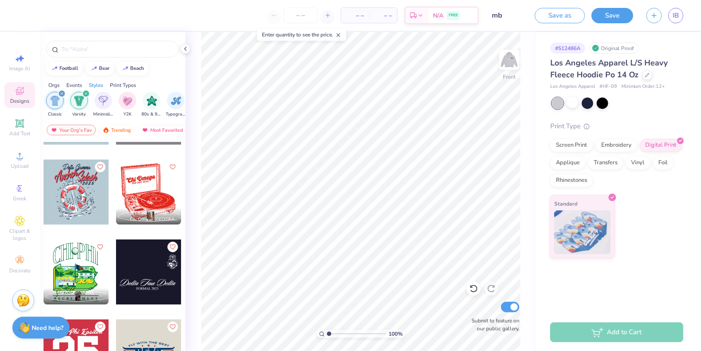
scroll to position [0, 488]
click at [128, 101] on img "filter for 80s & 90s" at bounding box center [124, 100] width 10 height 10
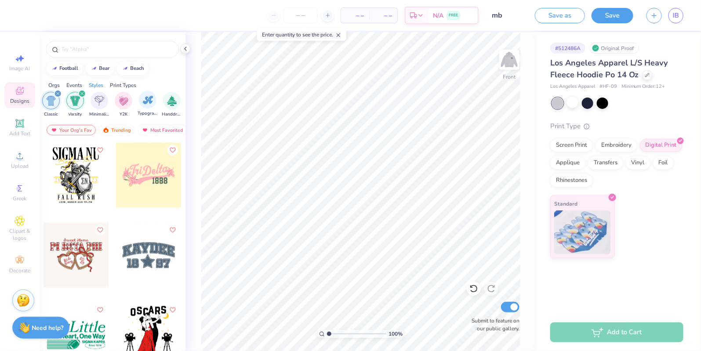
scroll to position [0, 525]
click at [126, 102] on div "Handdrawn" at bounding box center [135, 104] width 20 height 26
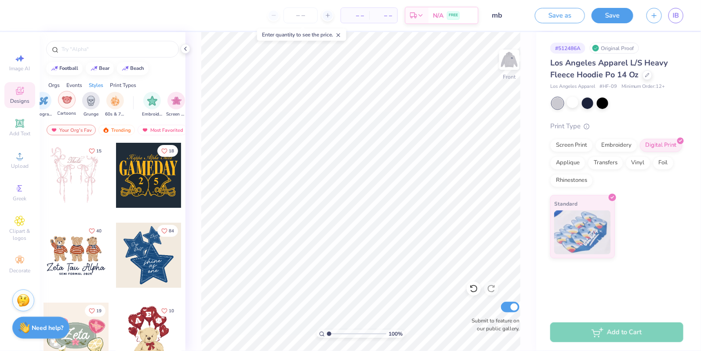
scroll to position [0, 615]
click at [507, 69] on img at bounding box center [509, 59] width 35 height 35
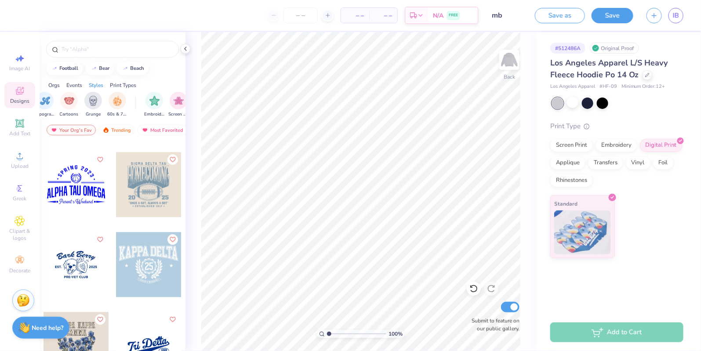
scroll to position [2149, 0]
click at [508, 56] on img at bounding box center [509, 59] width 35 height 35
click at [512, 60] on img at bounding box center [509, 60] width 18 height 18
click at [502, 58] on img at bounding box center [509, 59] width 35 height 35
click at [13, 128] on div "Add Text" at bounding box center [19, 128] width 31 height 26
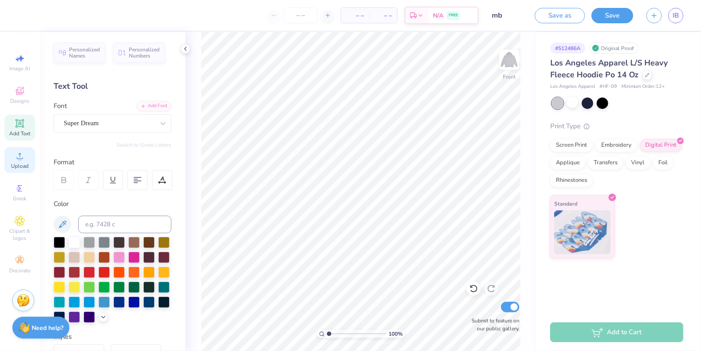
click at [22, 157] on icon at bounding box center [19, 156] width 11 height 11
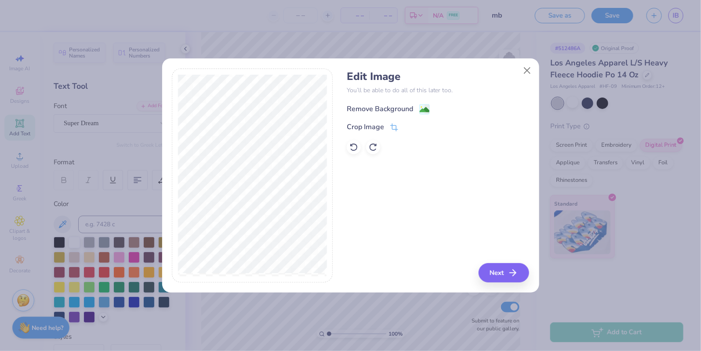
click at [365, 106] on div "Remove Background" at bounding box center [380, 109] width 66 height 11
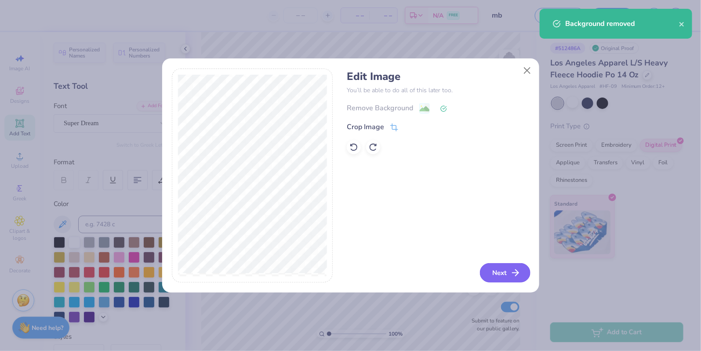
click at [501, 270] on button "Next" at bounding box center [505, 272] width 51 height 19
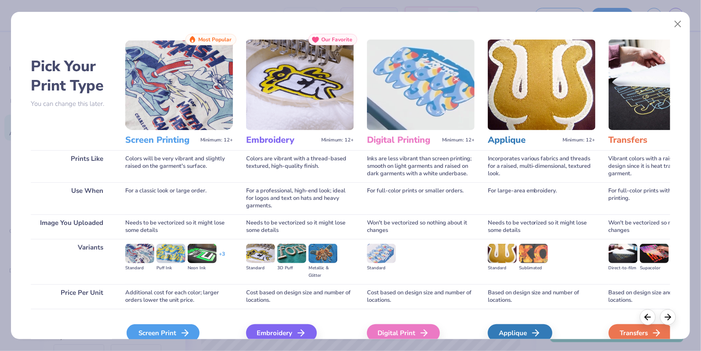
click at [167, 326] on div "Screen Print" at bounding box center [163, 333] width 73 height 18
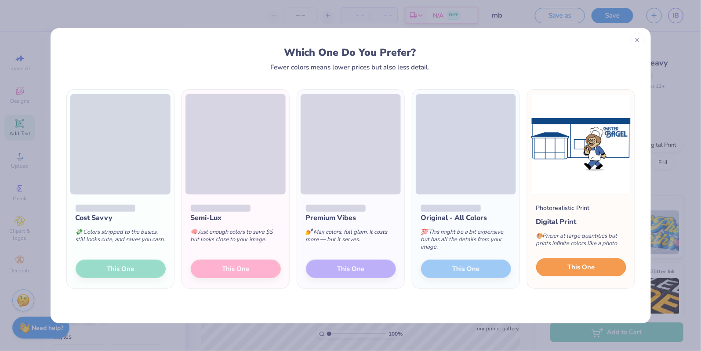
click at [576, 272] on span "This One" at bounding box center [580, 267] width 27 height 10
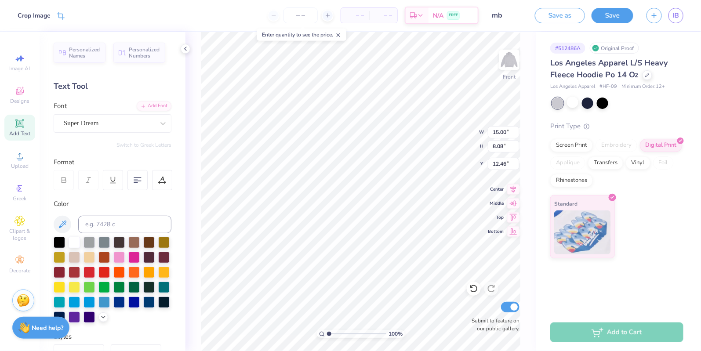
type input "9.50"
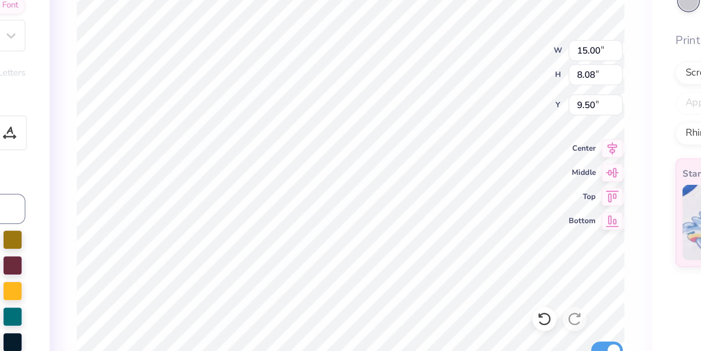
type input "9.55"
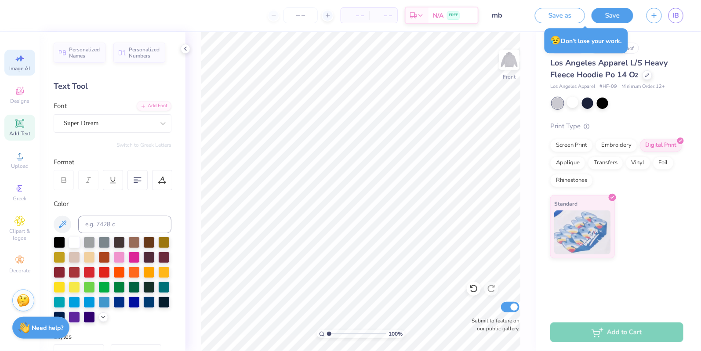
click at [11, 51] on div "Image AI" at bounding box center [19, 63] width 31 height 26
select select "4"
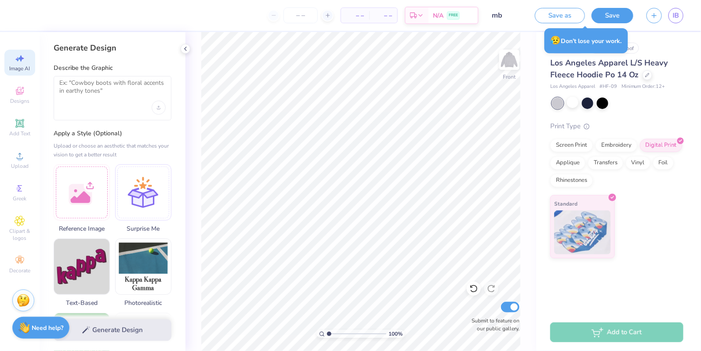
click at [180, 47] on div "Generate Design Describe the Graphic Apply a Style (Optional) Upload or choose …" at bounding box center [113, 191] width 146 height 319
click at [188, 51] on icon at bounding box center [185, 48] width 7 height 7
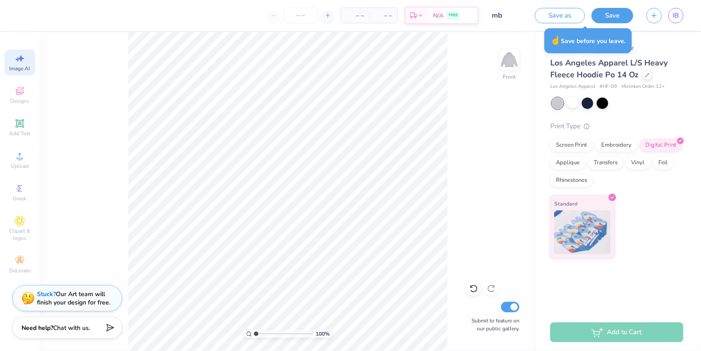
click at [6, 29] on div at bounding box center [9, 15] width 18 height 31
click at [684, 15] on div "Save as Save IB" at bounding box center [618, 15] width 166 height 31
click at [672, 15] on link "IB" at bounding box center [675, 15] width 15 height 15
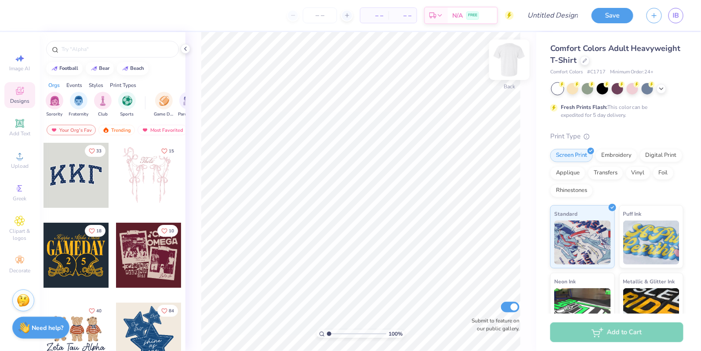
click at [508, 59] on img at bounding box center [509, 59] width 35 height 35
click at [17, 166] on span "Upload" at bounding box center [20, 166] width 18 height 7
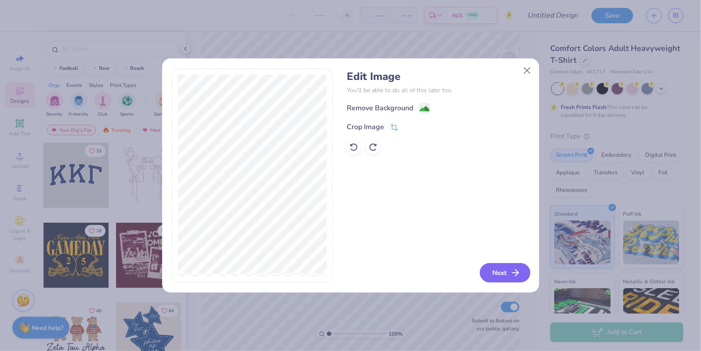
click at [504, 269] on button "Next" at bounding box center [505, 272] width 51 height 19
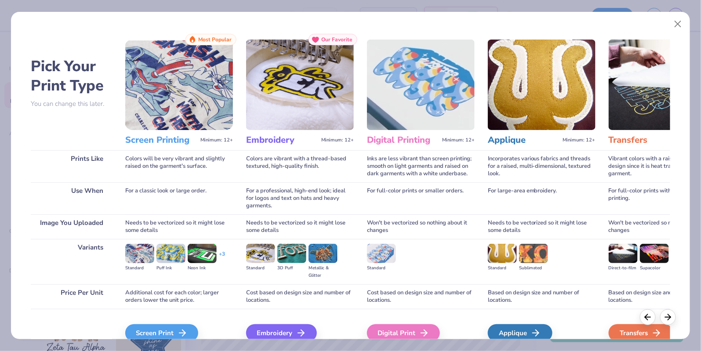
click at [163, 319] on div "Screen Print We'll vectorize your image." at bounding box center [179, 332] width 108 height 47
click at [166, 326] on div "Screen Print" at bounding box center [163, 333] width 73 height 18
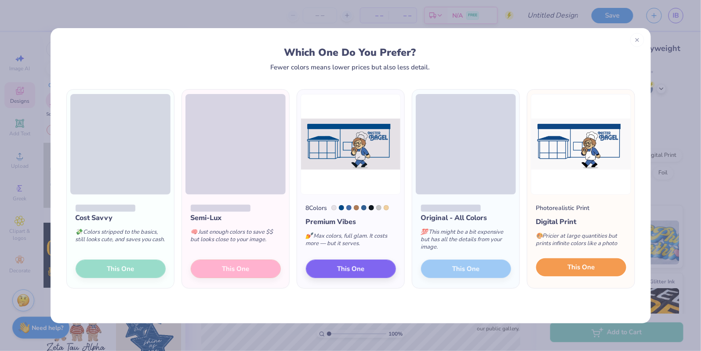
click at [562, 263] on button "This One" at bounding box center [581, 267] width 90 height 18
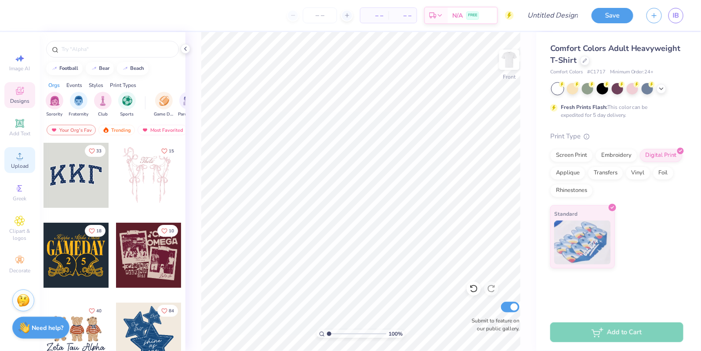
click at [20, 160] on circle at bounding box center [19, 158] width 5 height 5
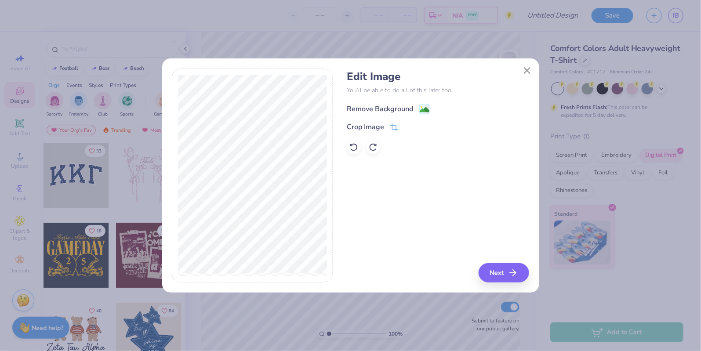
click at [409, 105] on div "Remove Background" at bounding box center [380, 109] width 66 height 11
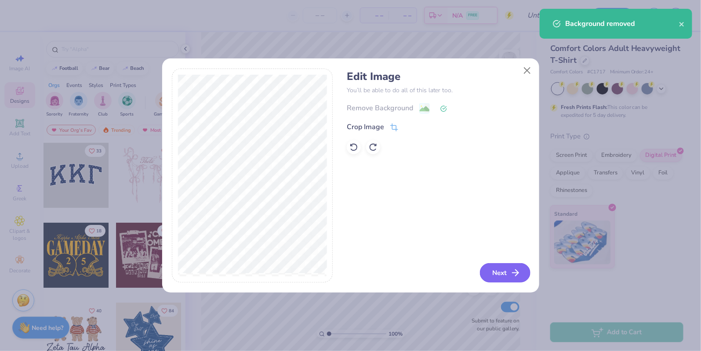
click at [504, 272] on button "Next" at bounding box center [505, 272] width 51 height 19
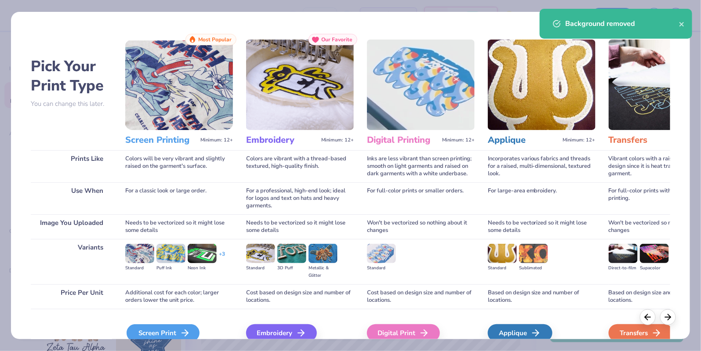
click at [172, 337] on div "Screen Print" at bounding box center [163, 333] width 73 height 18
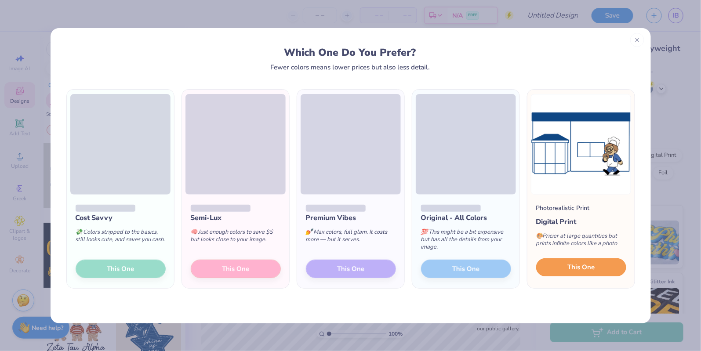
click at [577, 274] on button "This One" at bounding box center [581, 267] width 90 height 18
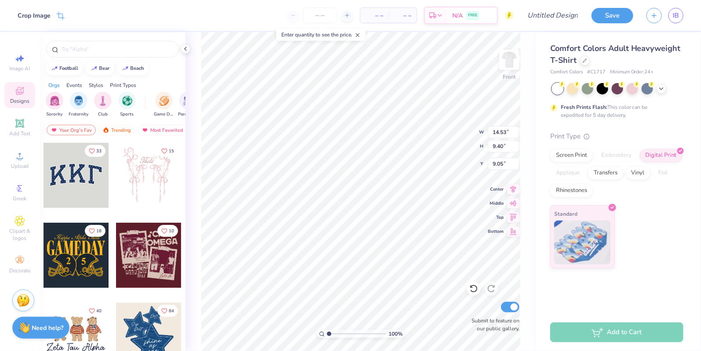
type input "7.04"
type input "13.73"
type input "8.88"
type input "7.56"
type input "7.45"
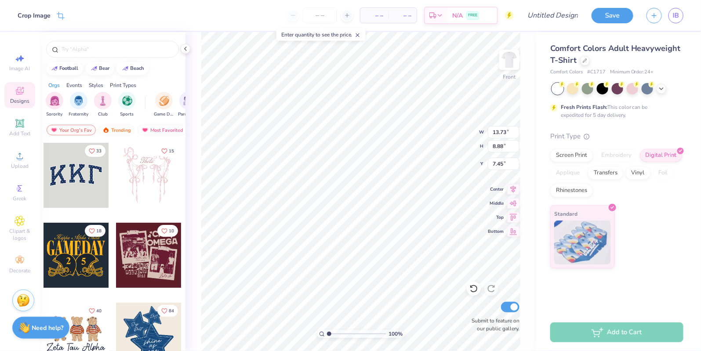
type input "13.14"
type input "8.50"
type input "7.83"
type input "7.89"
type input "9.85"
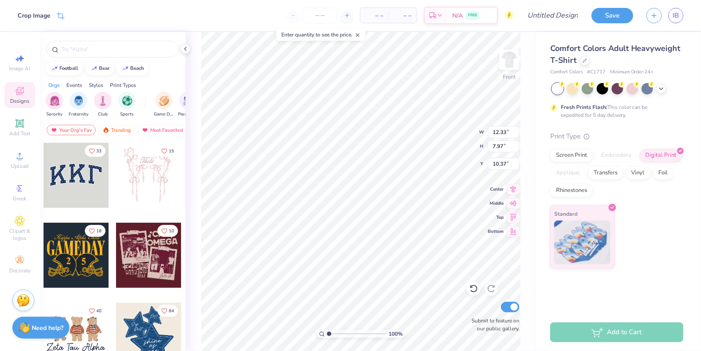
type input "12.33"
type input "7.97"
type input "9.44"
click at [147, 239] on div at bounding box center [148, 255] width 65 height 65
type input "16.65"
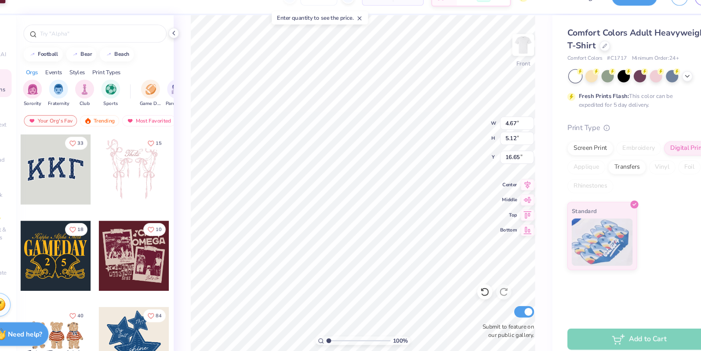
type input "12.33"
type input "7.97"
type input "9.44"
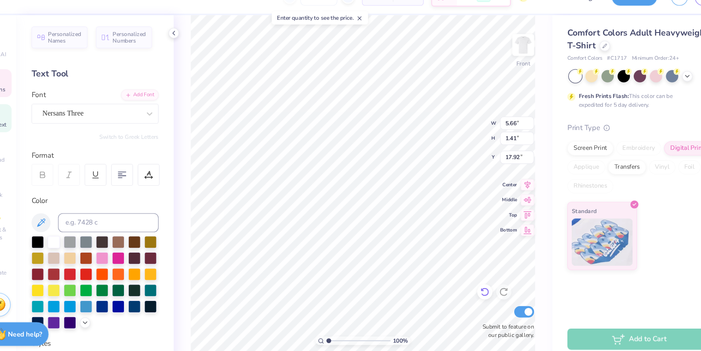
click at [476, 295] on div at bounding box center [474, 289] width 14 height 14
type input "18.13"
click at [475, 294] on div at bounding box center [474, 289] width 14 height 14
click at [496, 283] on div at bounding box center [491, 289] width 14 height 14
click at [496, 287] on icon at bounding box center [491, 288] width 9 height 9
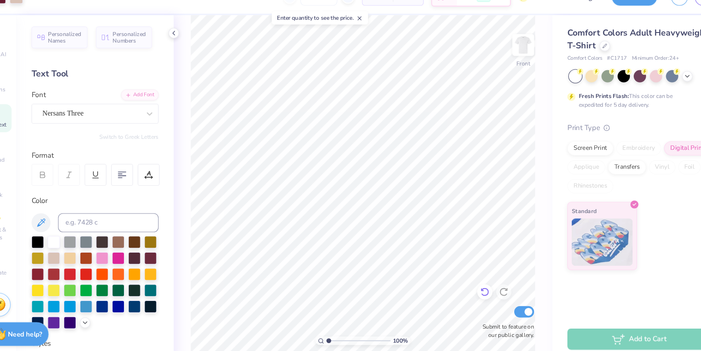
click at [468, 289] on div at bounding box center [474, 289] width 14 height 14
type input "8.27"
type input "12.82"
type input "11.05"
type input "8.22"
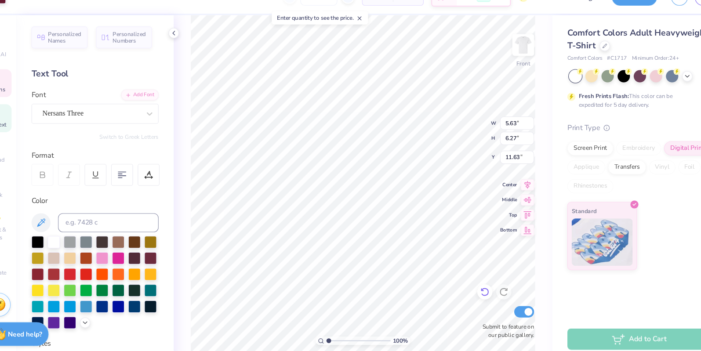
type input "11.57"
type input "12.36"
type textarea "MR."
type input "6.78"
type input "1.69"
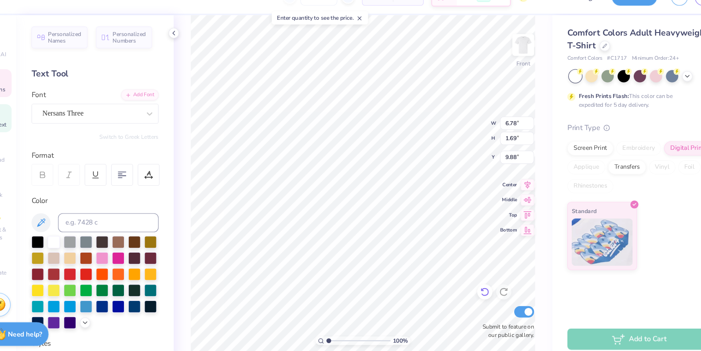
type input "9.72"
type textarea "BAGEL"
type input "8.34"
type input "6.48"
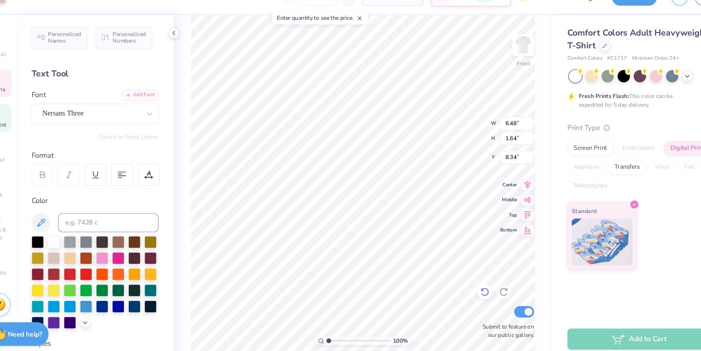
type input "1.64"
type input "9.76"
type input "4.41"
type input "1.38"
type input "15.14"
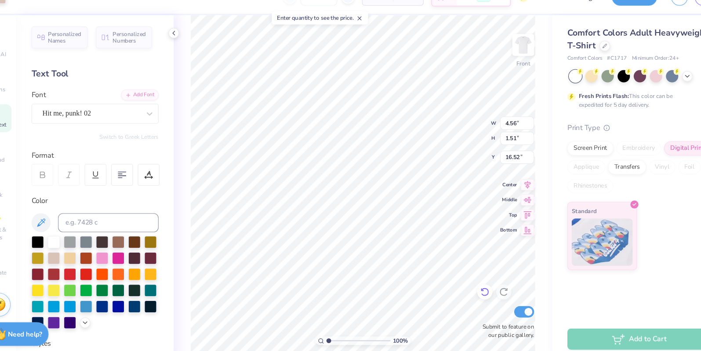
type input "4.56"
type input "1.51"
type input "16.33"
type textarea "N"
type input "1.77"
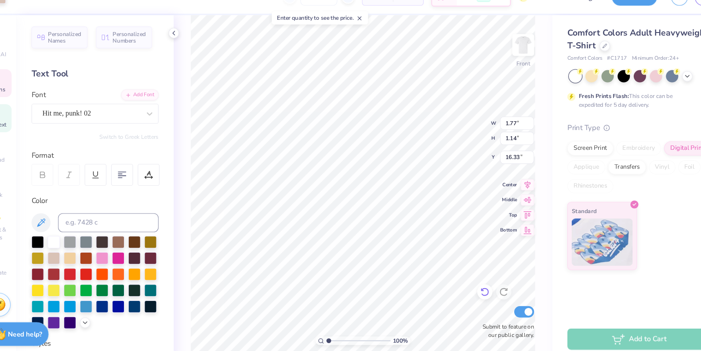
type input "1.14"
type input "16.89"
type textarea "SINCE"
type input "0.59"
type input "1.01"
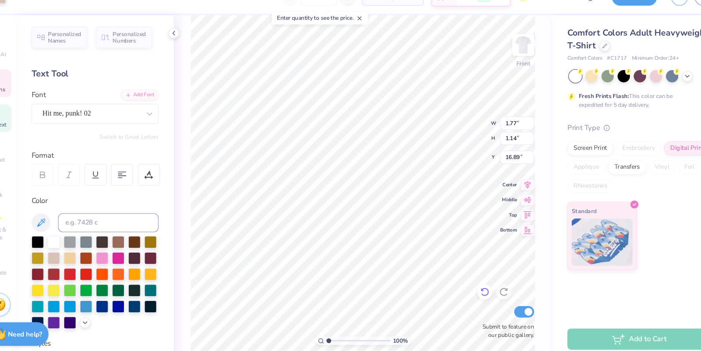
type input "16.96"
type input "16.07"
type input "15.73"
type input "17.01"
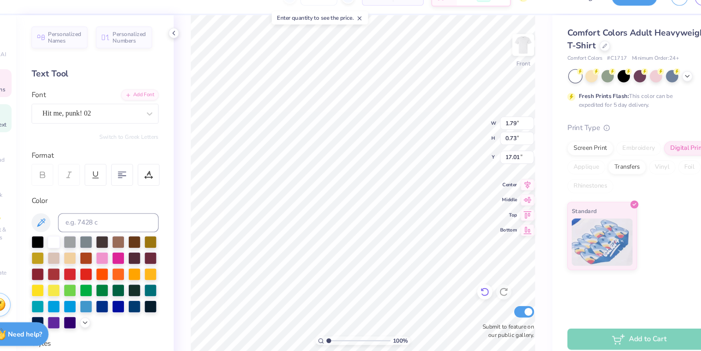
type textarea "1977"
click at [123, 300] on div at bounding box center [118, 301] width 11 height 11
click at [121, 302] on div at bounding box center [118, 301] width 11 height 11
type input "1.32"
type input "1.39"
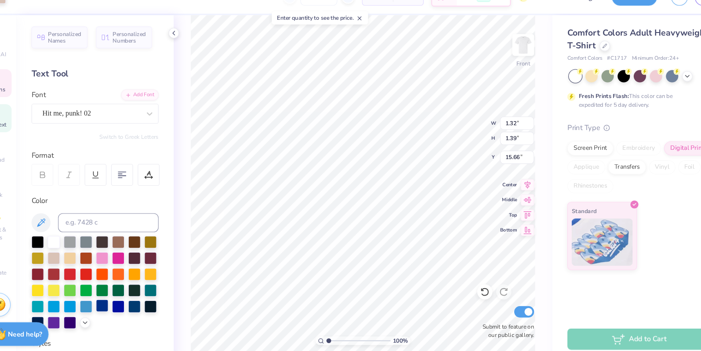
type input "15.63"
click at [119, 302] on div at bounding box center [118, 301] width 11 height 11
click at [122, 298] on div at bounding box center [118, 301] width 11 height 11
click at [120, 297] on div at bounding box center [118, 301] width 11 height 11
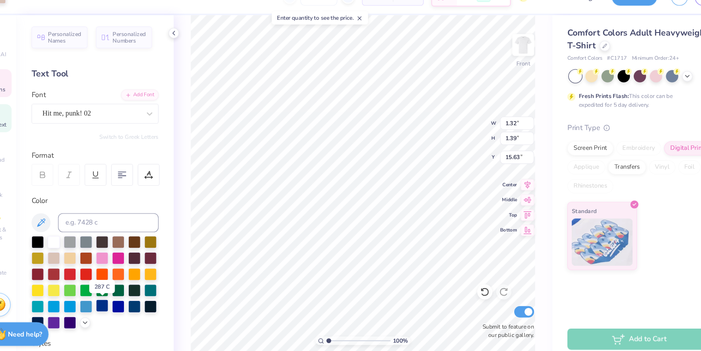
click at [120, 297] on div at bounding box center [118, 301] width 11 height 11
type input "8.55"
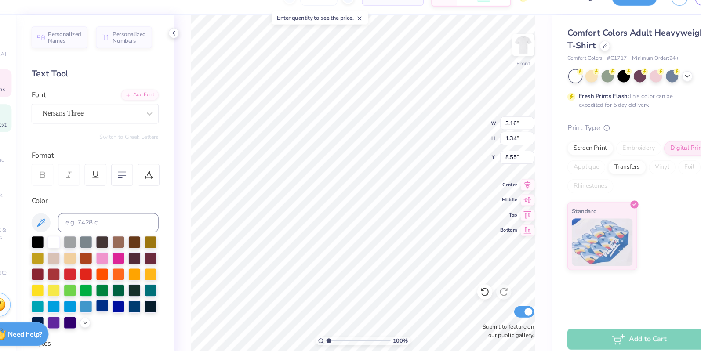
click at [115, 306] on div at bounding box center [118, 301] width 11 height 11
type input "6.48"
type input "1.64"
type input "9.88"
click at [123, 302] on div at bounding box center [118, 301] width 11 height 11
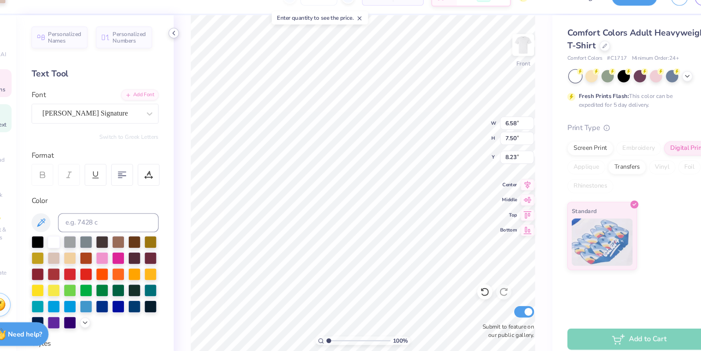
click at [185, 49] on polyline at bounding box center [186, 49] width 2 height 4
click at [127, 301] on div at bounding box center [113, 280] width 118 height 86
click at [122, 301] on div at bounding box center [118, 301] width 11 height 11
type input "2.77"
type input "1.20"
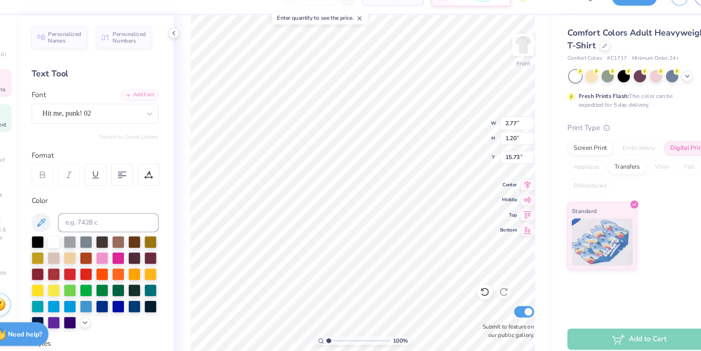
type input "15.76"
click at [120, 300] on div at bounding box center [118, 301] width 11 height 11
type input "8.26"
click at [106, 299] on div at bounding box center [103, 301] width 11 height 11
click at [106, 300] on div at bounding box center [103, 301] width 11 height 11
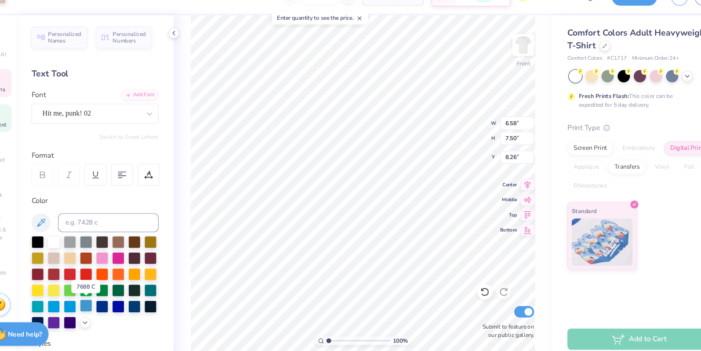
click at [106, 300] on div at bounding box center [103, 301] width 11 height 11
click at [98, 241] on div at bounding box center [103, 241] width 11 height 11
click at [88, 241] on div at bounding box center [88, 241] width 11 height 11
click at [110, 241] on div at bounding box center [103, 242] width 11 height 11
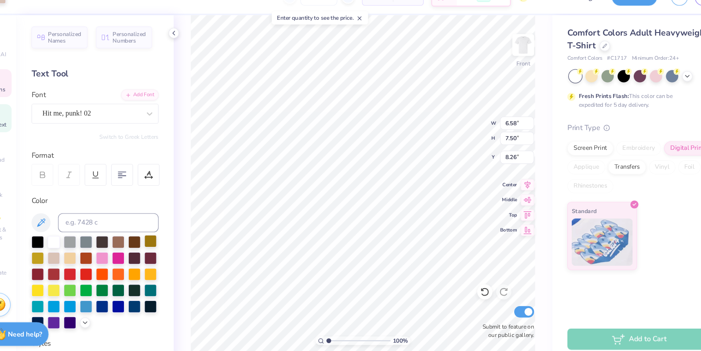
drag, startPoint x: 135, startPoint y: 241, endPoint x: 167, endPoint y: 241, distance: 32.1
click at [135, 241] on div at bounding box center [133, 242] width 11 height 11
click at [167, 241] on div at bounding box center [163, 241] width 11 height 11
click at [83, 302] on div at bounding box center [88, 301] width 11 height 11
click at [132, 299] on div at bounding box center [133, 301] width 11 height 11
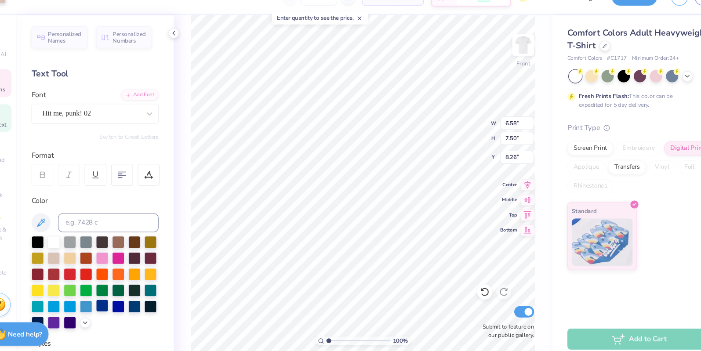
click at [114, 299] on div at bounding box center [118, 301] width 11 height 11
type input "6.61"
type input "7.64"
type input "11.63"
click at [121, 299] on div at bounding box center [118, 301] width 11 height 11
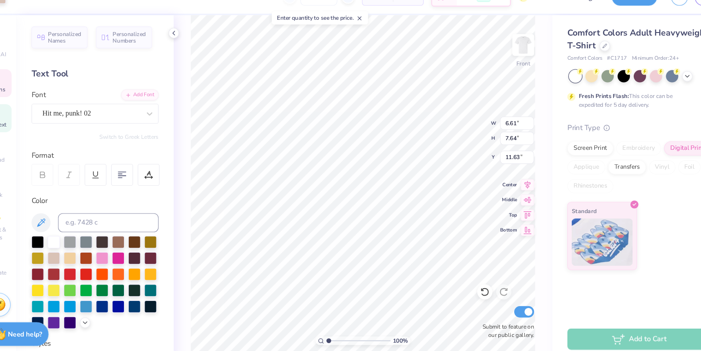
type input "11.52"
click at [118, 298] on div at bounding box center [118, 301] width 11 height 11
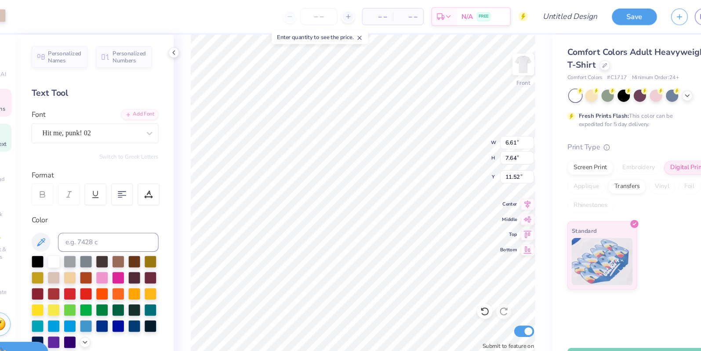
click at [25, 14] on div at bounding box center [24, 14] width 12 height 12
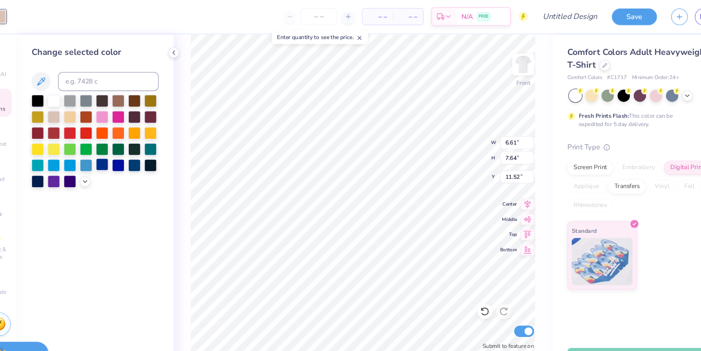
click at [119, 154] on div at bounding box center [118, 152] width 11 height 11
type input "6.58"
type input "7.50"
type input "8.26"
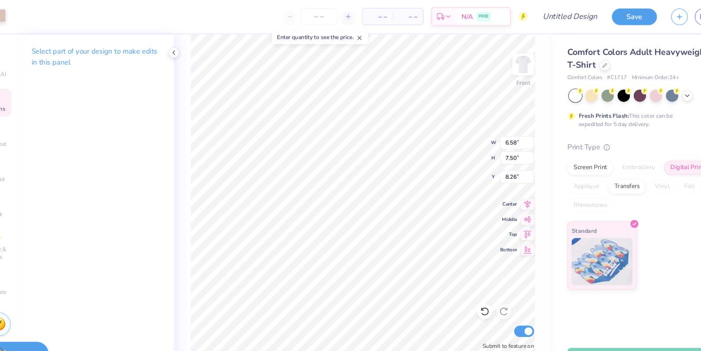
click at [28, 18] on div at bounding box center [24, 14] width 12 height 12
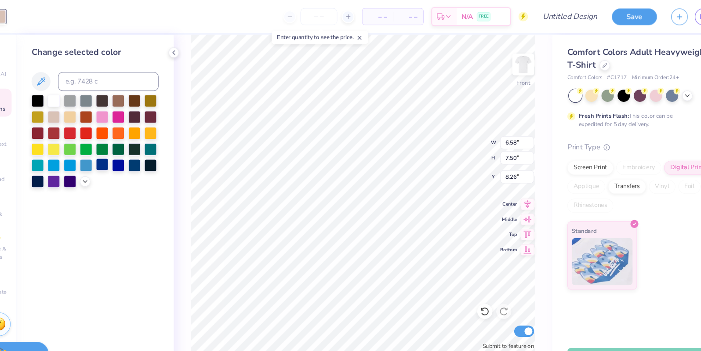
click at [120, 147] on div at bounding box center [118, 152] width 11 height 11
click at [101, 152] on div at bounding box center [103, 152] width 11 height 11
type input "6.61"
type input "7.64"
type input "11.52"
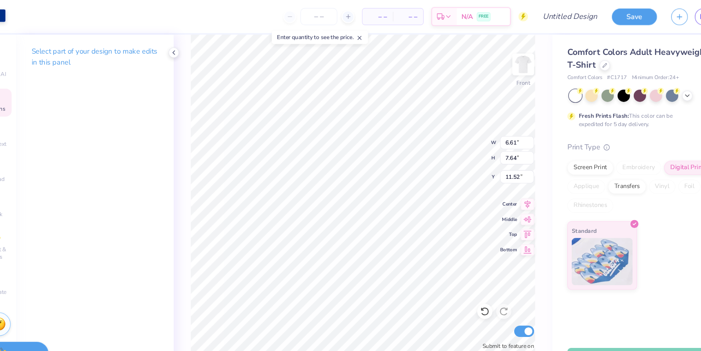
click at [25, 17] on div at bounding box center [24, 14] width 12 height 12
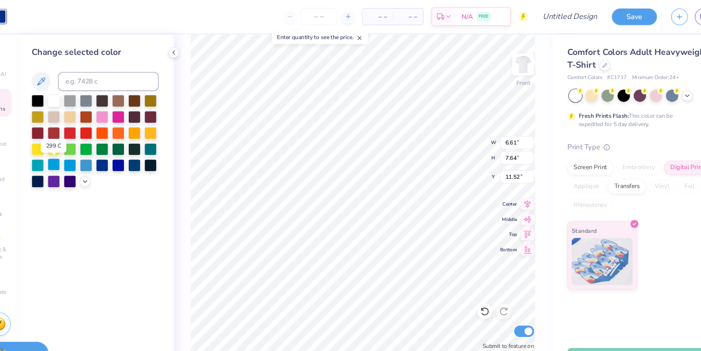
click at [75, 151] on div at bounding box center [74, 152] width 11 height 11
click at [89, 153] on div at bounding box center [88, 152] width 11 height 11
click at [107, 151] on div at bounding box center [103, 152] width 11 height 11
click at [130, 155] on div at bounding box center [133, 152] width 11 height 11
click at [101, 151] on div at bounding box center [103, 152] width 11 height 11
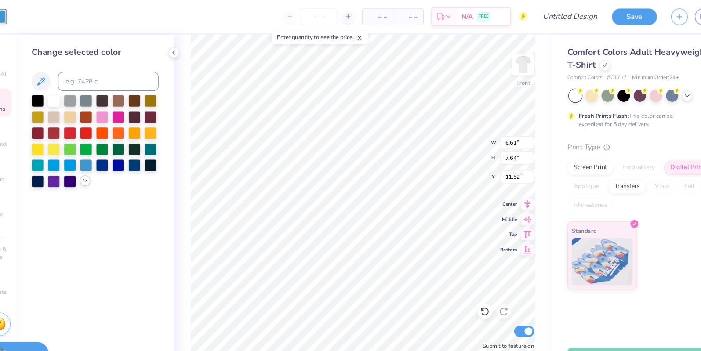
click at [102, 168] on icon at bounding box center [103, 167] width 7 height 7
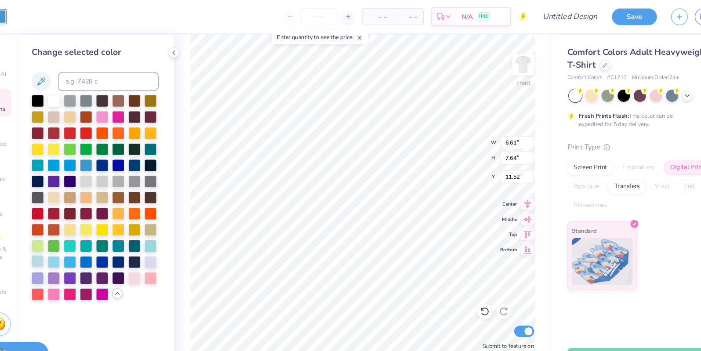
click at [60, 240] on div at bounding box center [59, 241] width 11 height 11
type input "6.58"
type input "7.50"
type input "8.26"
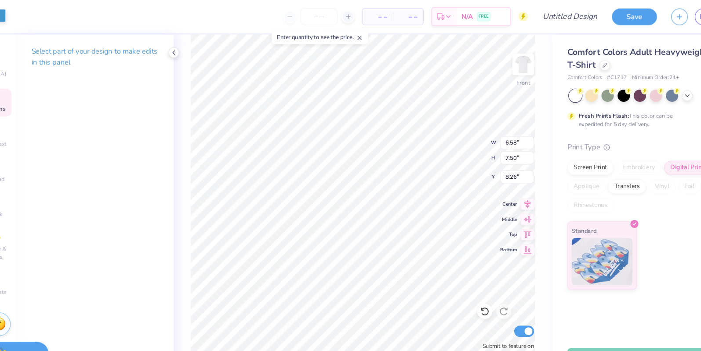
click at [28, 17] on div at bounding box center [24, 14] width 12 height 12
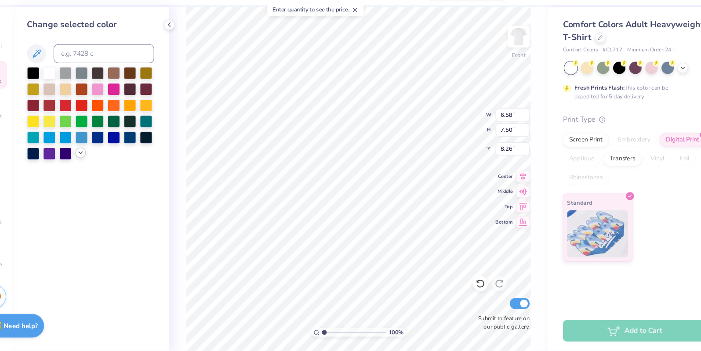
click at [103, 171] on div at bounding box center [103, 168] width 10 height 10
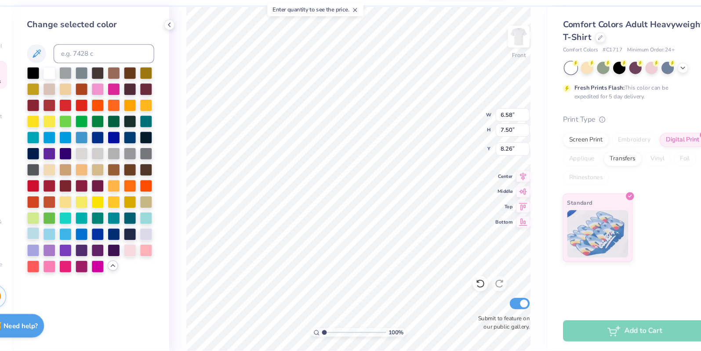
click at [56, 244] on div at bounding box center [59, 241] width 11 height 11
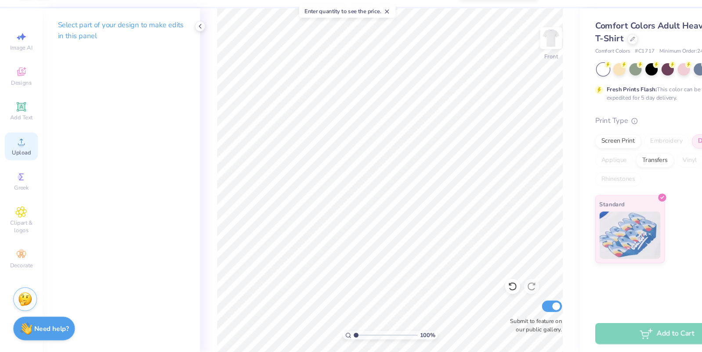
click at [18, 163] on div "Upload" at bounding box center [19, 160] width 31 height 26
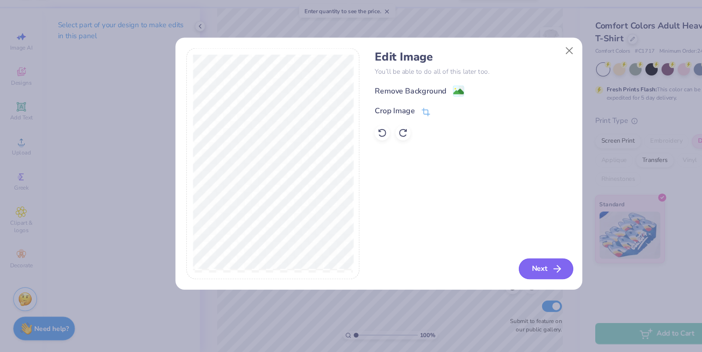
click at [499, 277] on button "Next" at bounding box center [506, 273] width 51 height 19
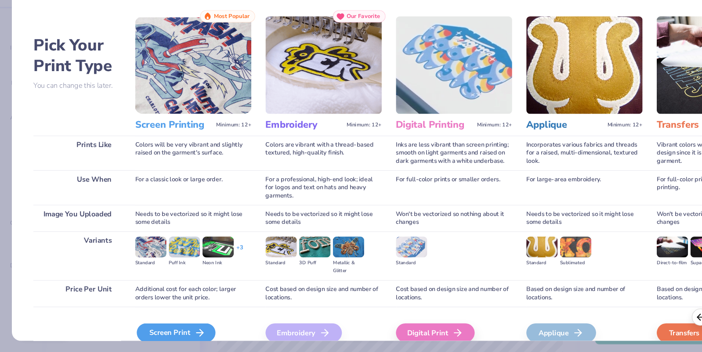
click at [162, 330] on div "Screen Print" at bounding box center [163, 333] width 73 height 18
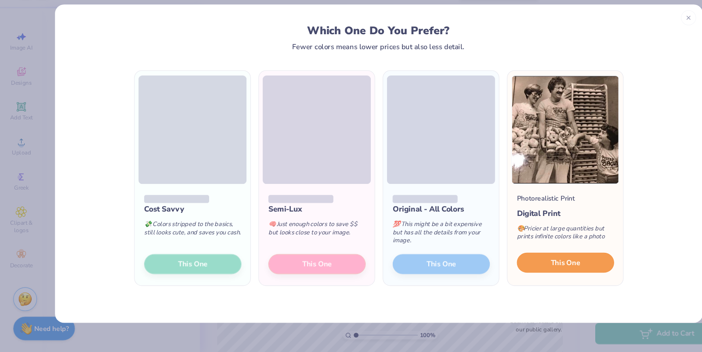
click at [519, 264] on span "This One" at bounding box center [524, 268] width 27 height 10
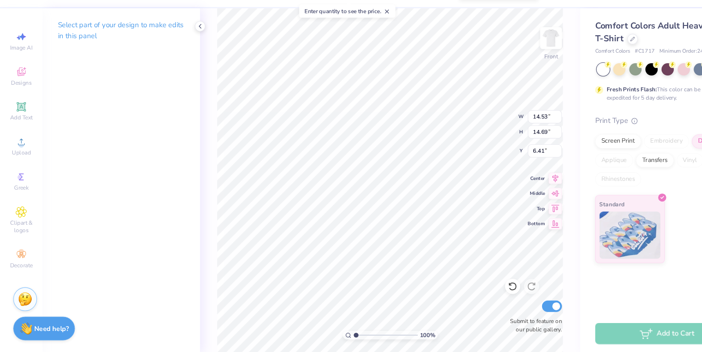
type input "4.59"
type input "4.64"
type input "16.45"
type input "9.88"
type input "5.00"
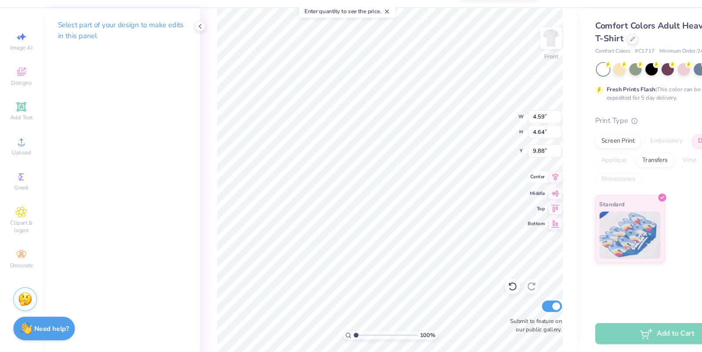
type input "5.04"
type input "9.88"
type input "9.00"
type input "5.50"
type input "5.54"
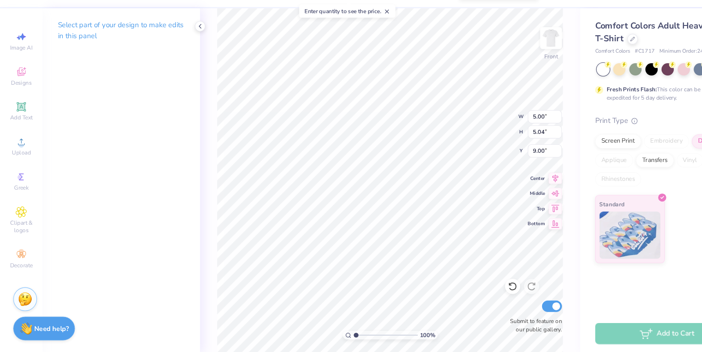
type input "8.95"
type input "6.58"
type input "7.50"
type input "8.26"
type input "5.50"
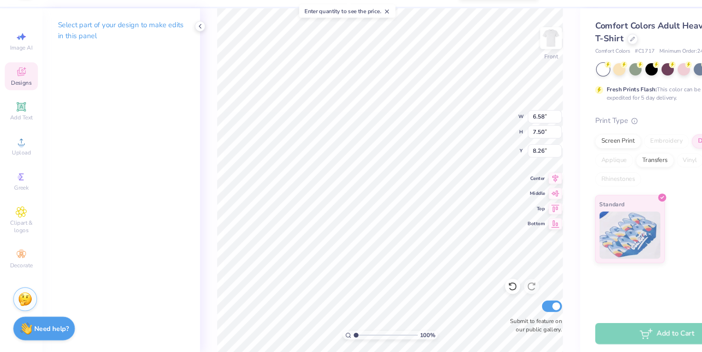
type input "5.54"
type input "8.95"
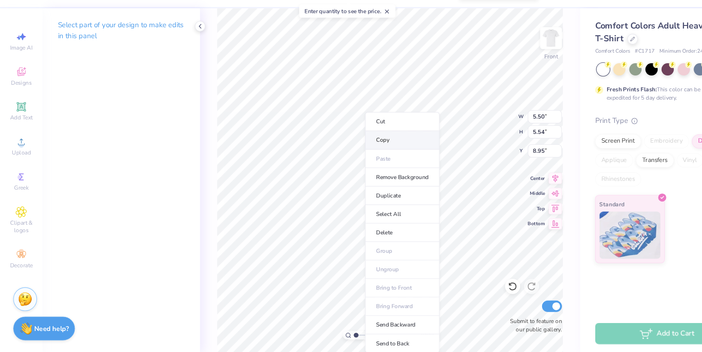
type input "6.58"
type input "7.50"
type input "8.26"
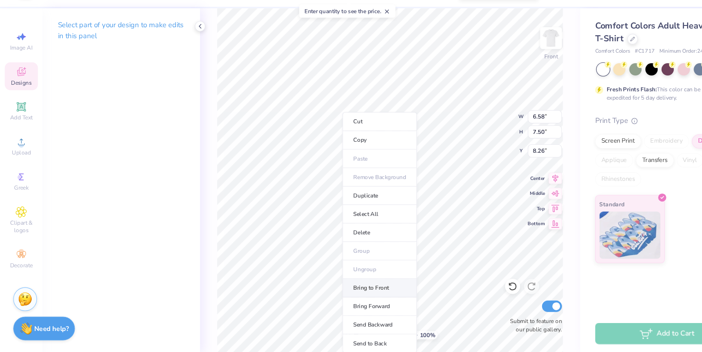
click at [362, 288] on li "Bring to Front" at bounding box center [351, 291] width 69 height 17
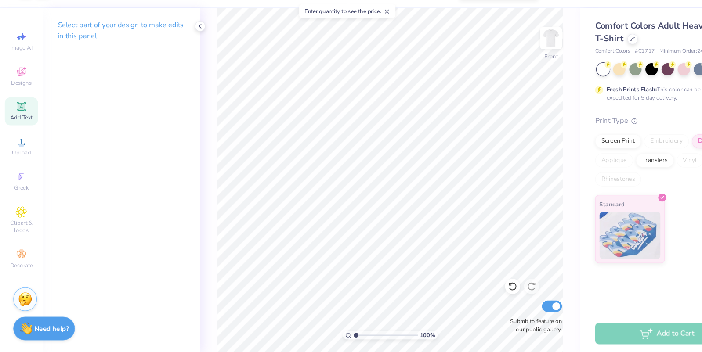
click at [15, 132] on span "Add Text" at bounding box center [19, 133] width 21 height 7
click at [14, 97] on div "Designs" at bounding box center [19, 95] width 31 height 26
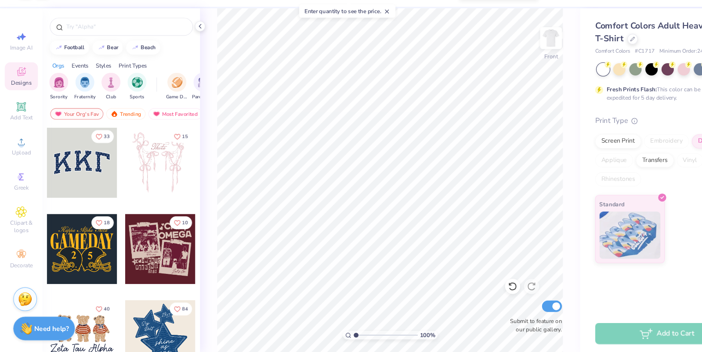
click at [151, 248] on div at bounding box center [148, 255] width 65 height 65
type input "5.50"
type input "5.54"
type input "8.75"
type input "10.71"
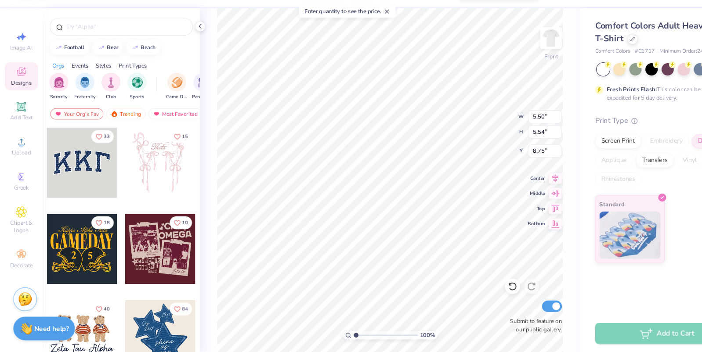
type input "9.22"
type input "3.00"
type input "4.58"
type input "4.04"
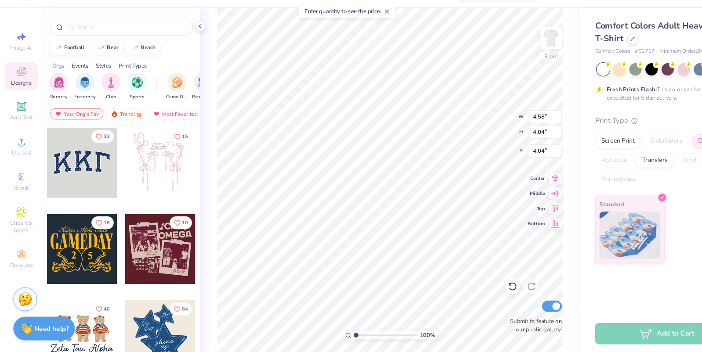
type input "4.67"
type input "5.12"
type input "3.00"
type input "4.58"
type input "4.04"
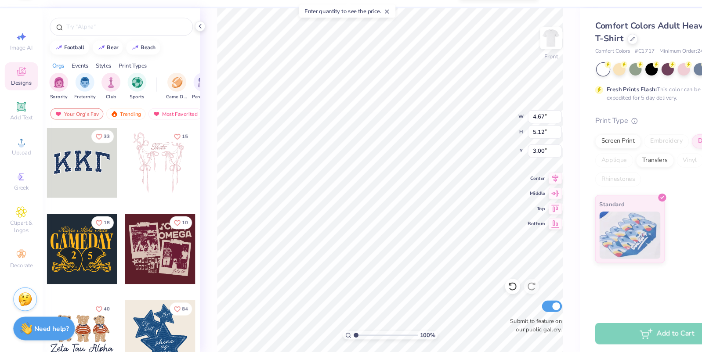
type input "18.53"
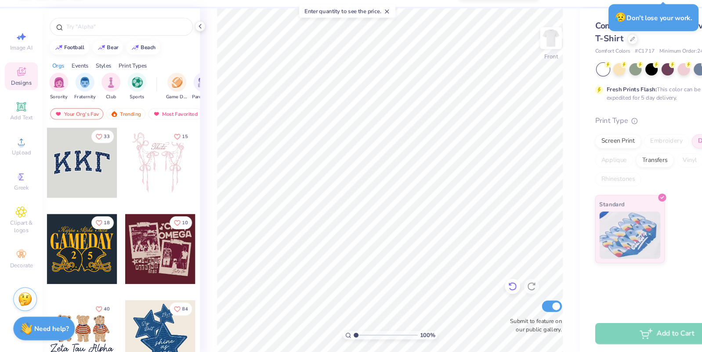
click at [477, 294] on div at bounding box center [475, 290] width 14 height 14
click at [475, 293] on icon at bounding box center [475, 290] width 9 height 9
click at [475, 292] on icon at bounding box center [475, 290] width 9 height 9
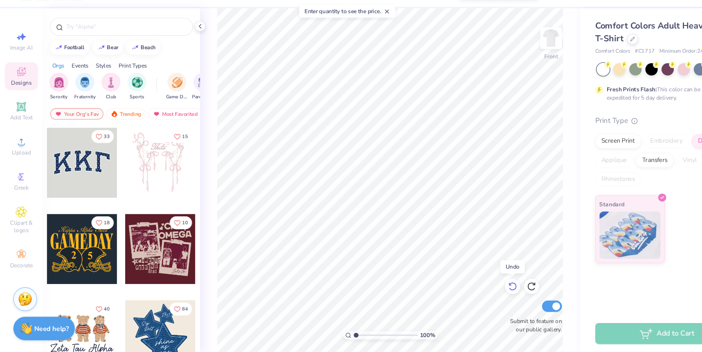
click at [475, 292] on icon at bounding box center [475, 290] width 9 height 9
click at [475, 291] on icon at bounding box center [475, 290] width 9 height 9
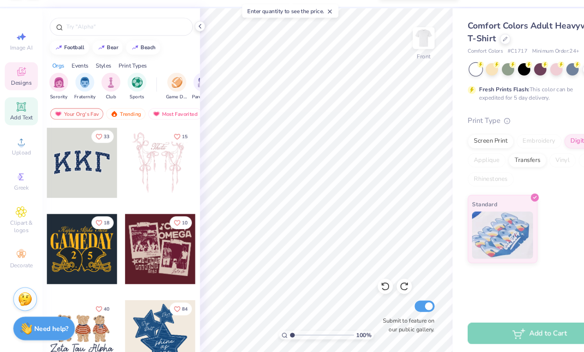
click at [22, 126] on icon at bounding box center [19, 123] width 7 height 7
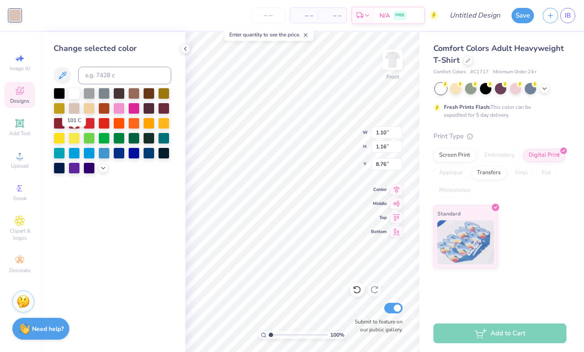
click at [69, 134] on div at bounding box center [74, 138] width 11 height 11
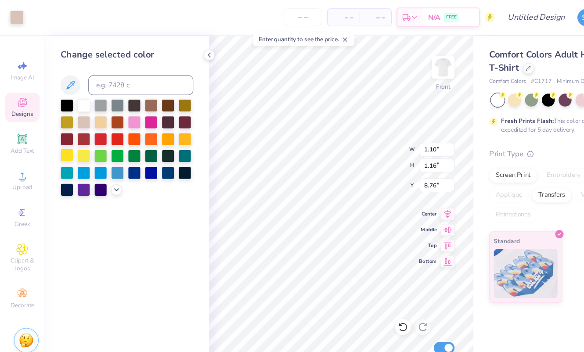
click at [63, 136] on div at bounding box center [59, 137] width 11 height 11
